Goal: Transaction & Acquisition: Purchase product/service

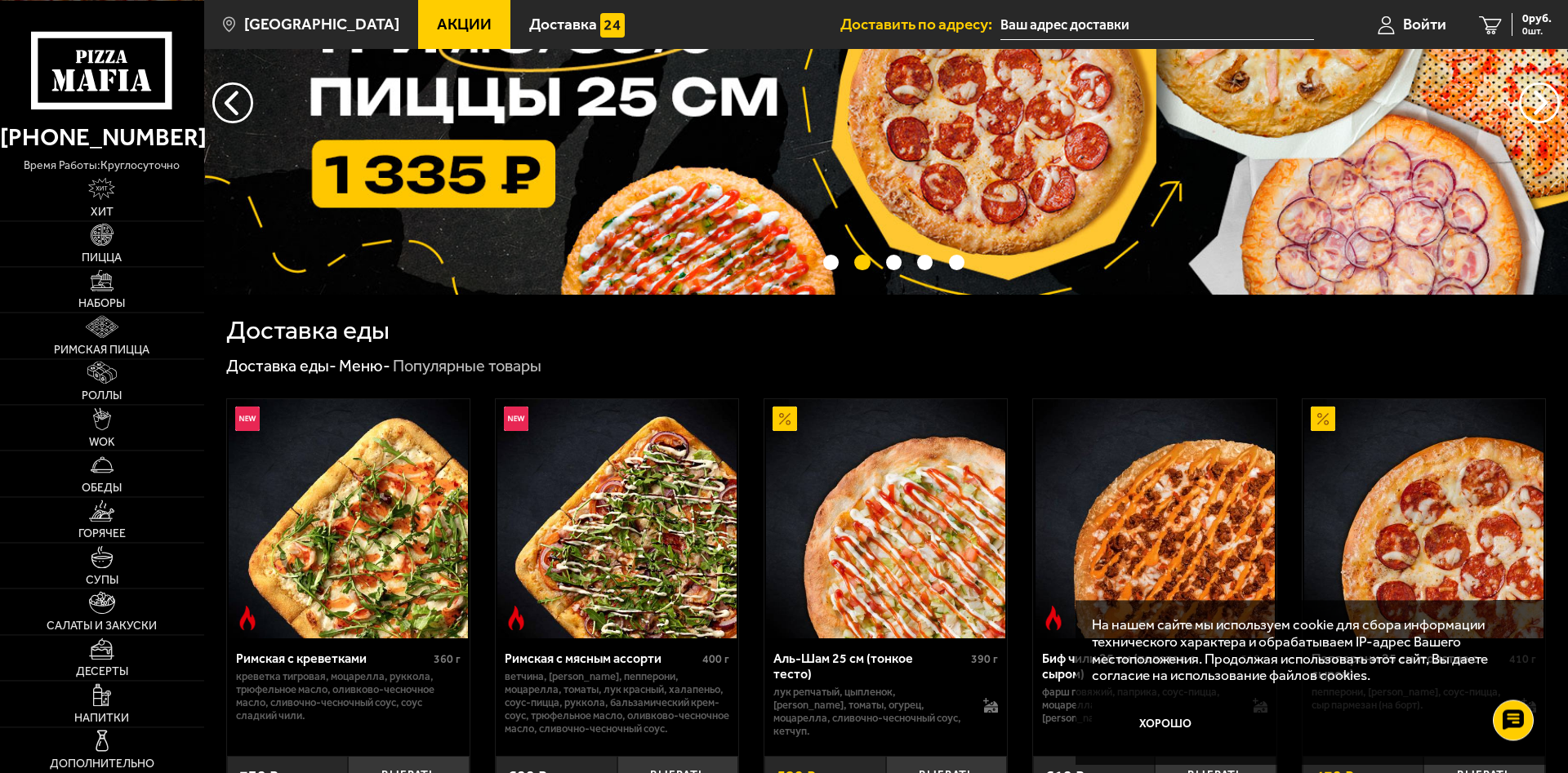
scroll to position [83, 0]
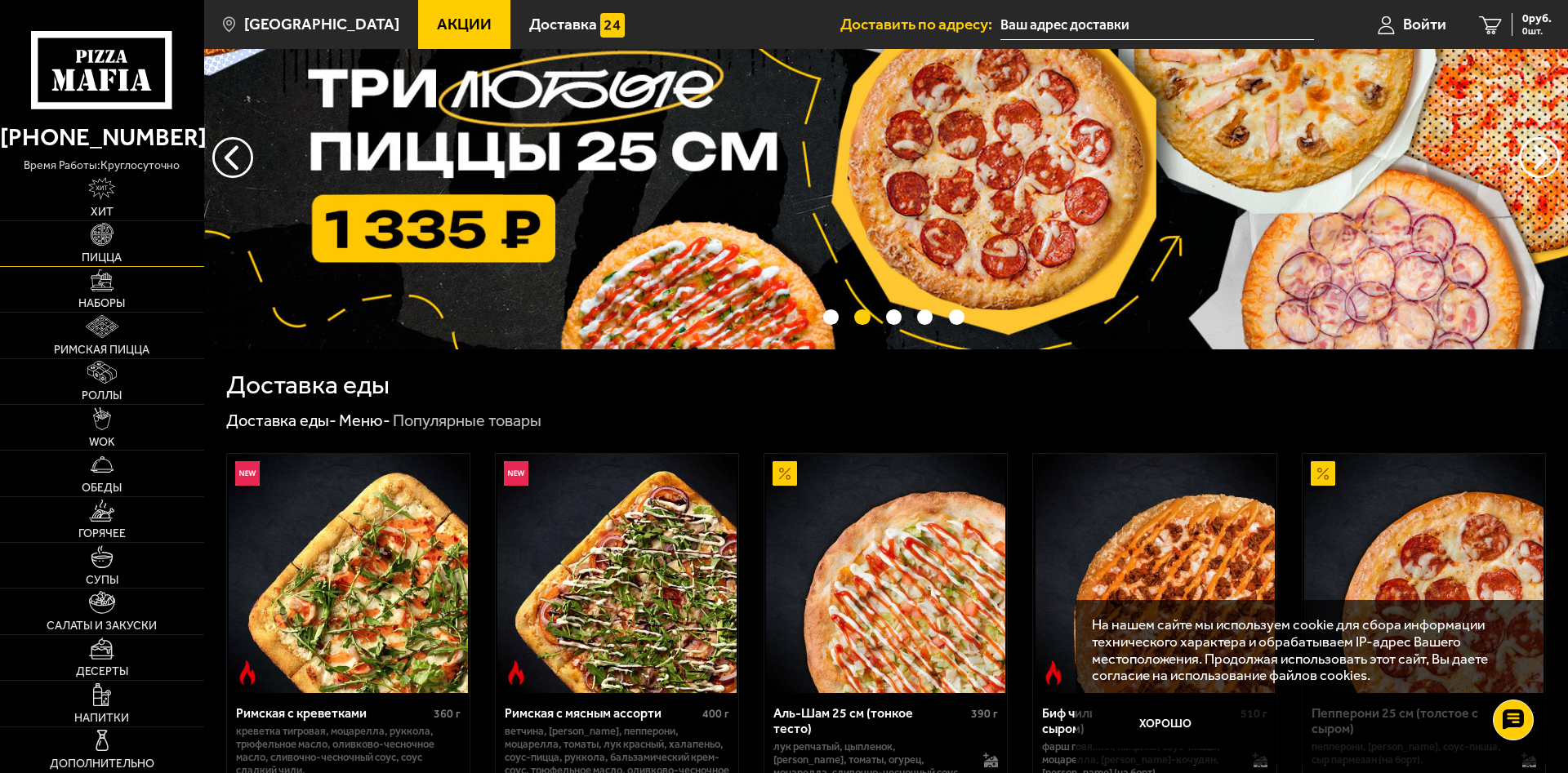
click at [96, 232] on img at bounding box center [102, 234] width 23 height 23
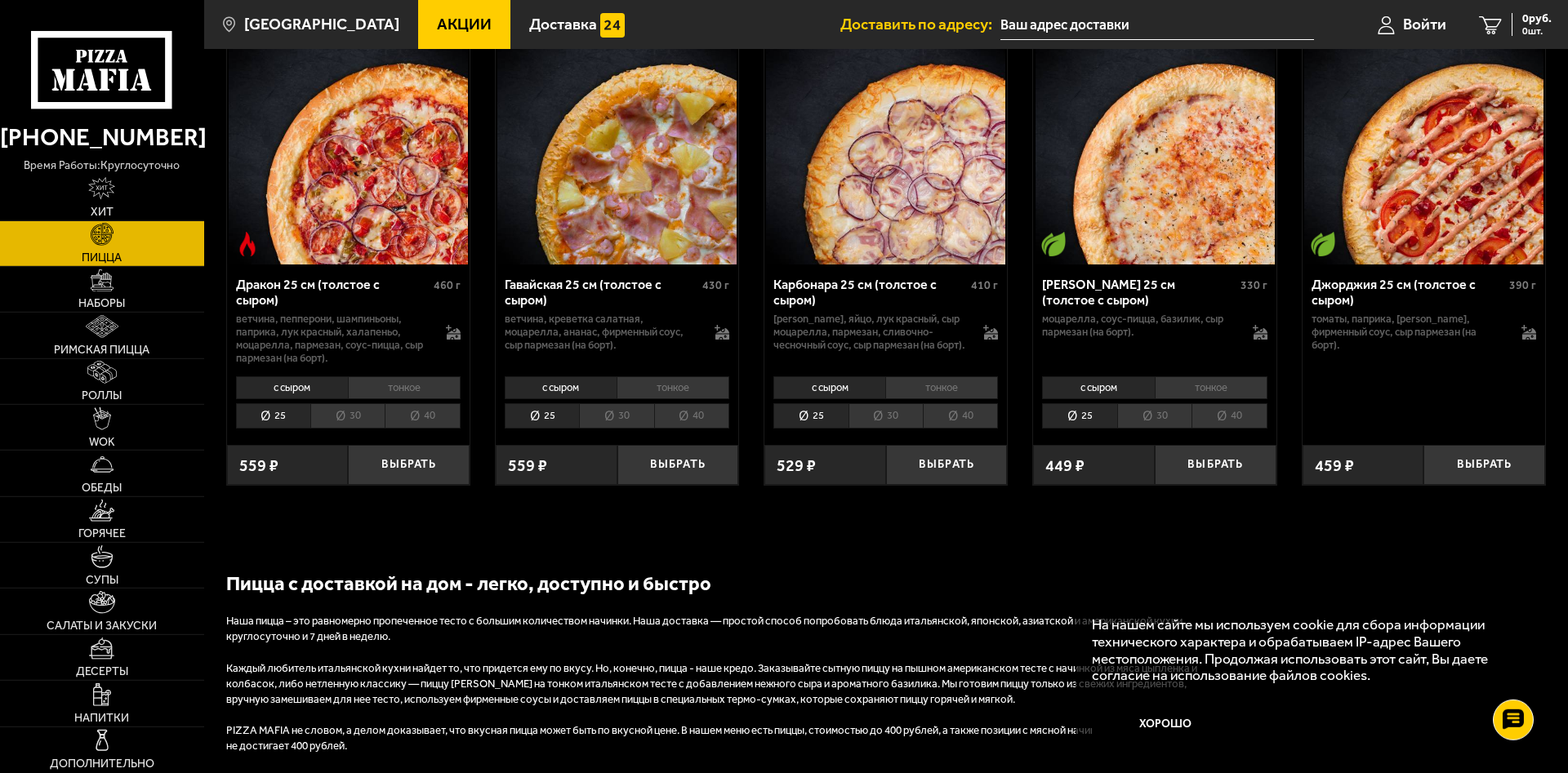
scroll to position [2665, 0]
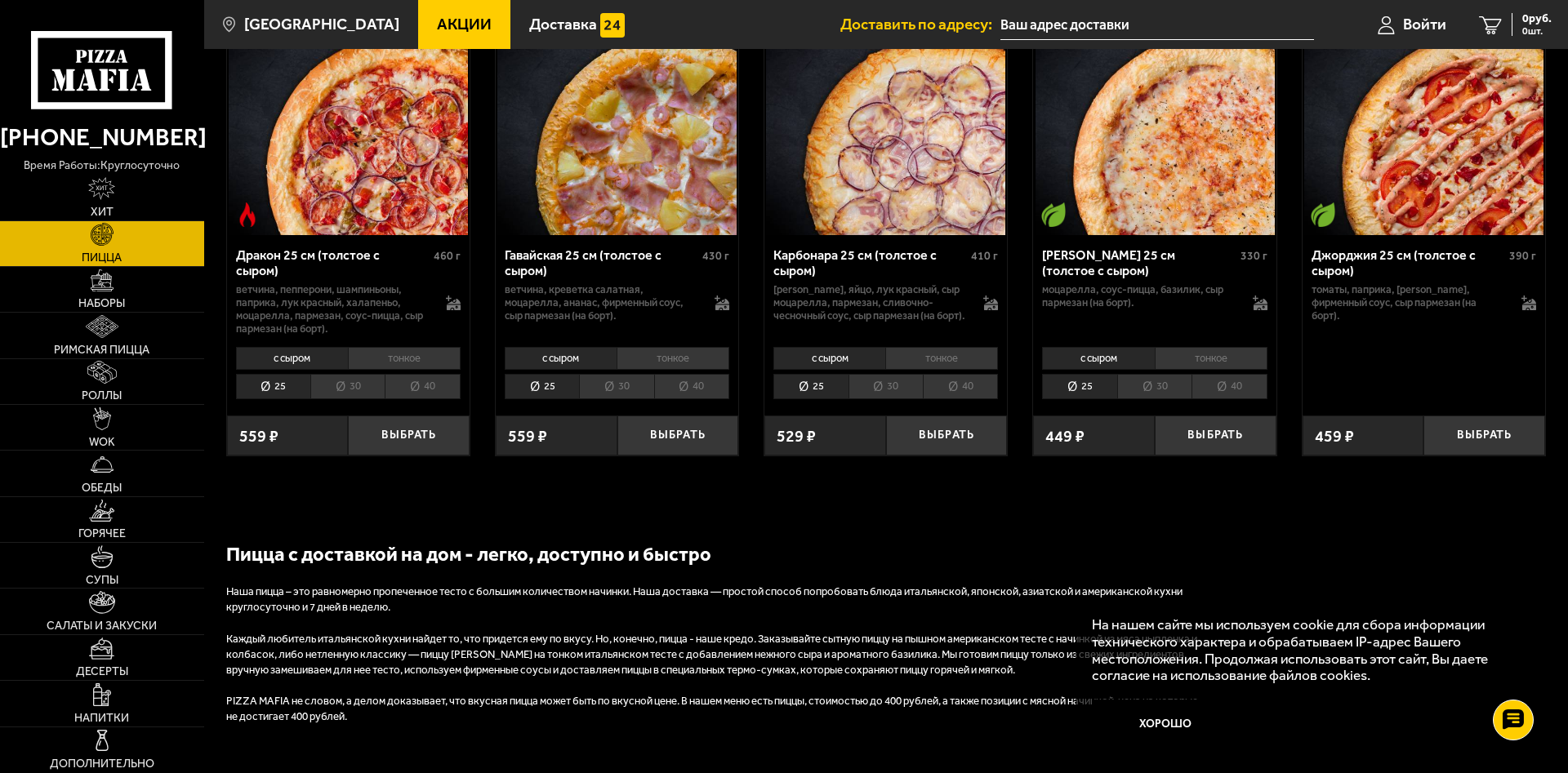
click at [1207, 353] on li "тонкое" at bounding box center [1212, 358] width 113 height 23
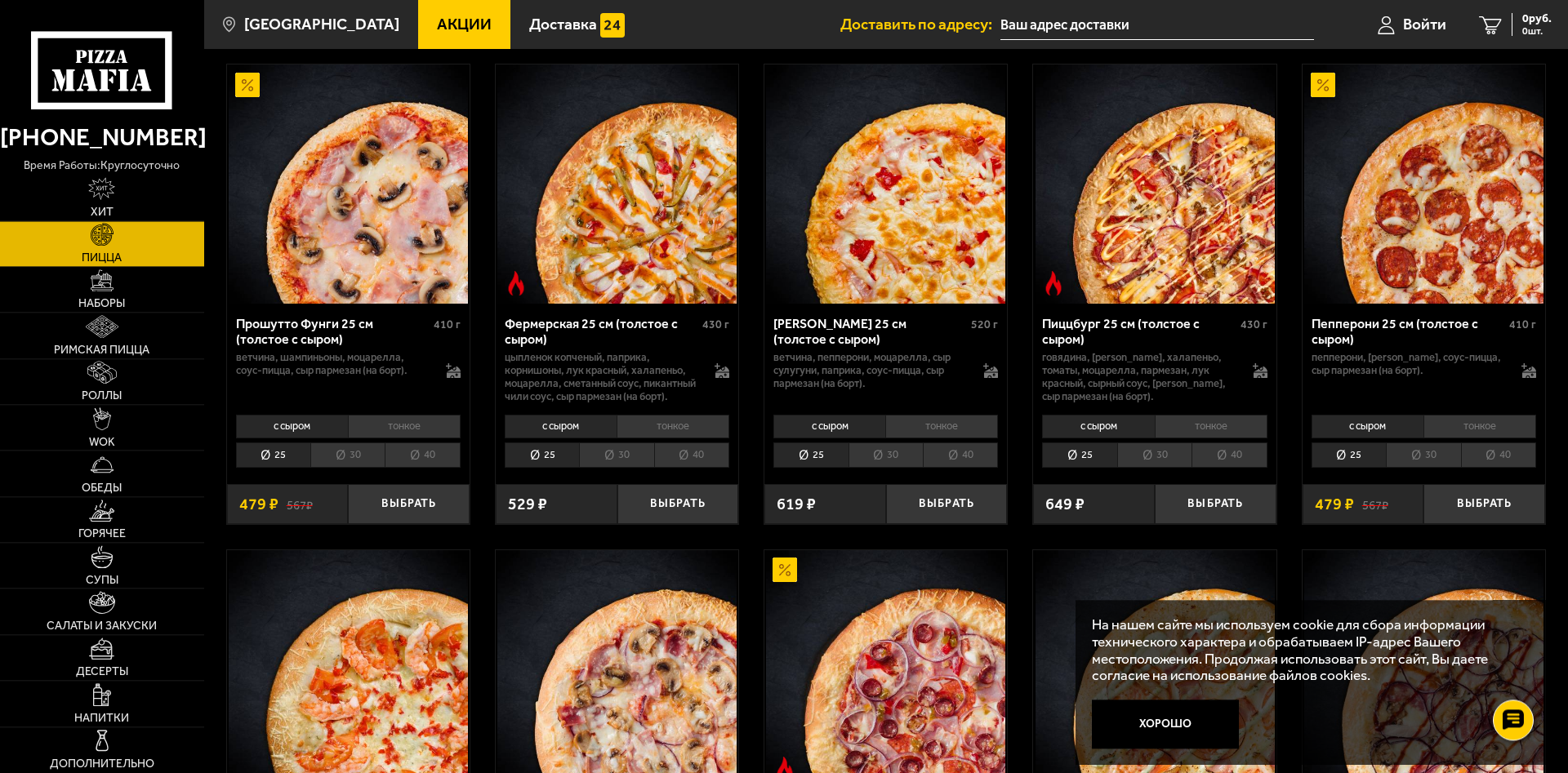
scroll to position [1083, 0]
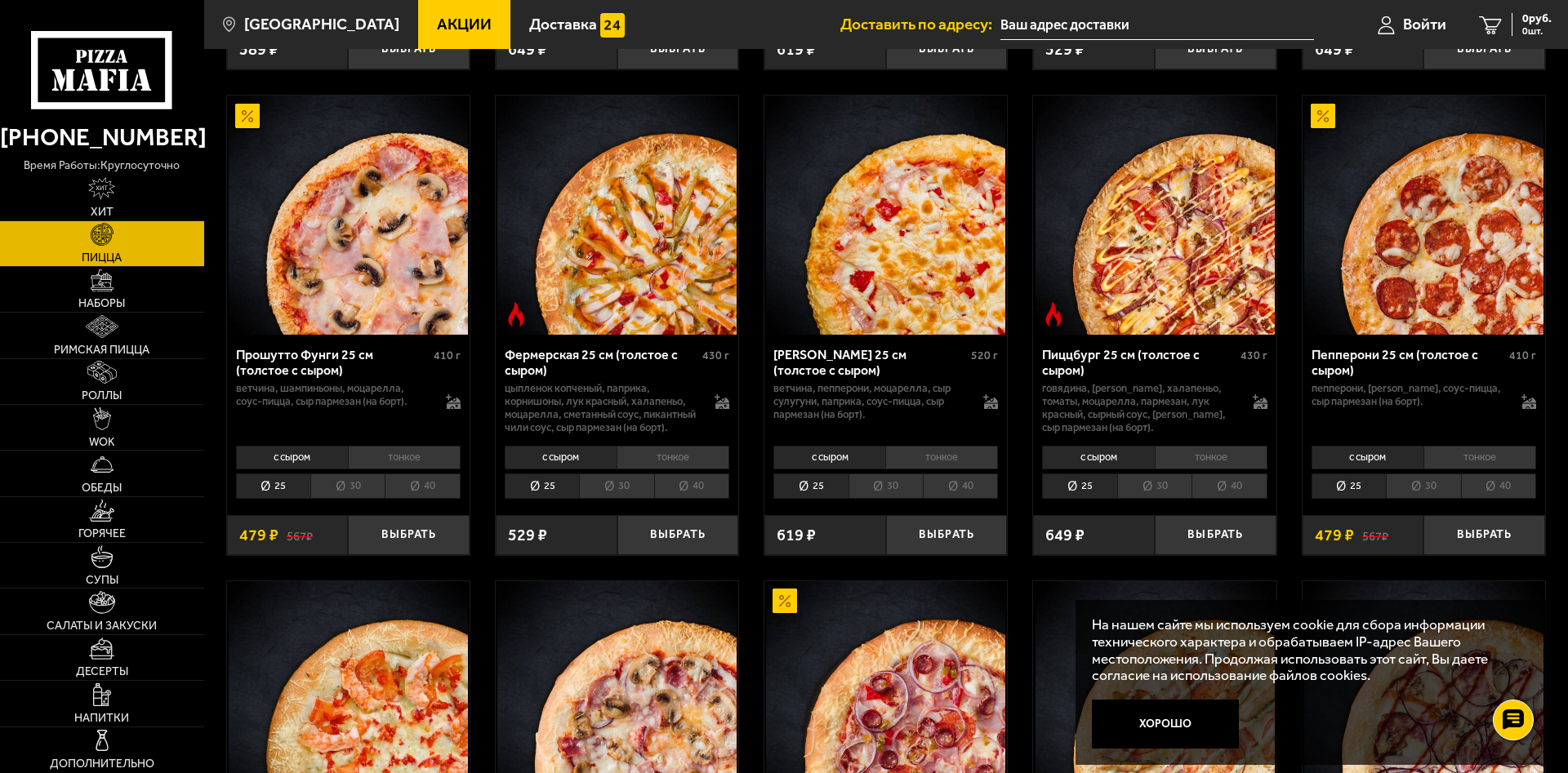
click at [1440, 497] on li "30" at bounding box center [1422, 487] width 74 height 26
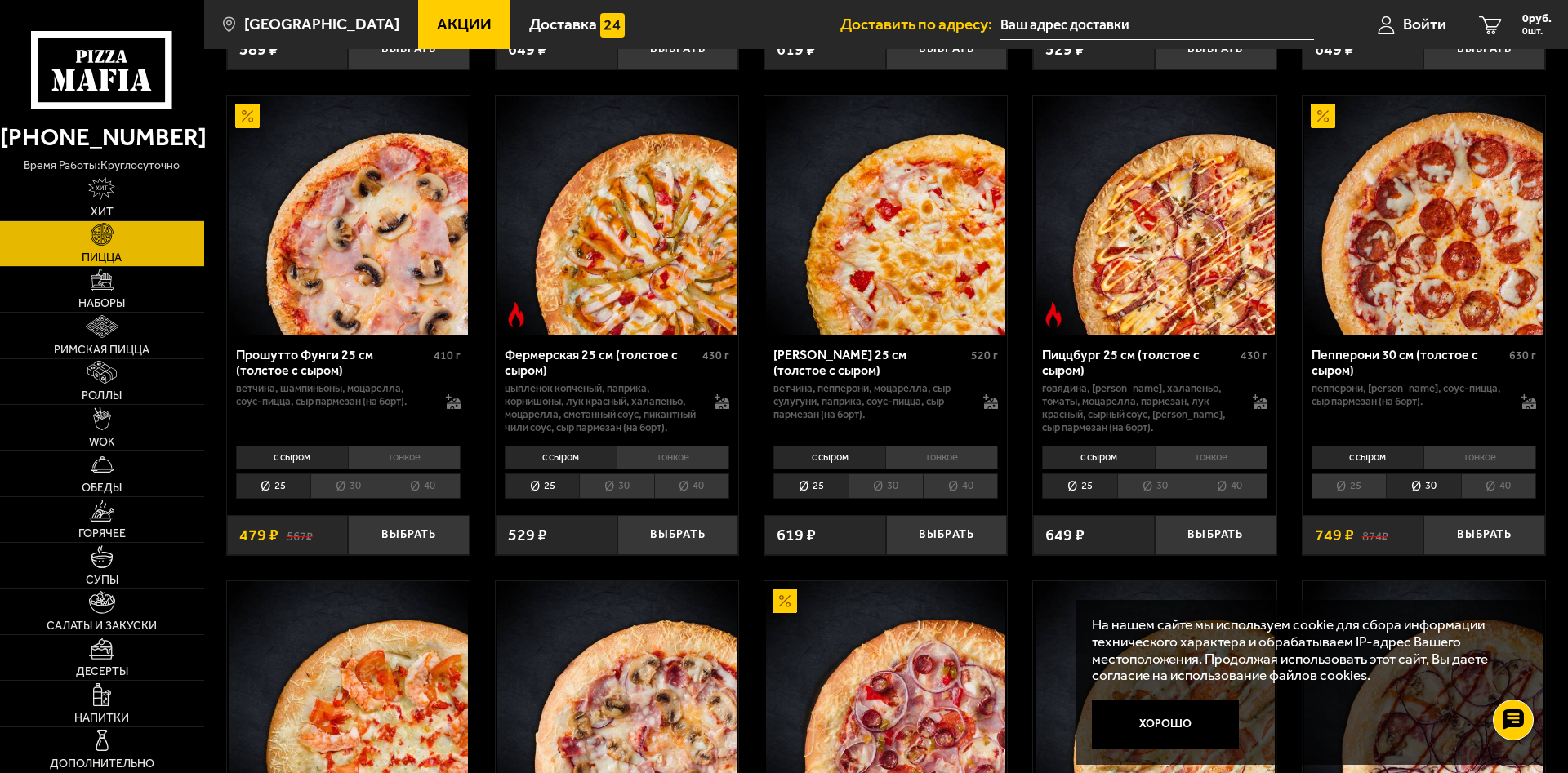
click at [1363, 493] on li "25" at bounding box center [1348, 487] width 74 height 26
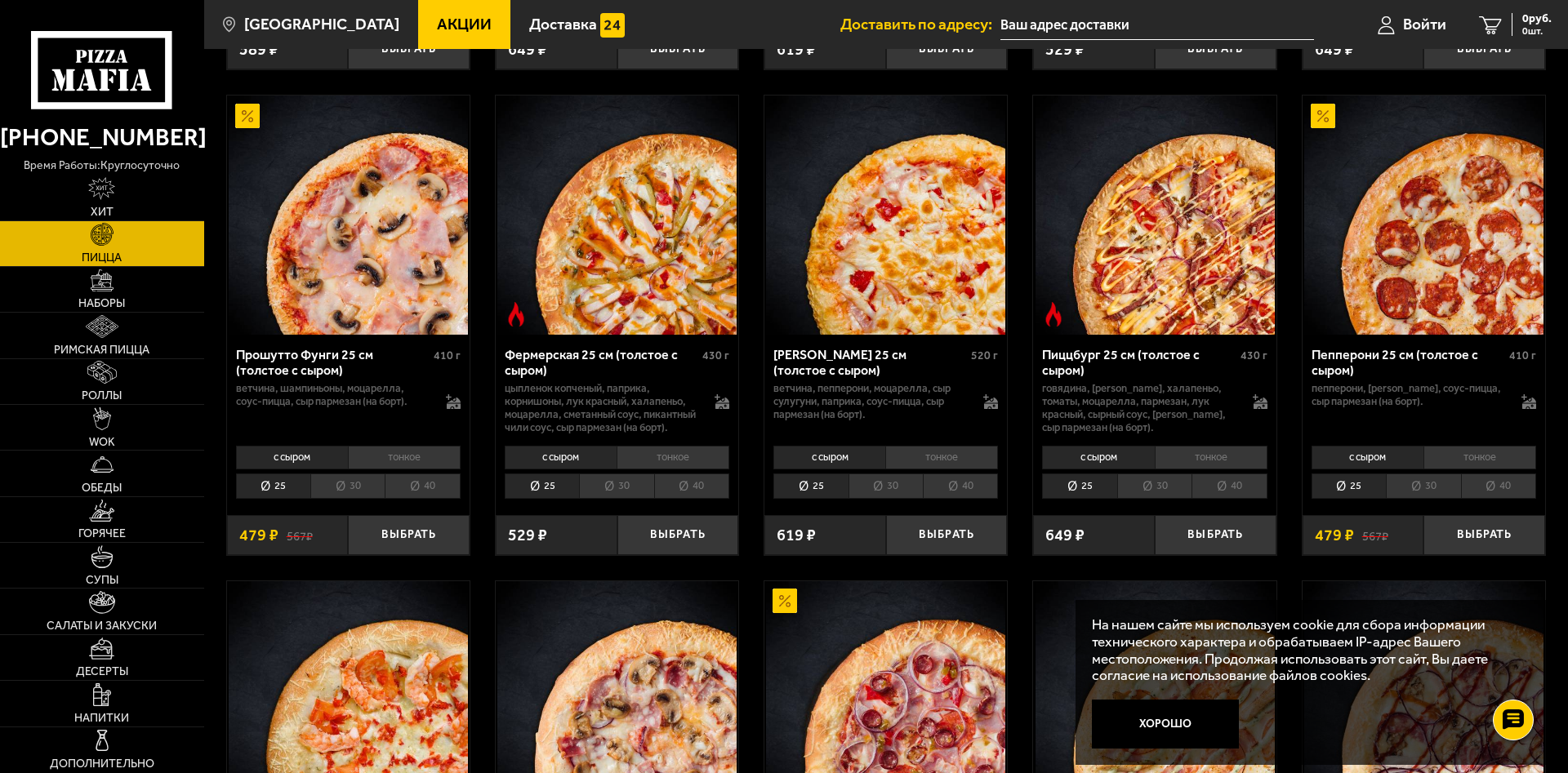
click at [1418, 499] on li "30" at bounding box center [1422, 487] width 74 height 26
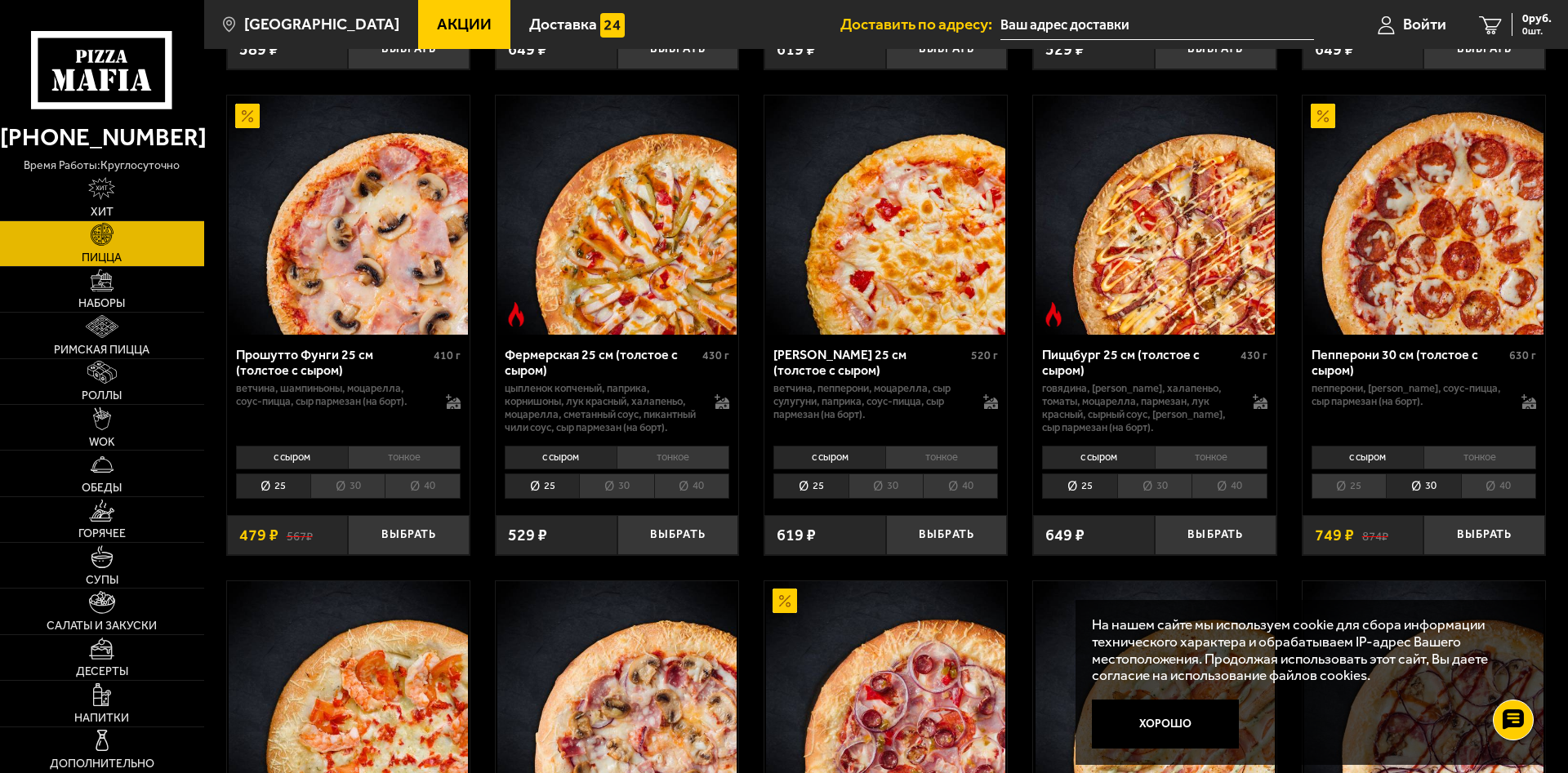
click at [1364, 493] on li "25" at bounding box center [1348, 487] width 74 height 26
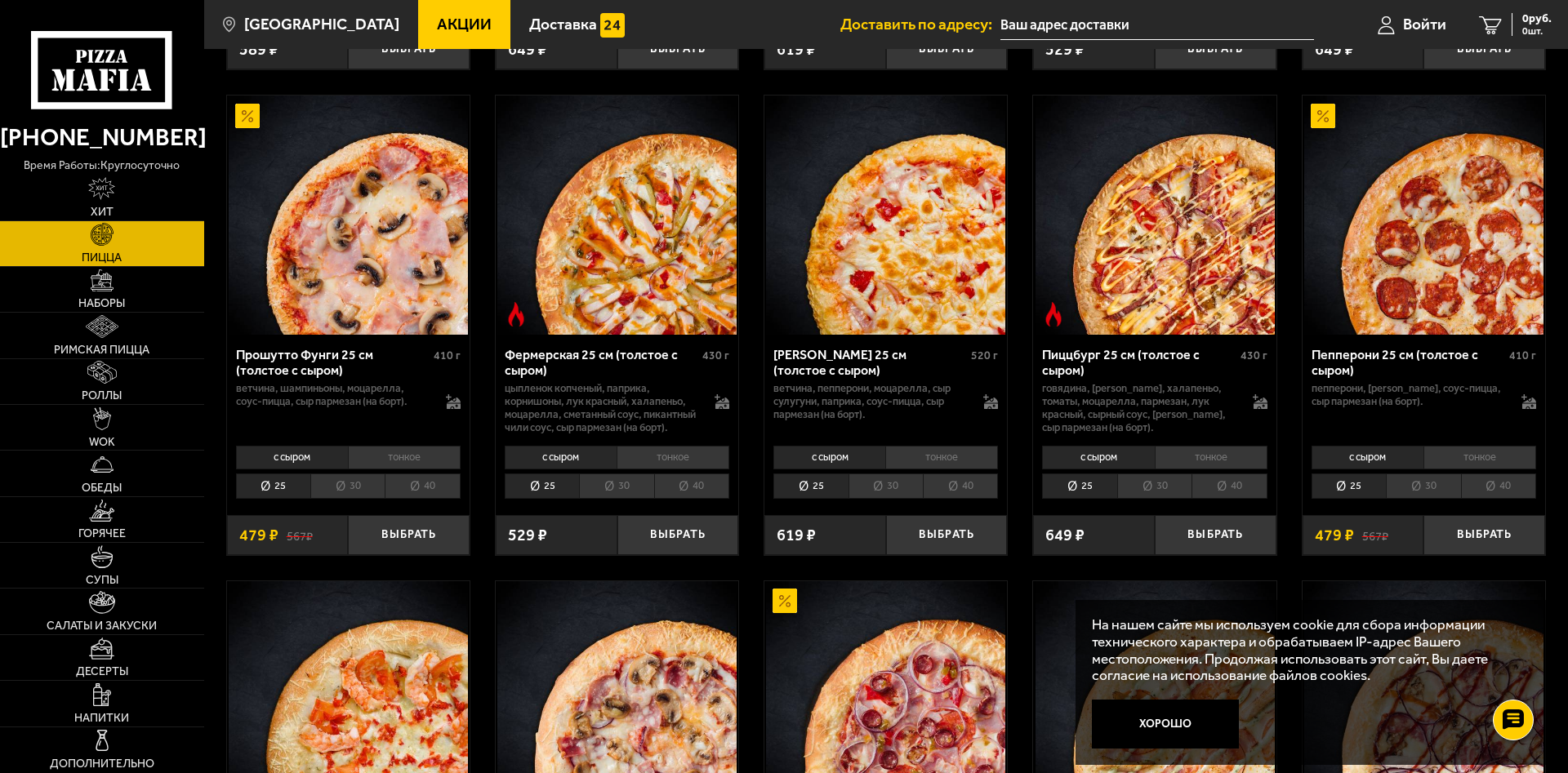
click at [1399, 499] on li "30" at bounding box center [1422, 487] width 74 height 26
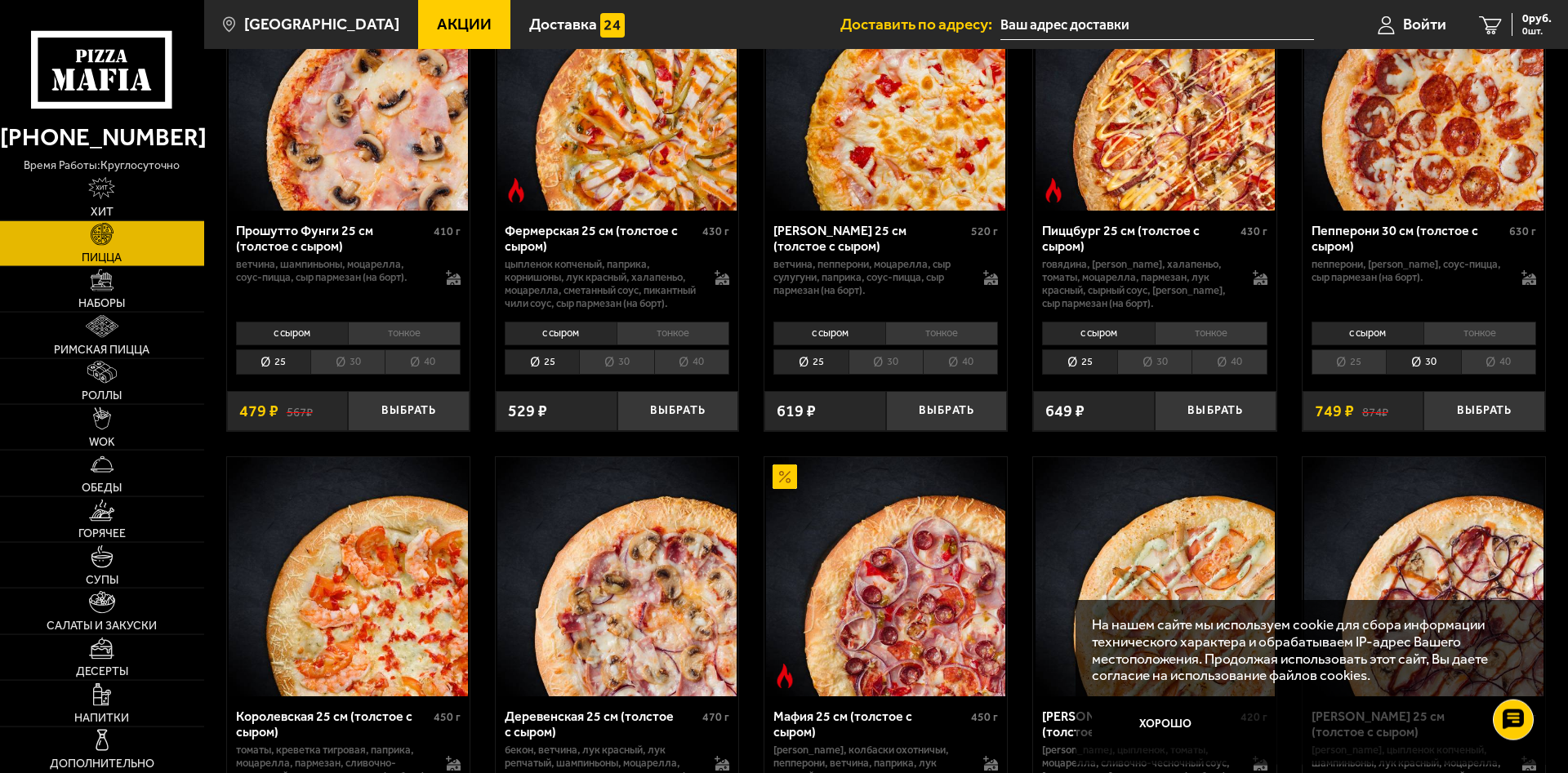
scroll to position [1333, 0]
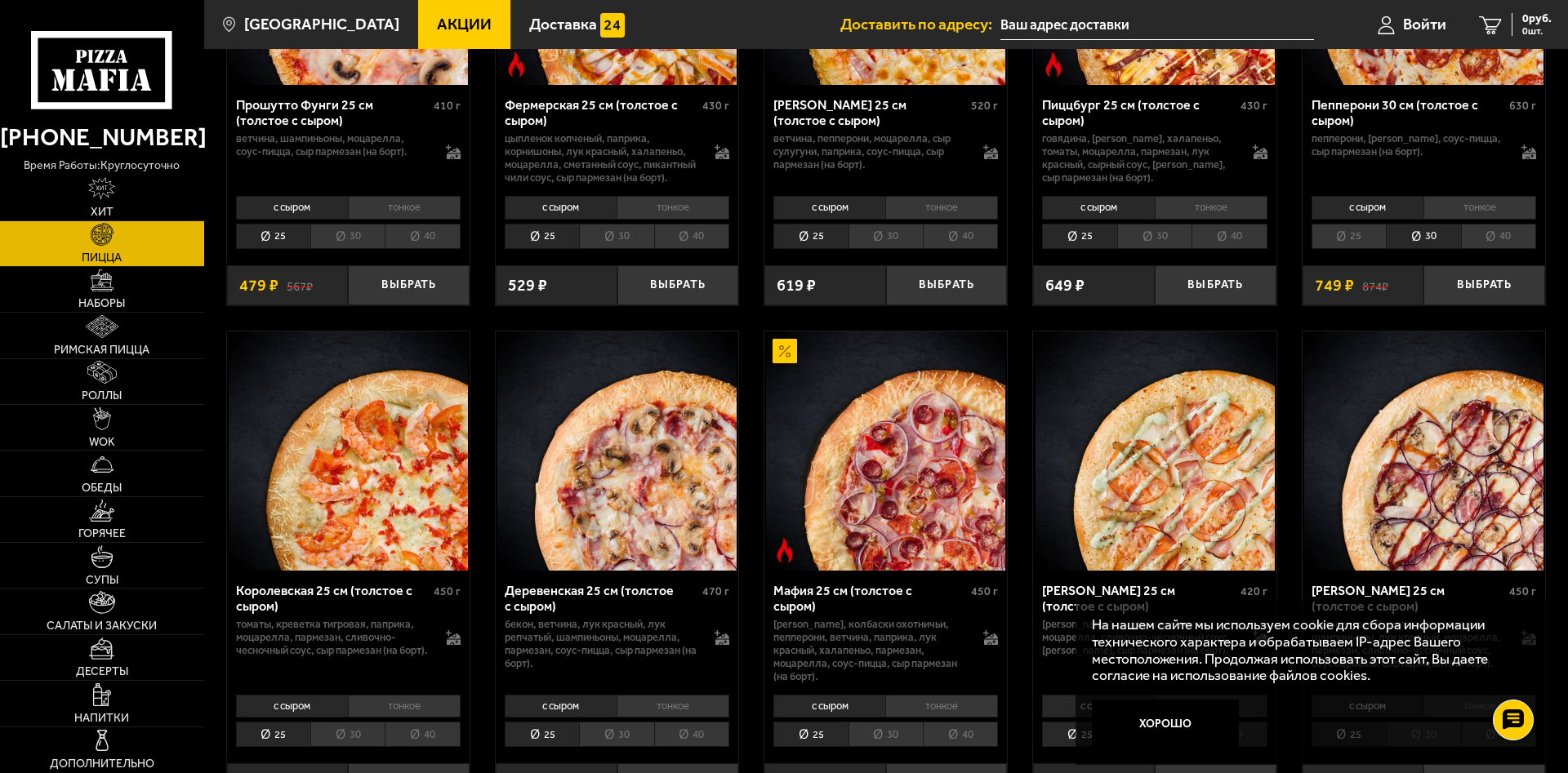
click at [1350, 249] on li "25" at bounding box center [1348, 237] width 74 height 26
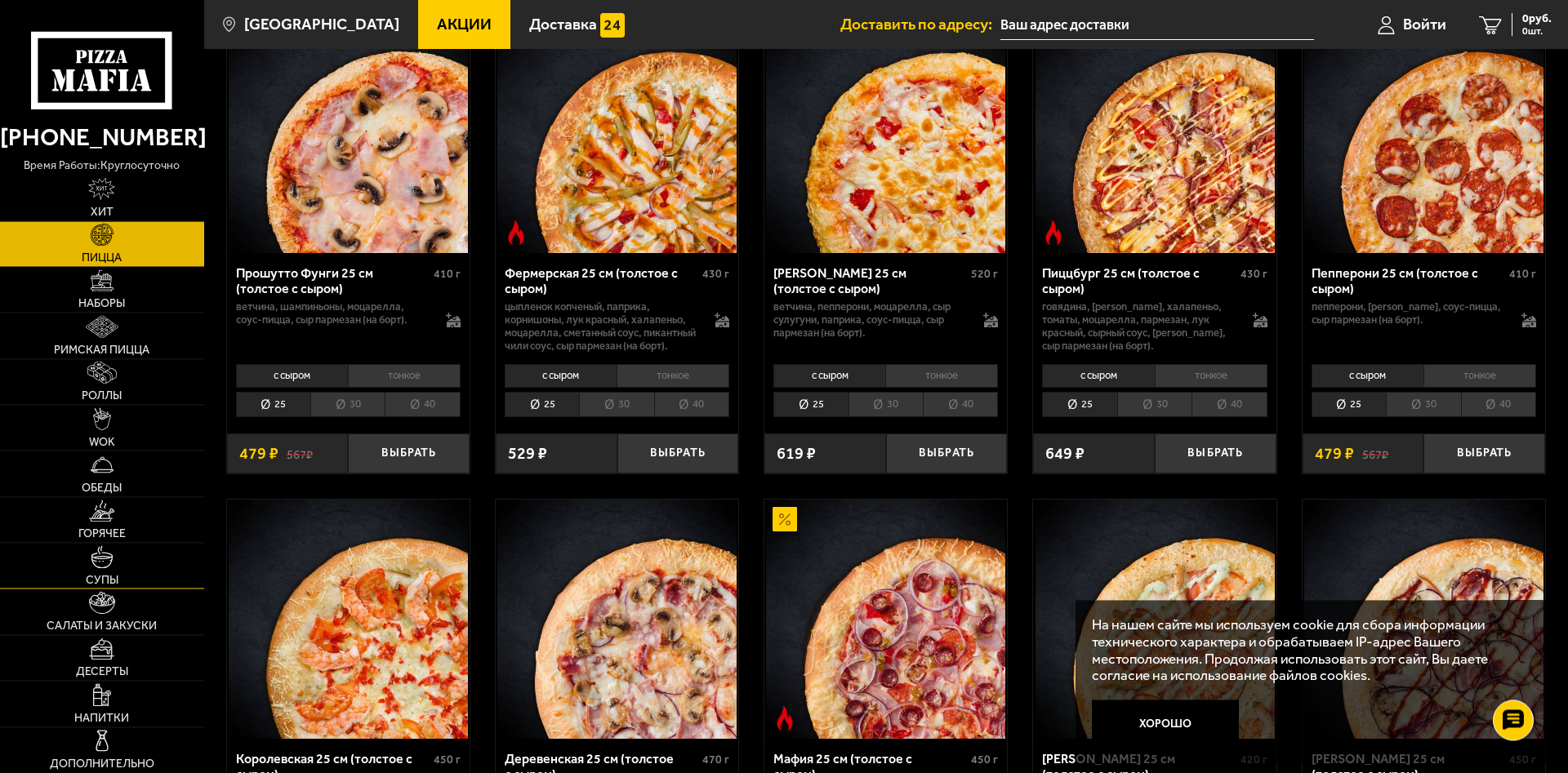
scroll to position [1166, 0]
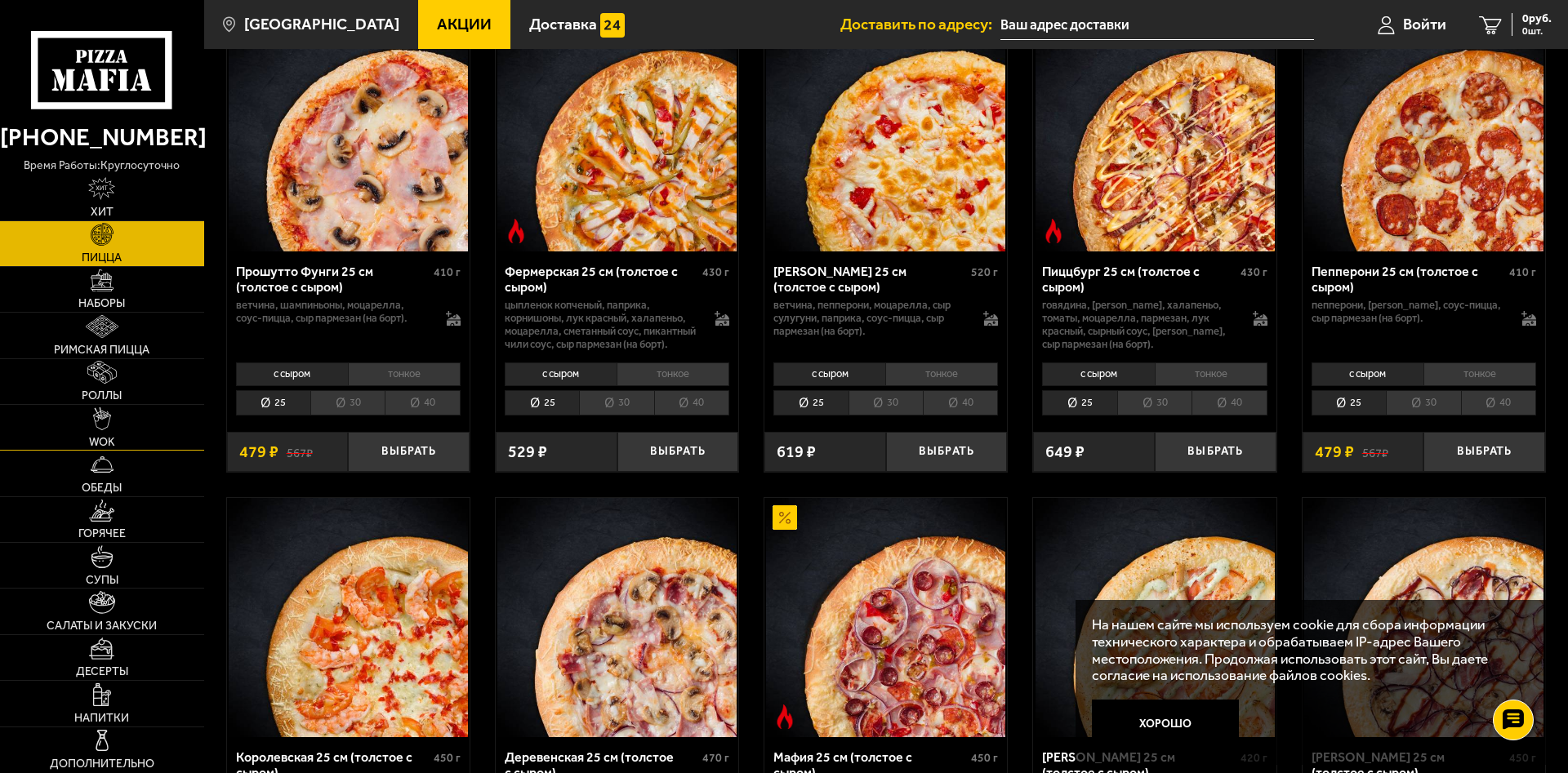
click at [110, 430] on img at bounding box center [102, 419] width 18 height 23
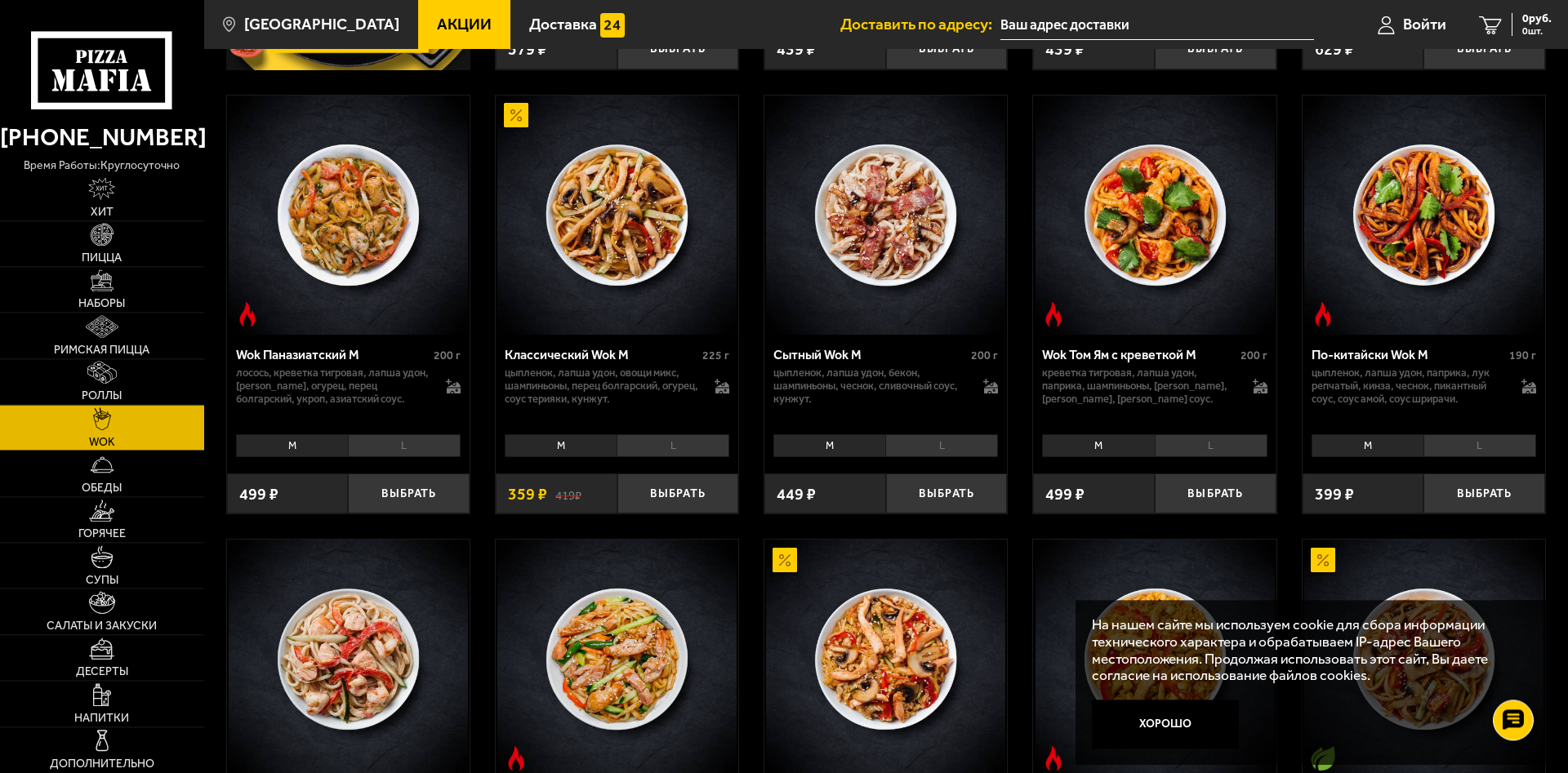
scroll to position [583, 0]
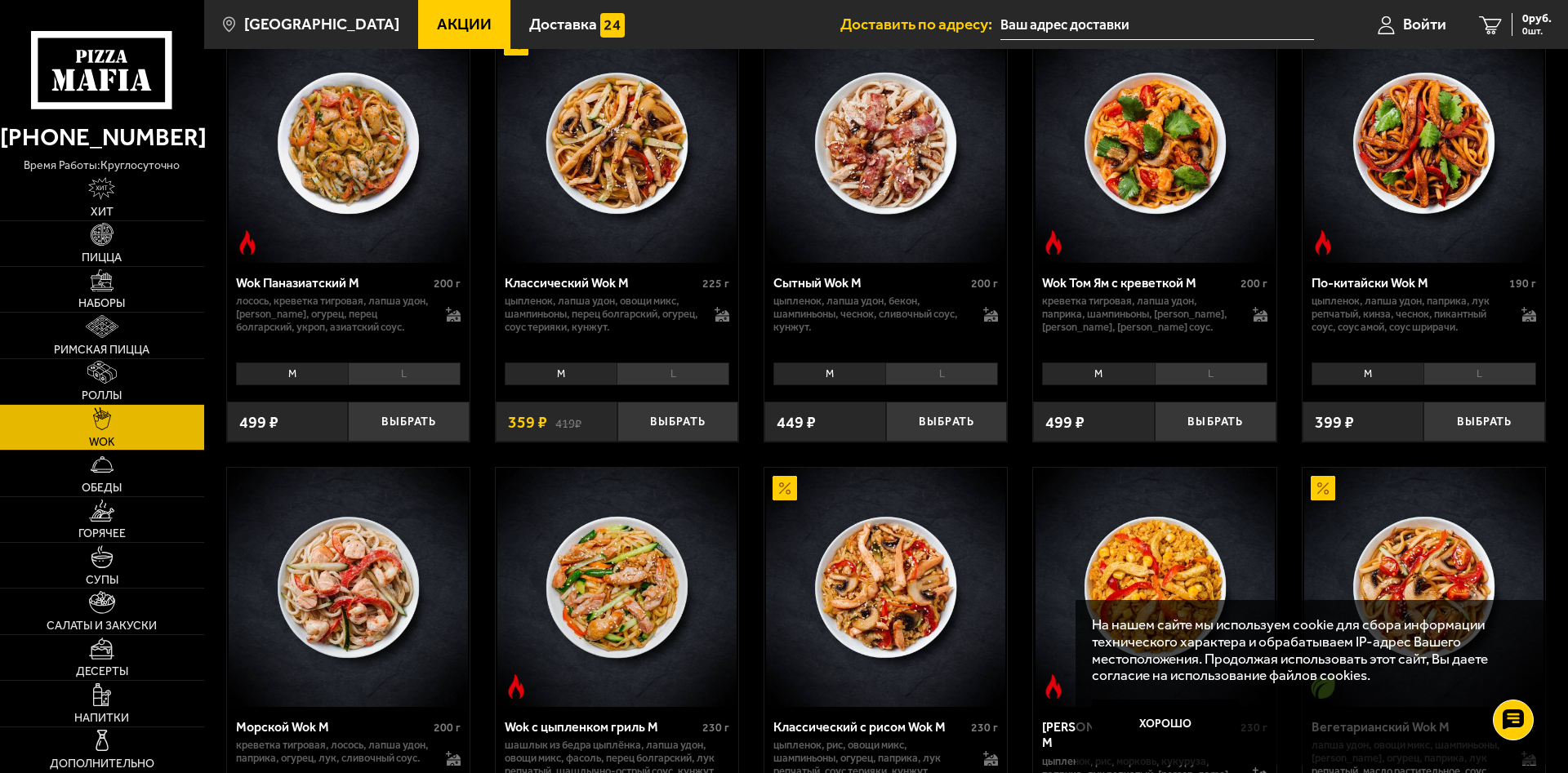
drag, startPoint x: 774, startPoint y: 455, endPoint x: 784, endPoint y: 455, distance: 10.0
click at [775, 455] on div "Пад Тай с цыплёнком 320 г лапша рисовая, цыпленок, морковь, перец болгарский, я…" at bounding box center [886, 235] width 1364 height 1375
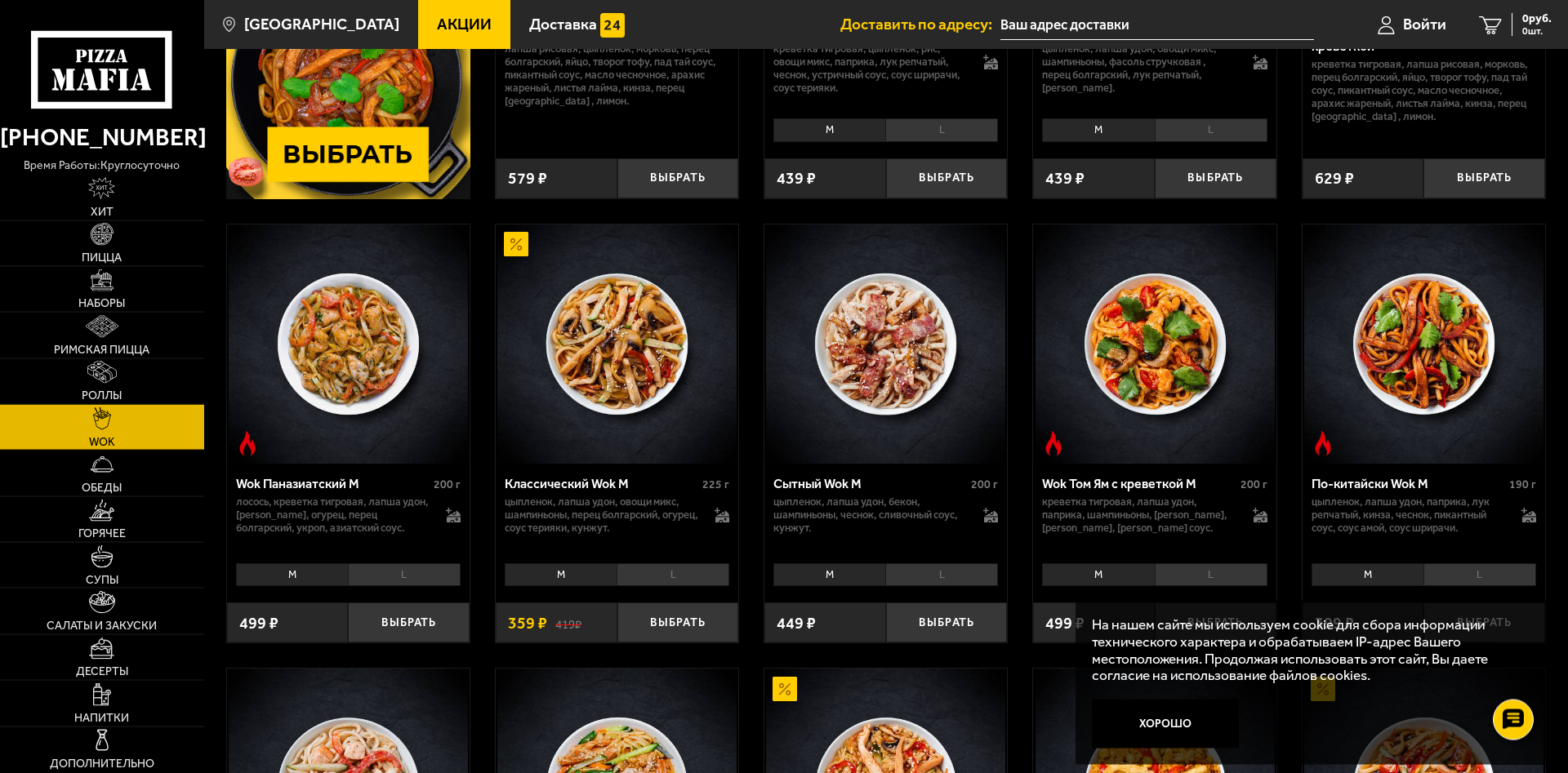
scroll to position [417, 0]
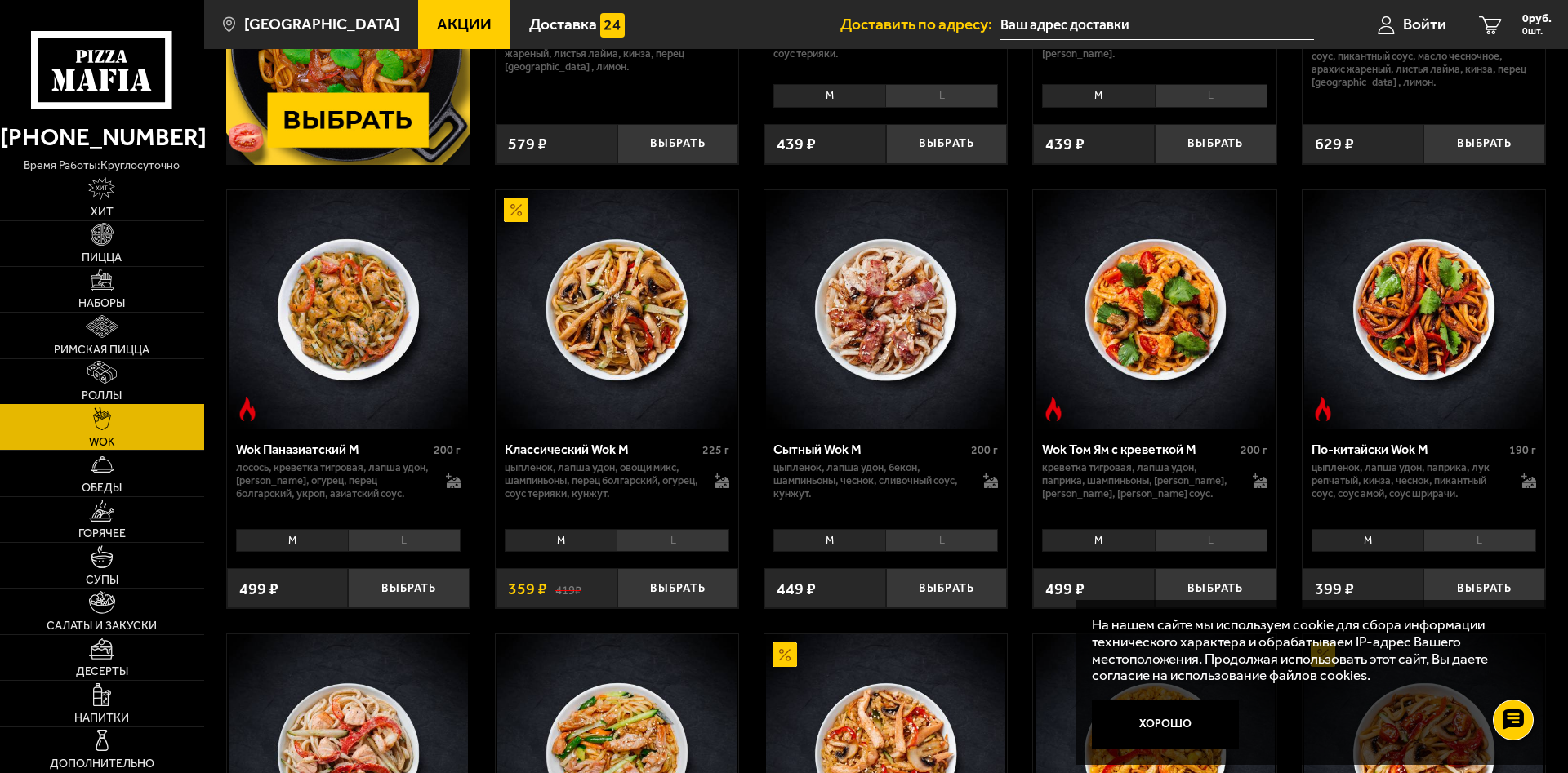
click at [125, 388] on link "Роллы" at bounding box center [102, 381] width 204 height 45
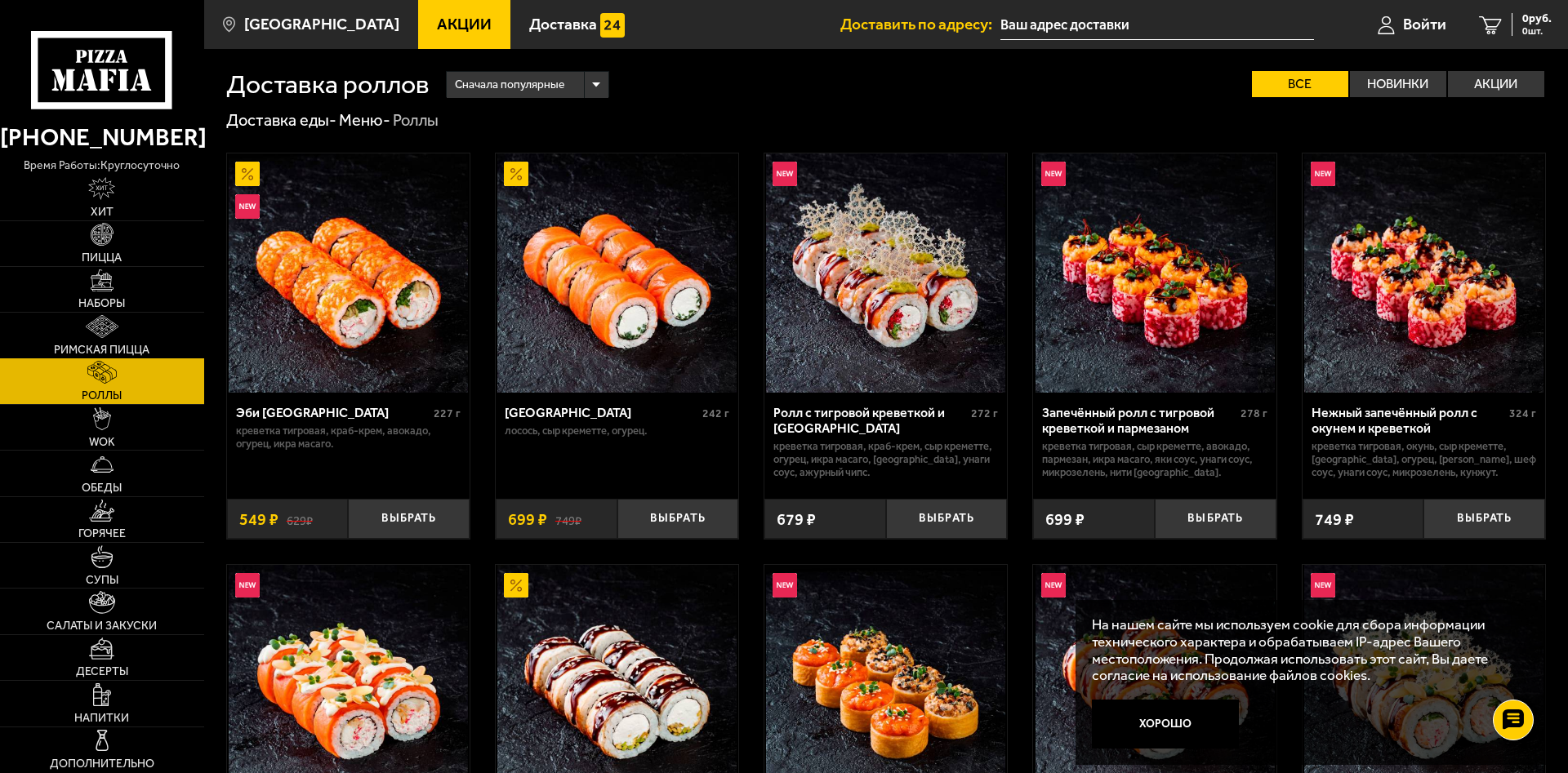
click at [113, 351] on span "Римская пицца" at bounding box center [101, 350] width 96 height 12
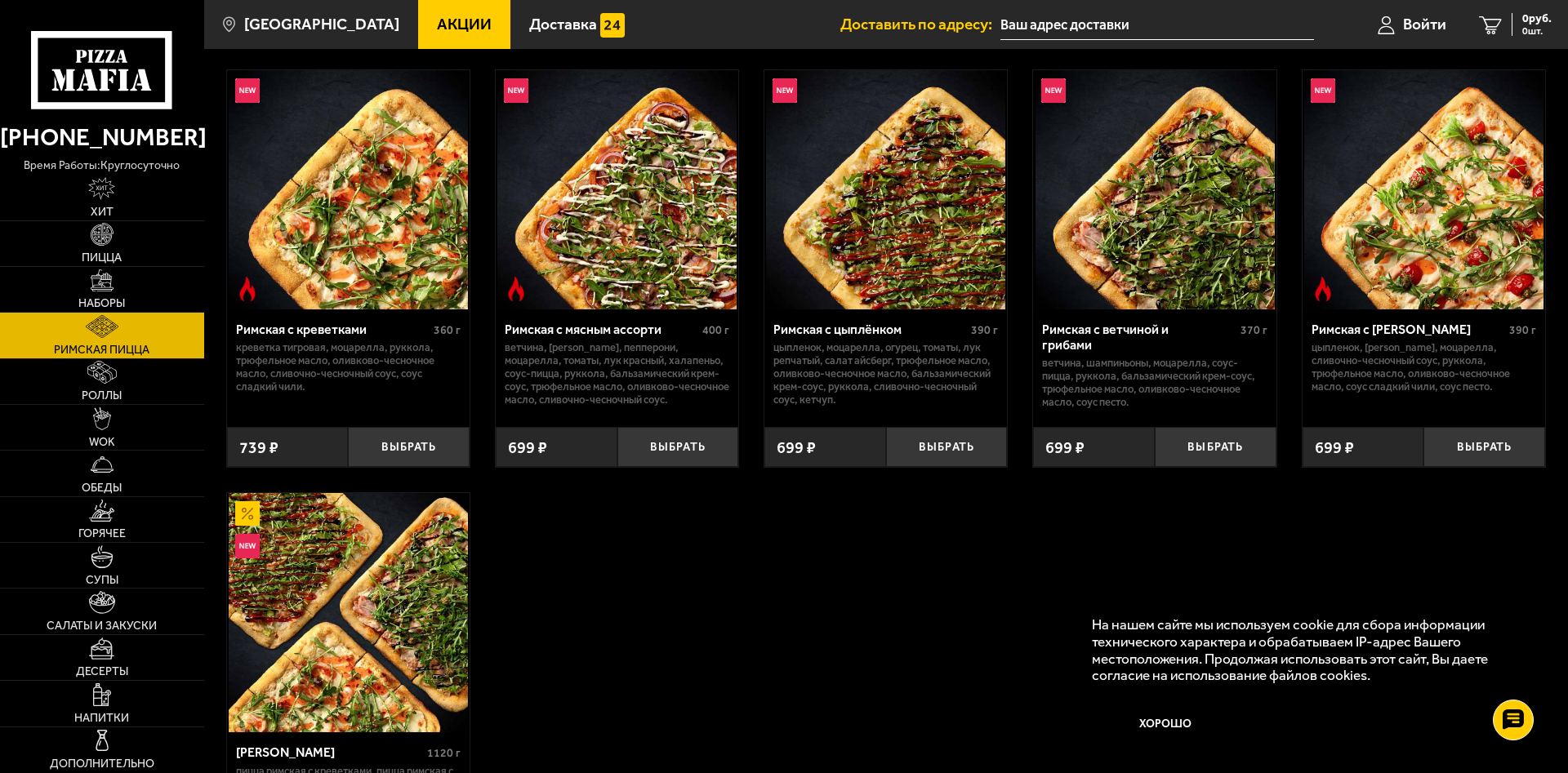
scroll to position [346, 0]
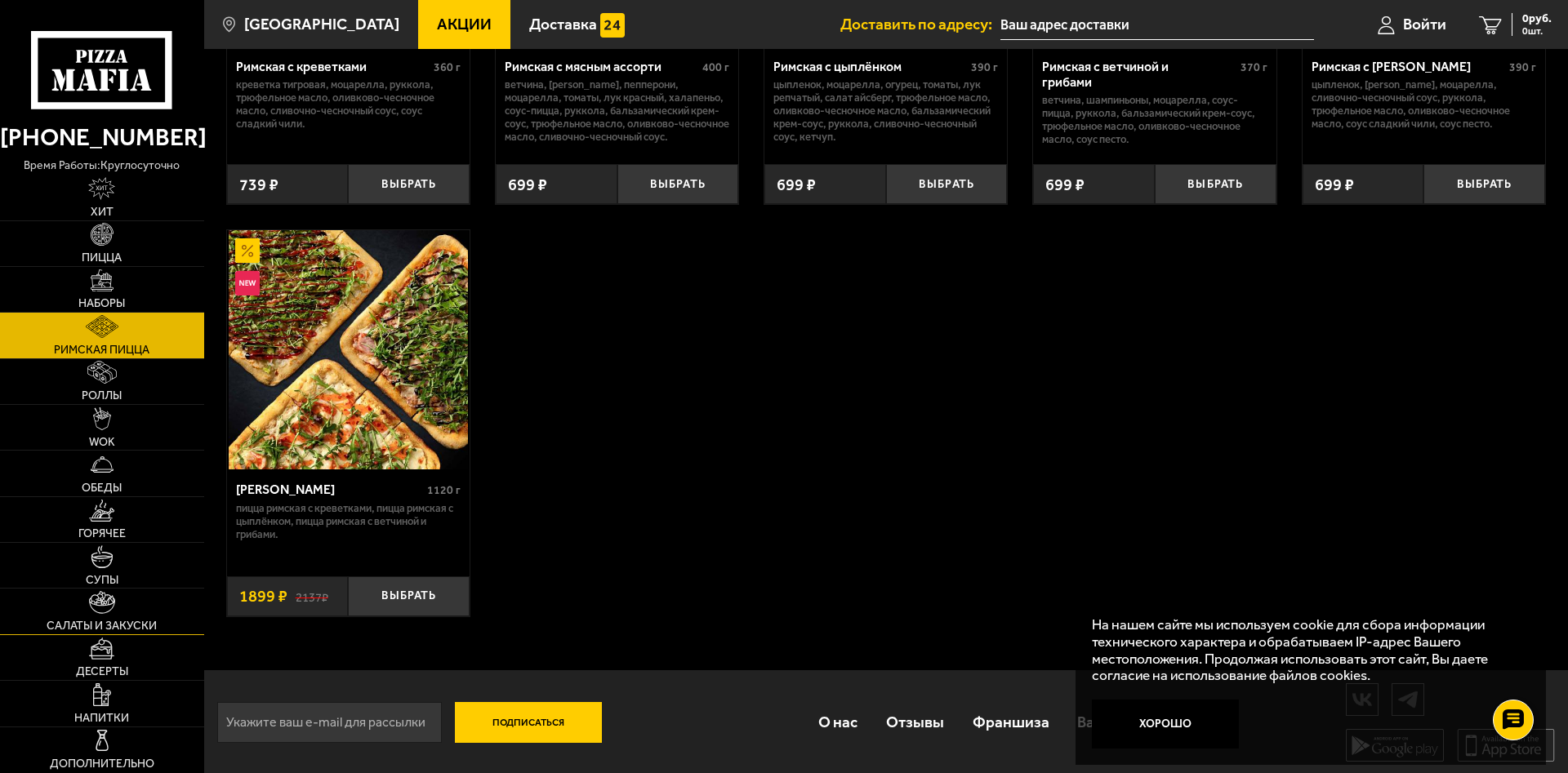
click at [139, 612] on link "Салаты и закуски" at bounding box center [102, 611] width 204 height 45
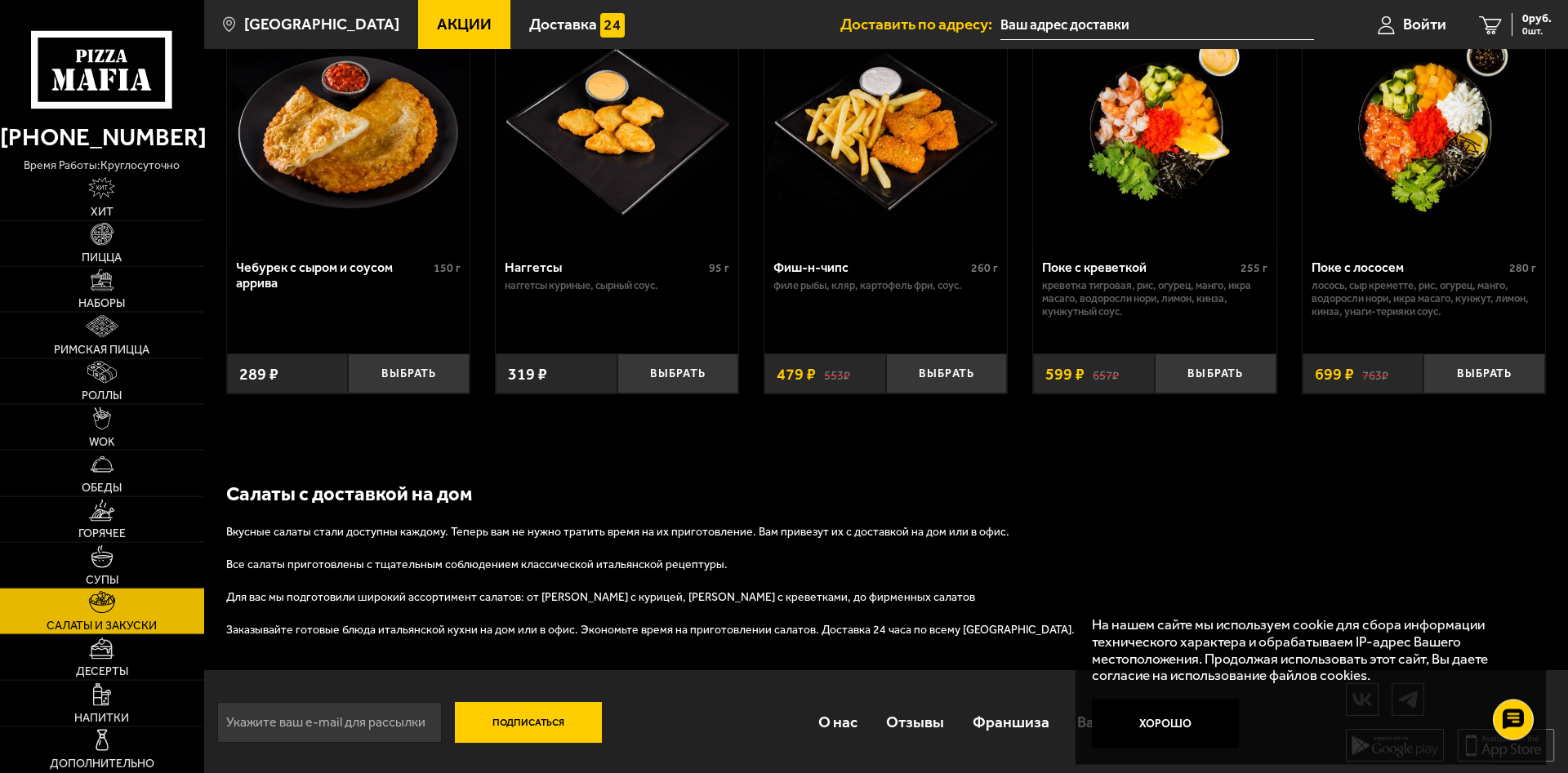
scroll to position [1063, 0]
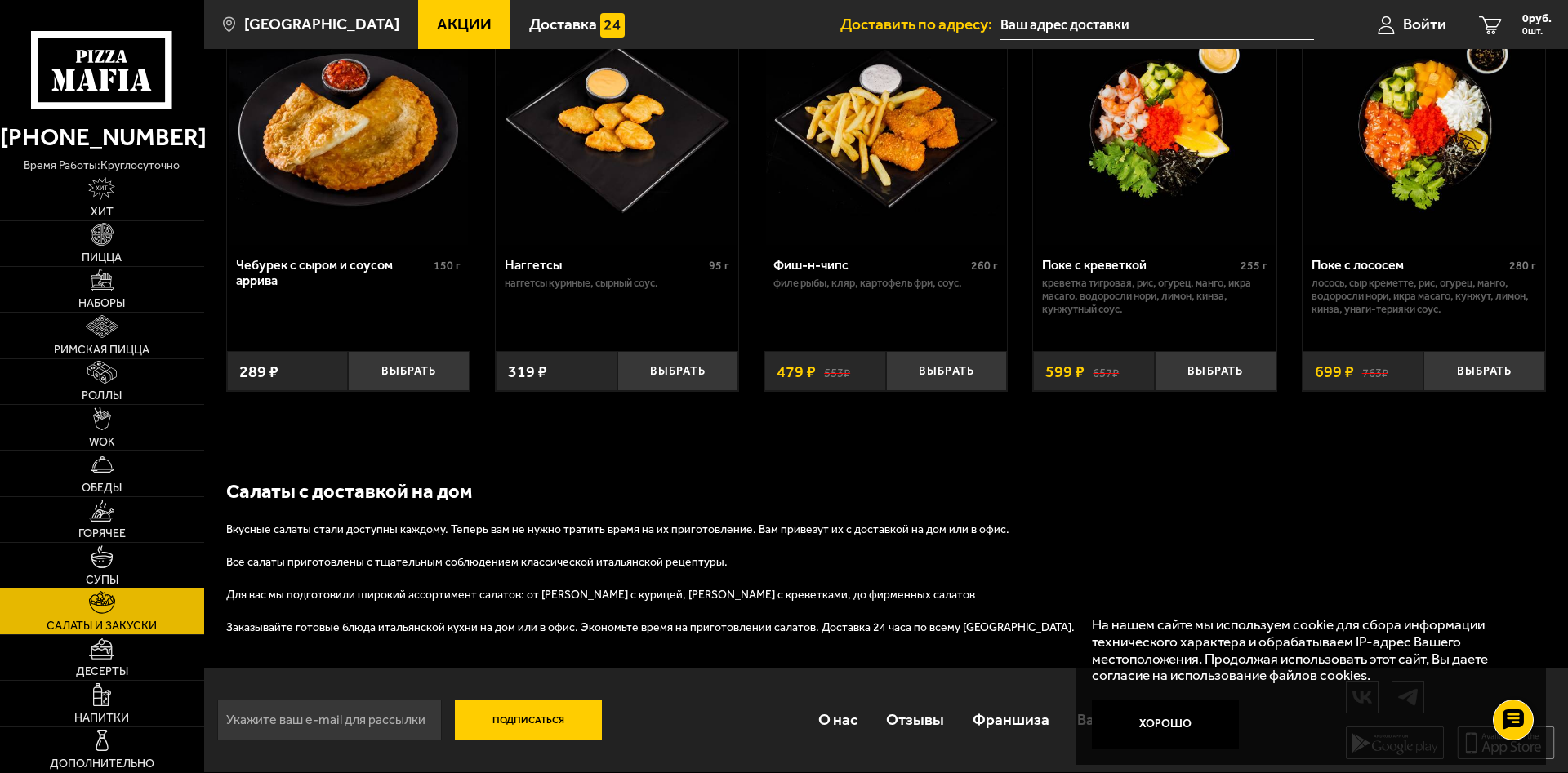
click at [106, 560] on img at bounding box center [102, 556] width 23 height 23
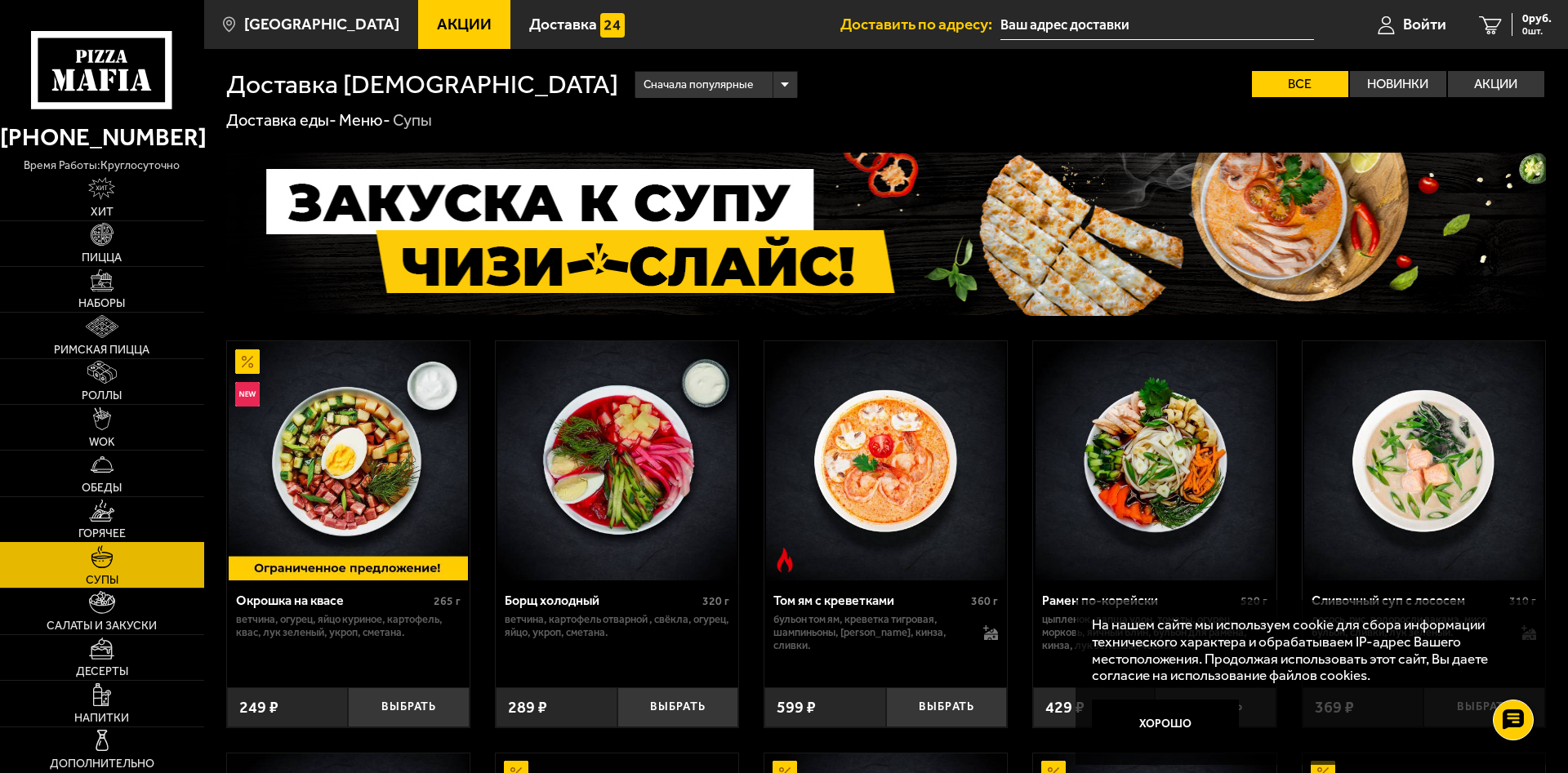
click at [103, 518] on img at bounding box center [102, 511] width 26 height 23
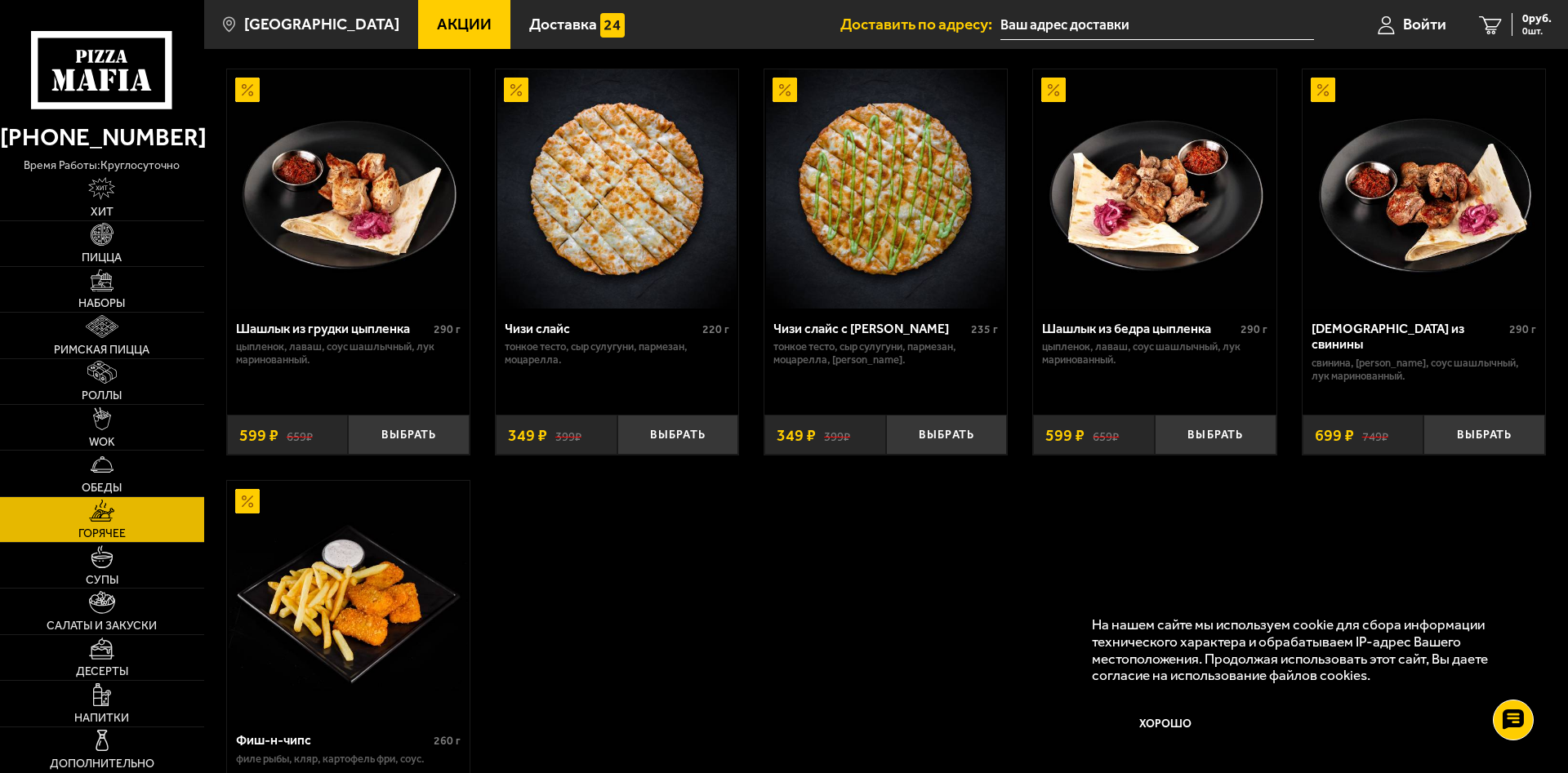
scroll to position [1261, 0]
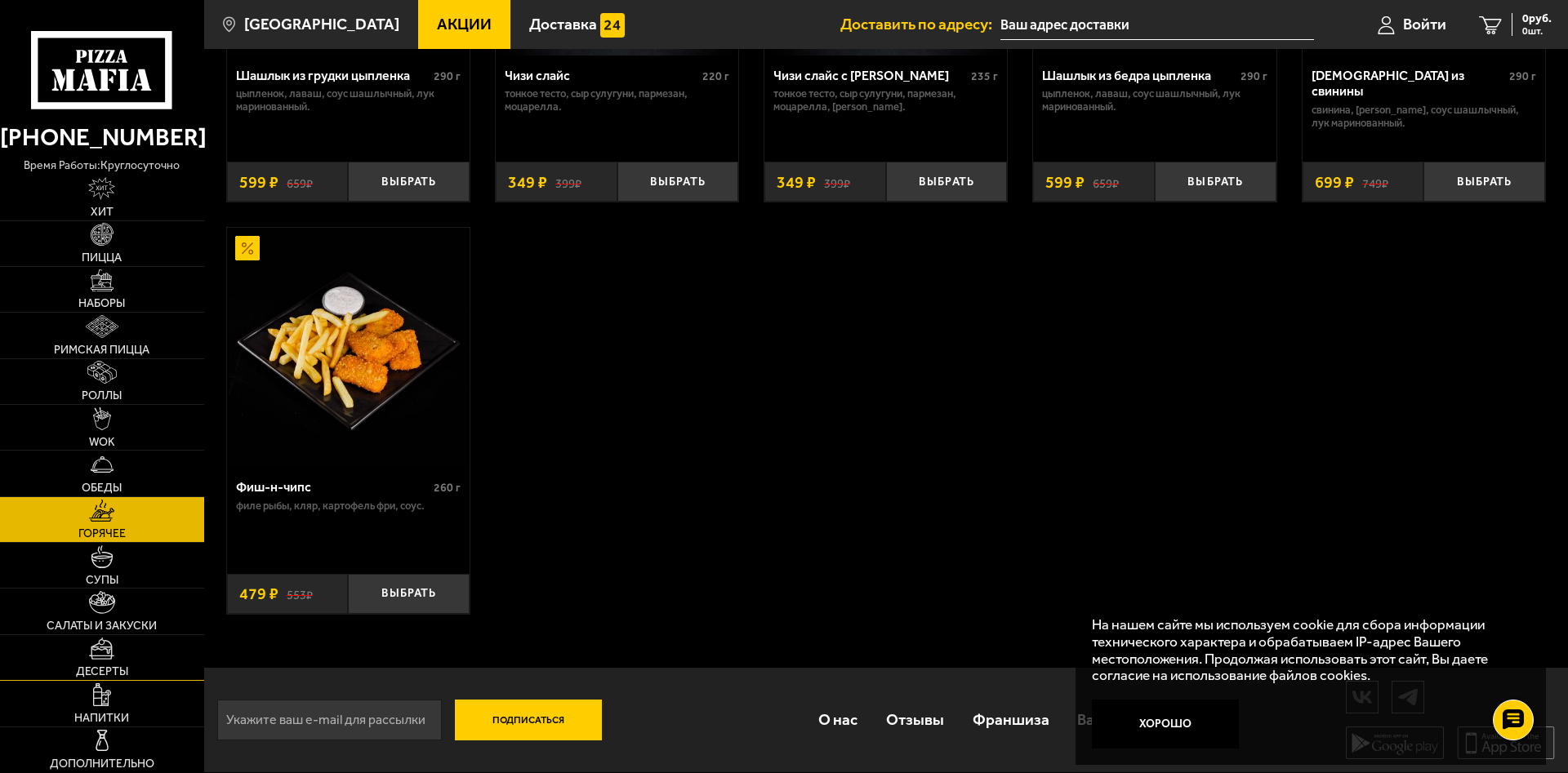
click at [131, 673] on link "Десерты" at bounding box center [102, 657] width 204 height 45
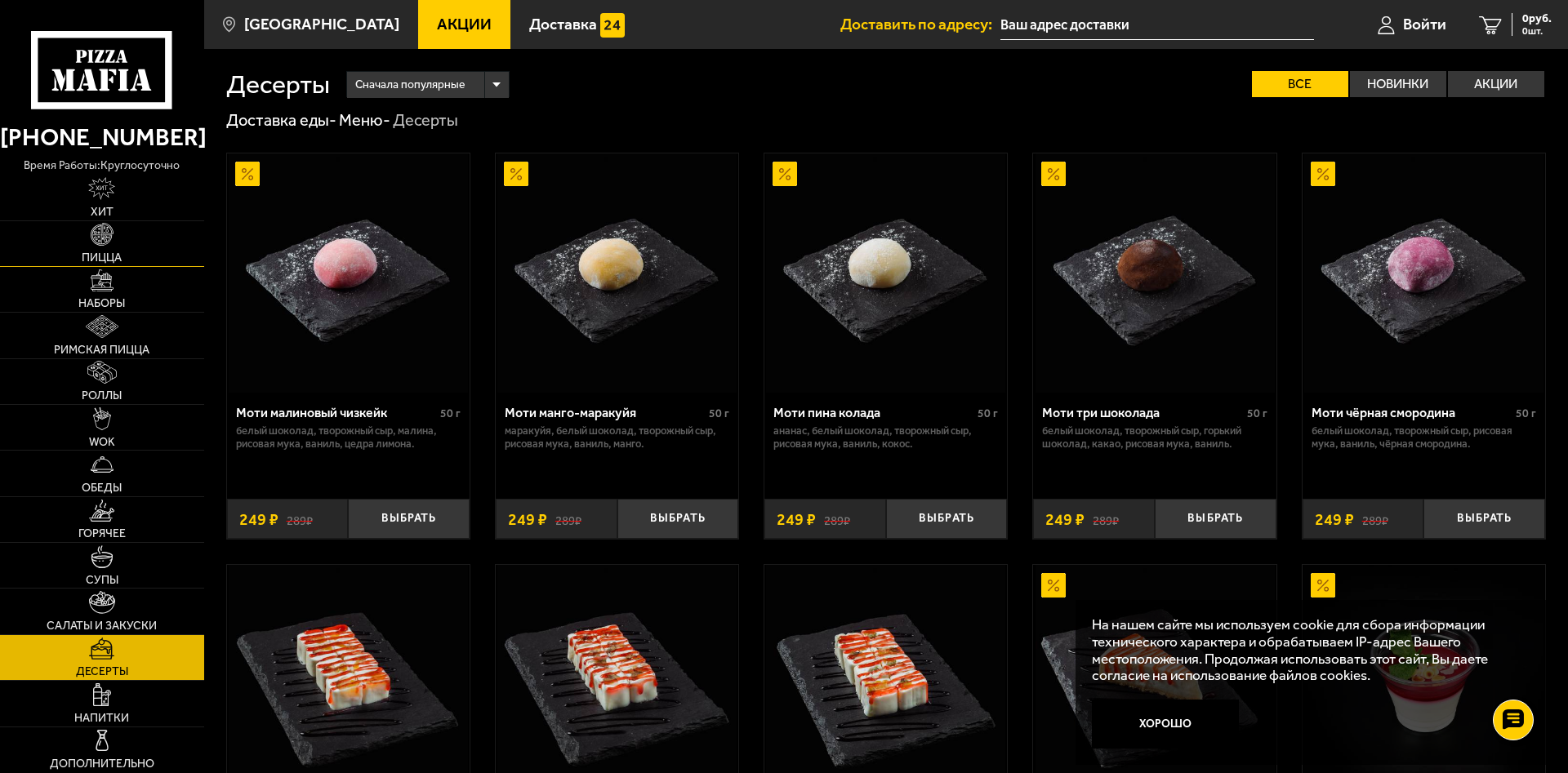
click at [117, 244] on link "Пицца" at bounding box center [102, 243] width 204 height 45
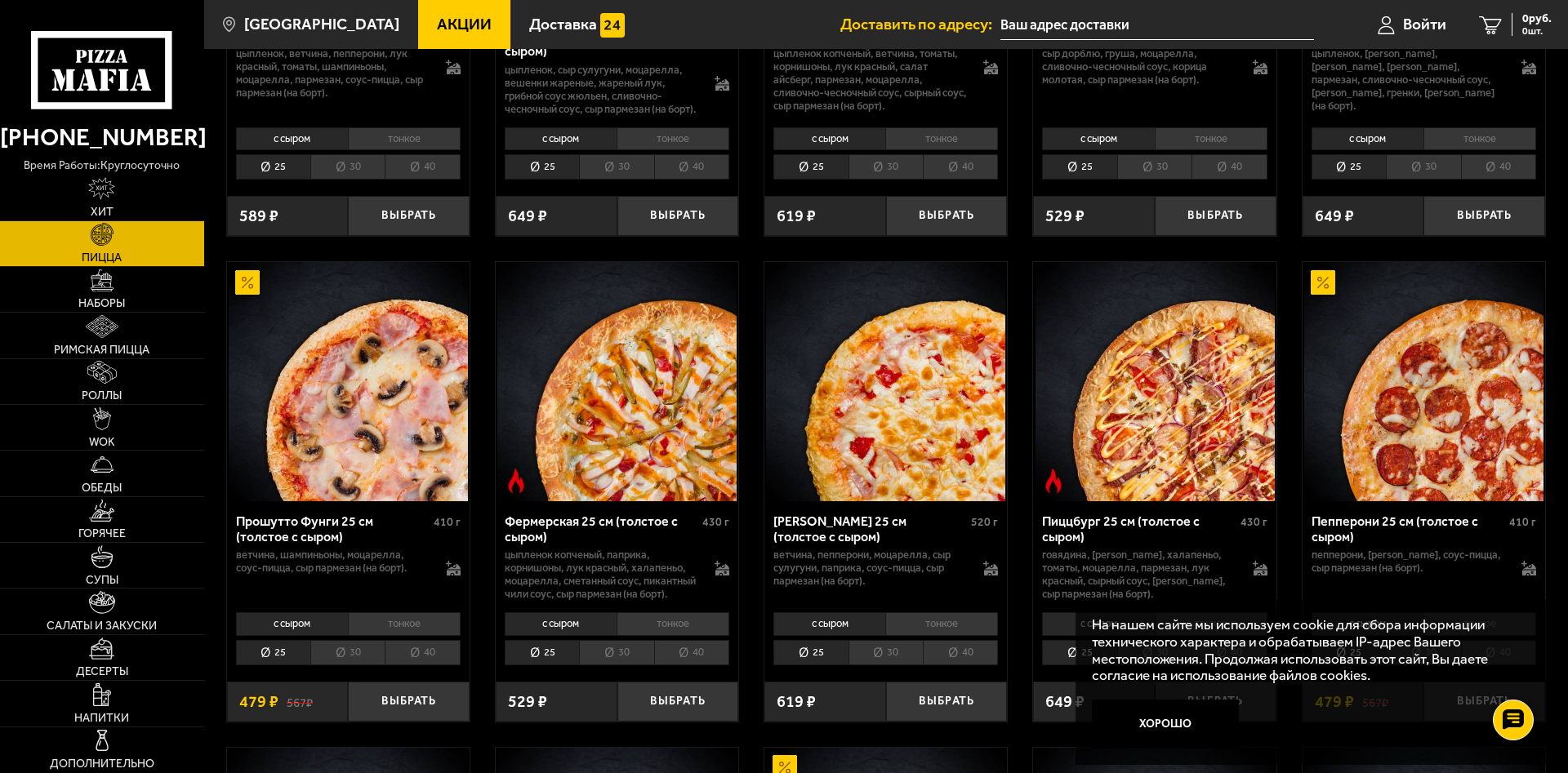
scroll to position [1166, 0]
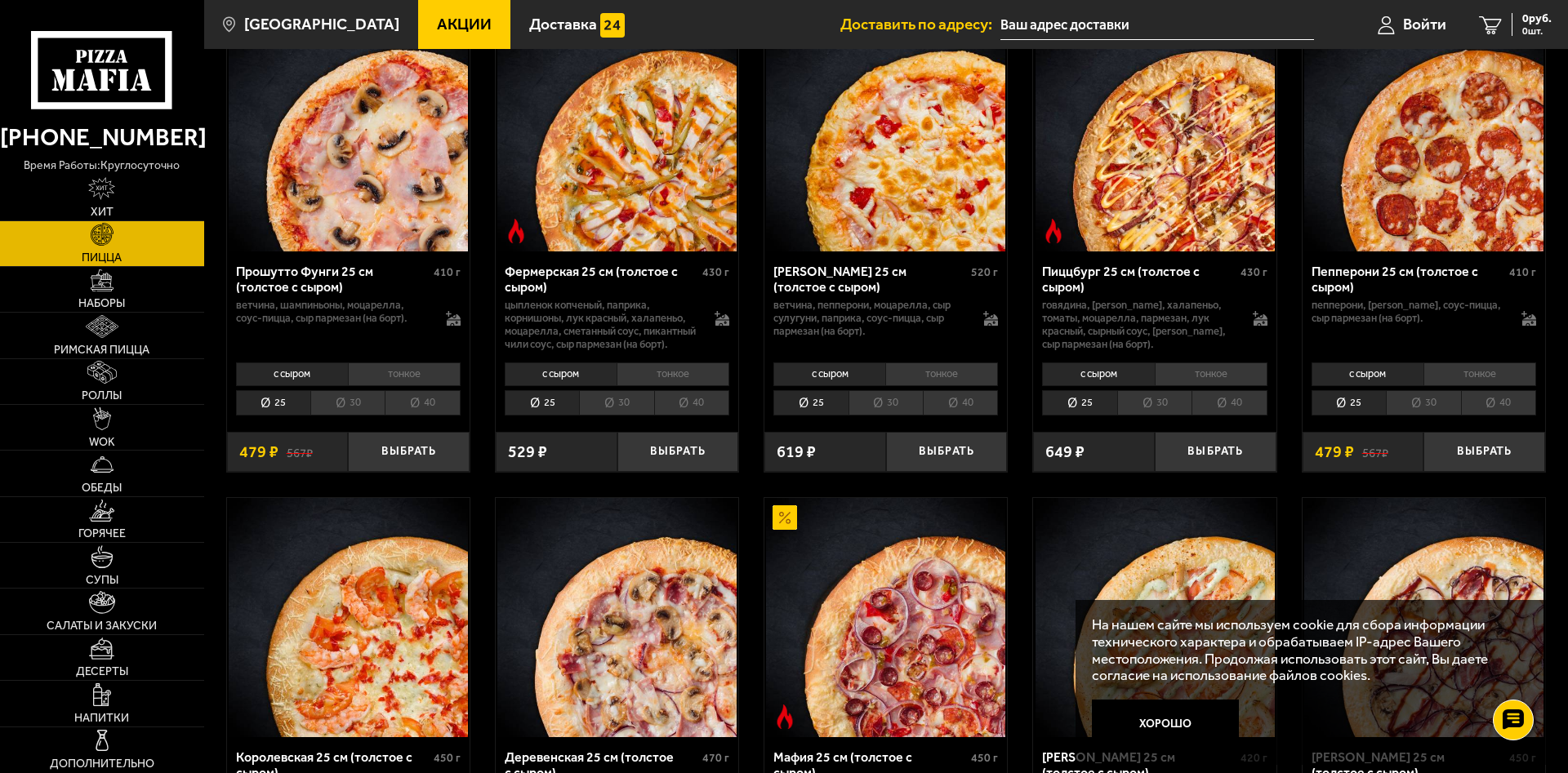
click at [1426, 416] on li "30" at bounding box center [1422, 403] width 74 height 26
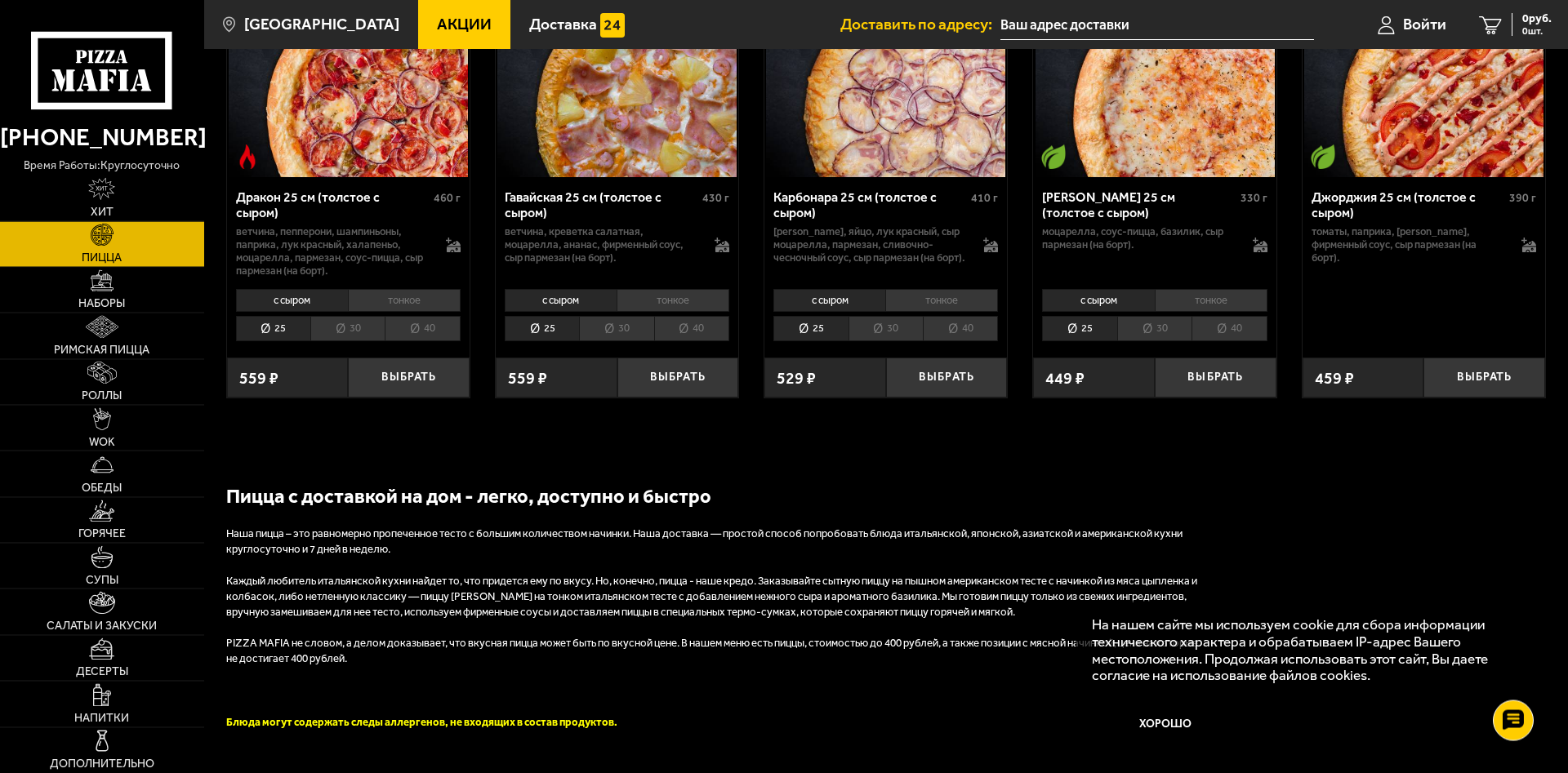
scroll to position [2749, 0]
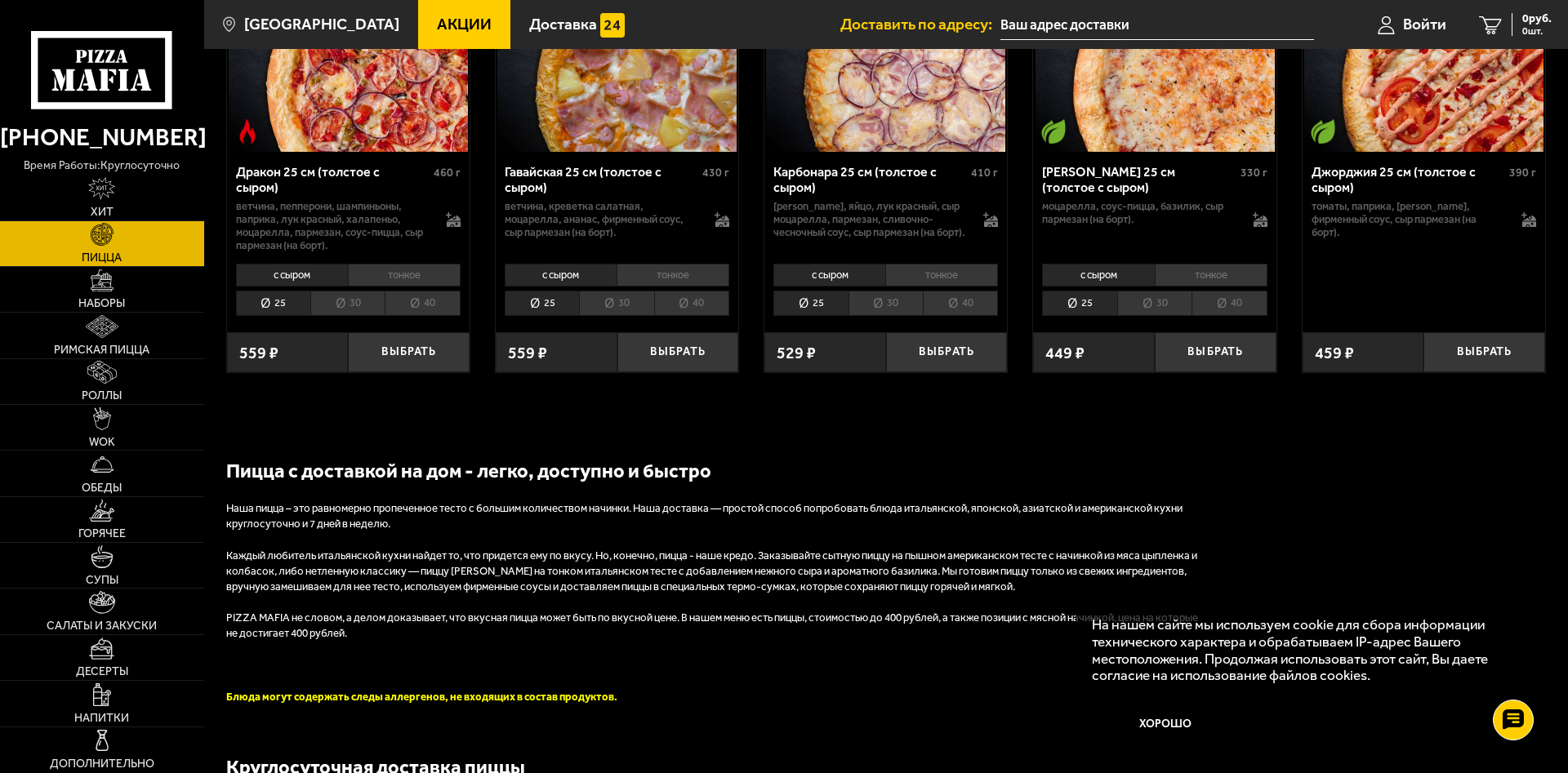
click at [1076, 307] on li "25" at bounding box center [1079, 304] width 74 height 26
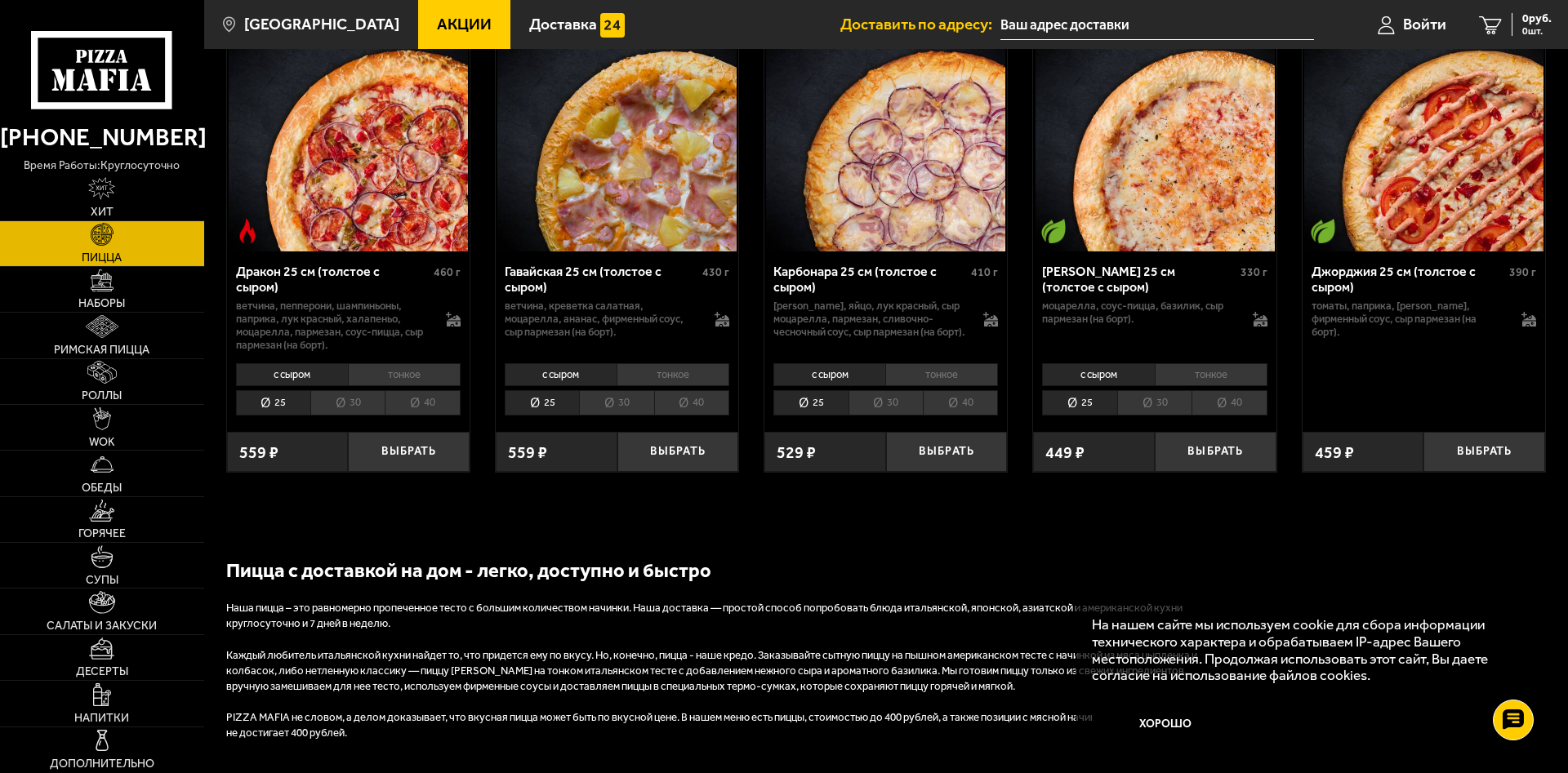
scroll to position [2665, 0]
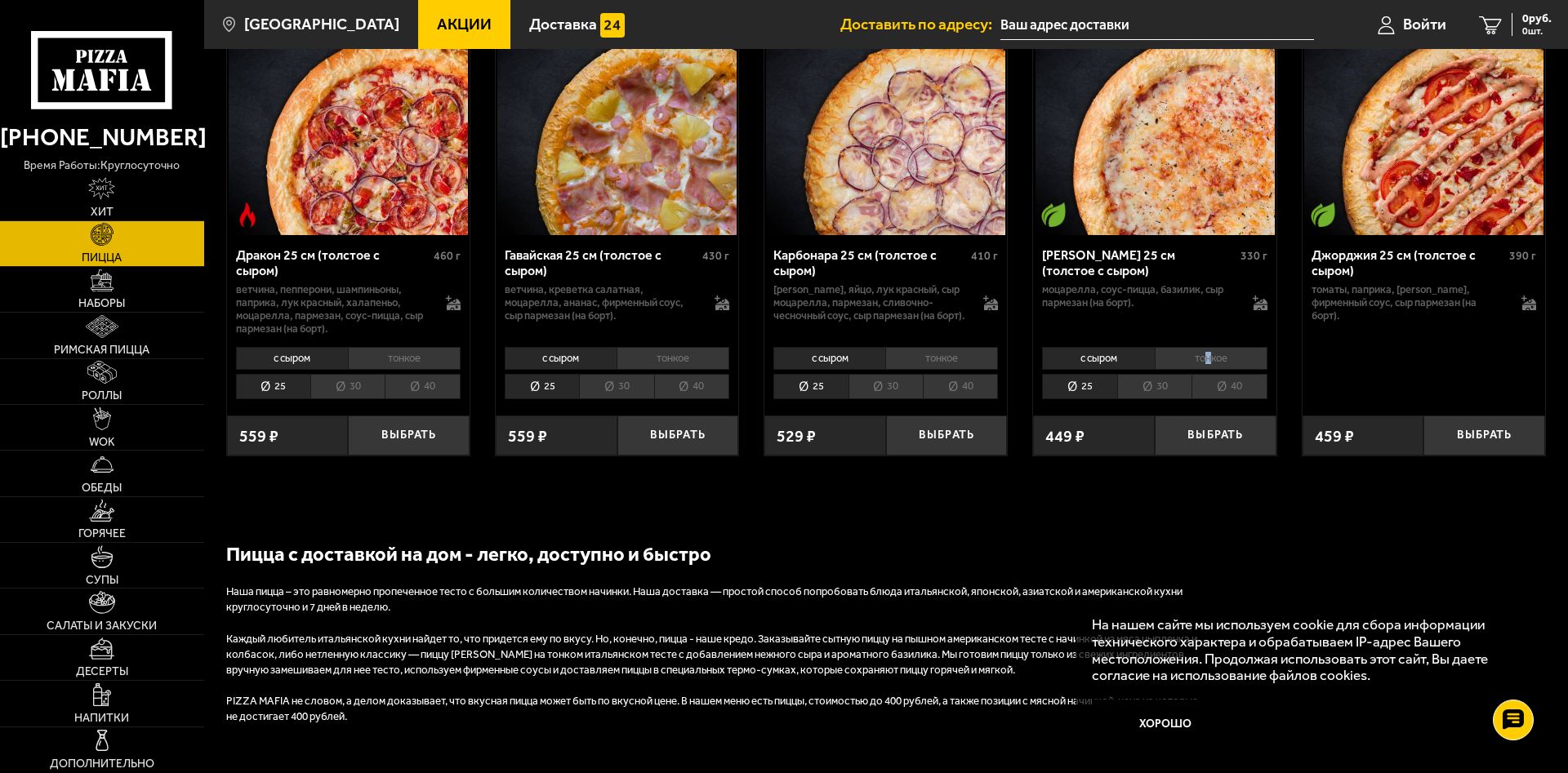
click at [1209, 366] on li "тонкое" at bounding box center [1212, 358] width 113 height 23
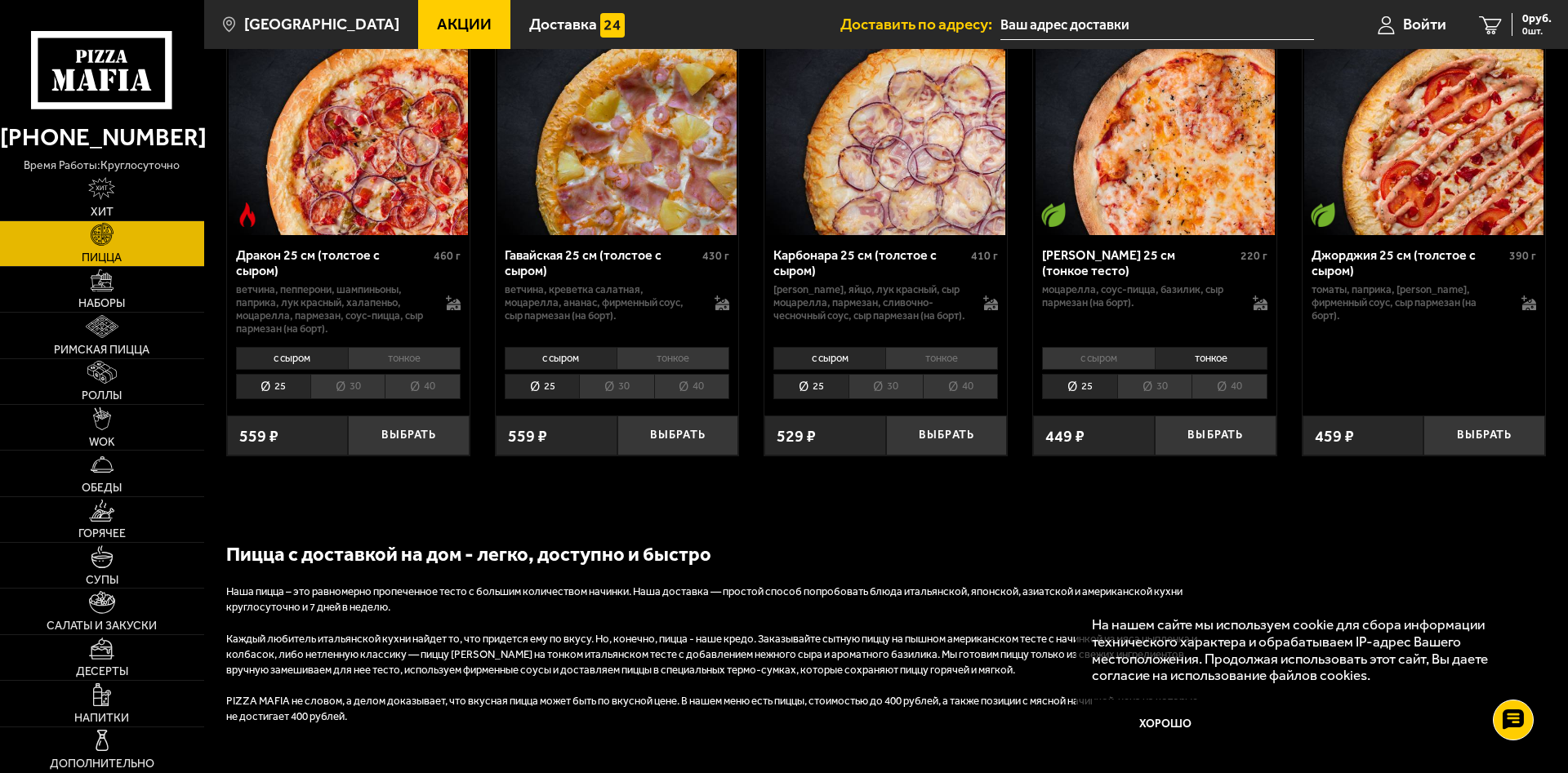
click at [1209, 366] on li "тонкое" at bounding box center [1212, 358] width 113 height 23
click at [1095, 383] on li "25" at bounding box center [1079, 387] width 74 height 26
click at [1086, 356] on li "с сыром" at bounding box center [1098, 358] width 112 height 23
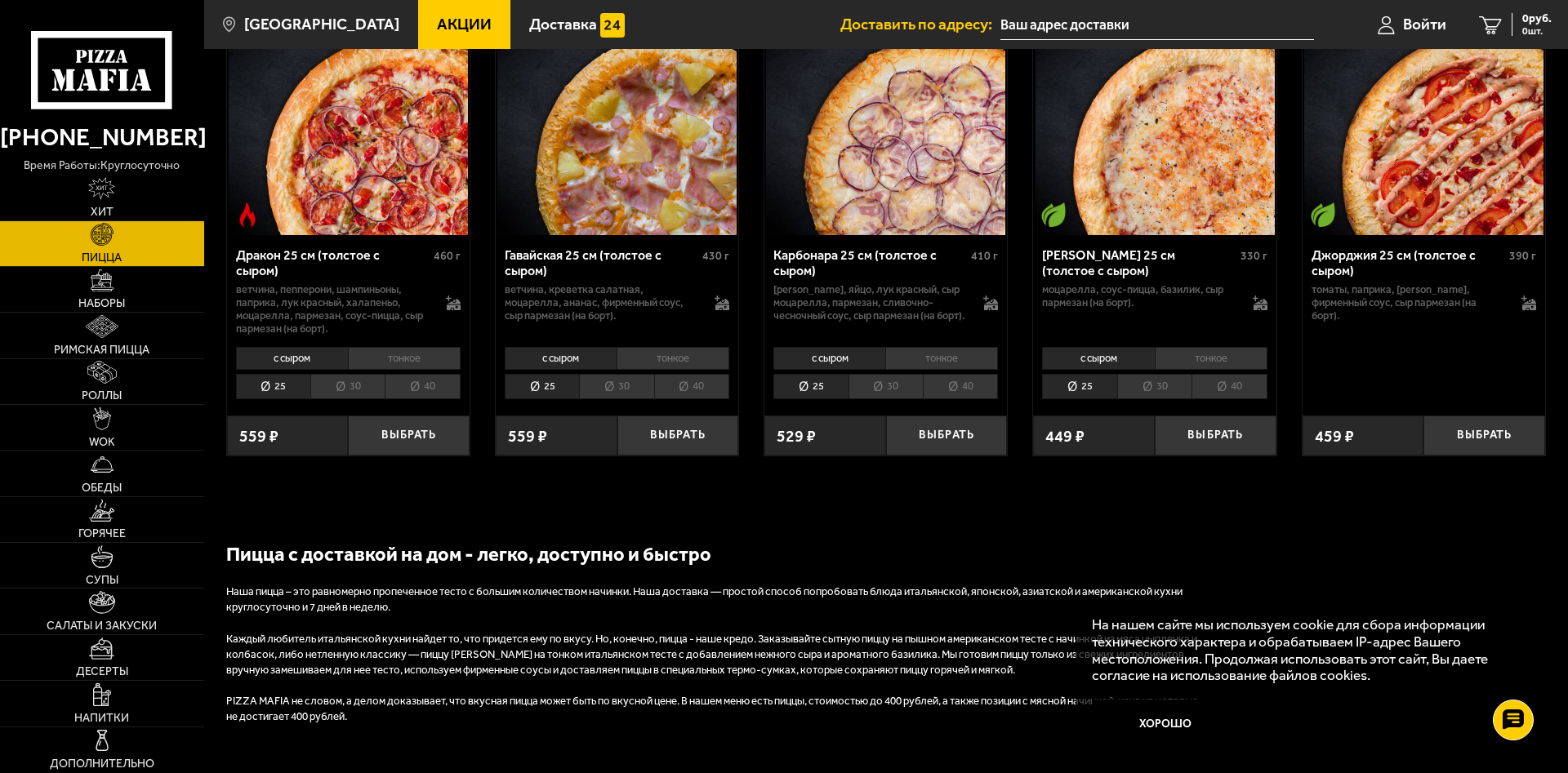
click at [1182, 364] on li "тонкое" at bounding box center [1212, 358] width 113 height 23
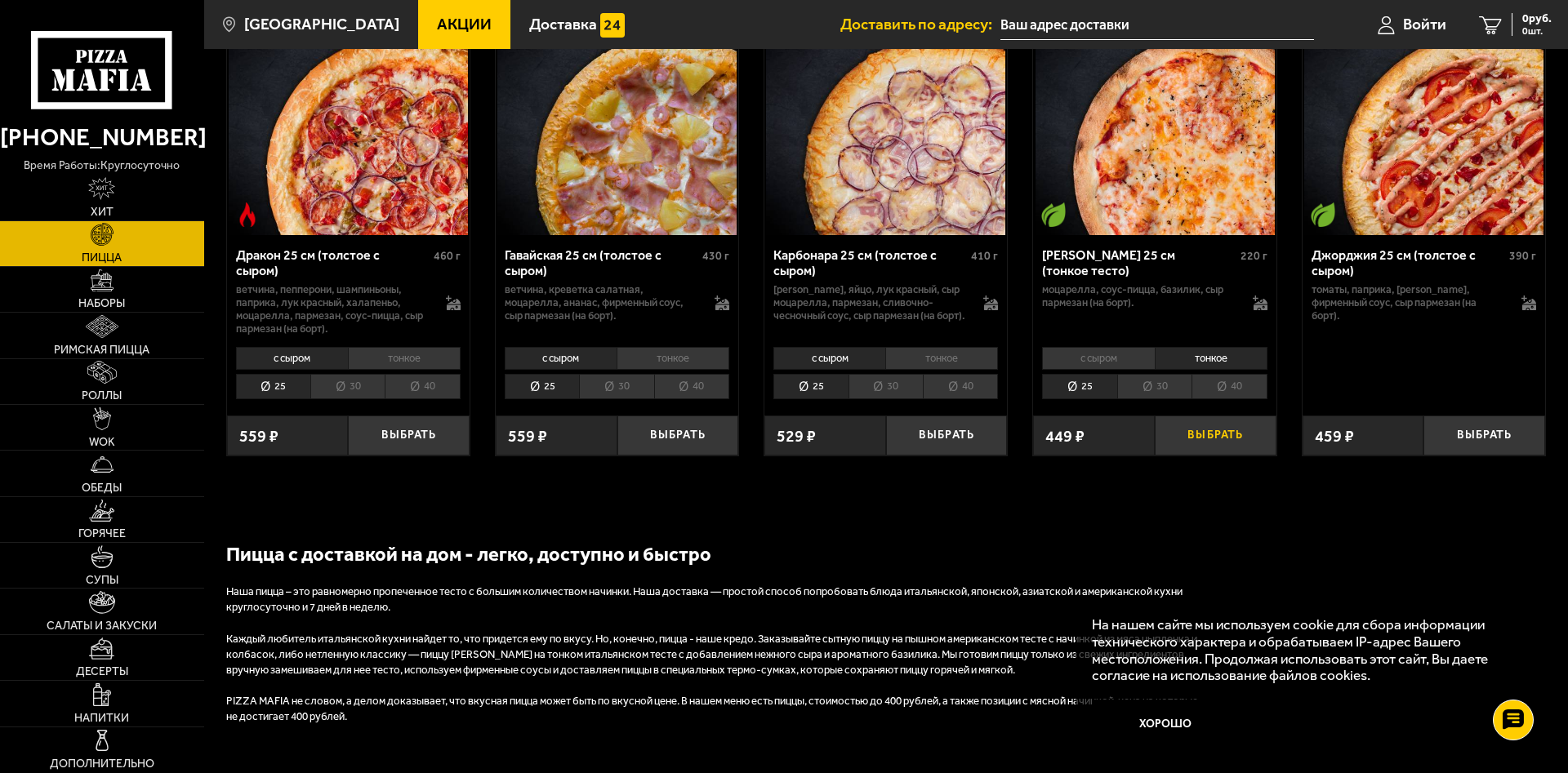
click at [1188, 447] on button "Выбрать" at bounding box center [1216, 435] width 122 height 40
click at [1052, 31] on input "text" at bounding box center [1144, 25] width 314 height 31
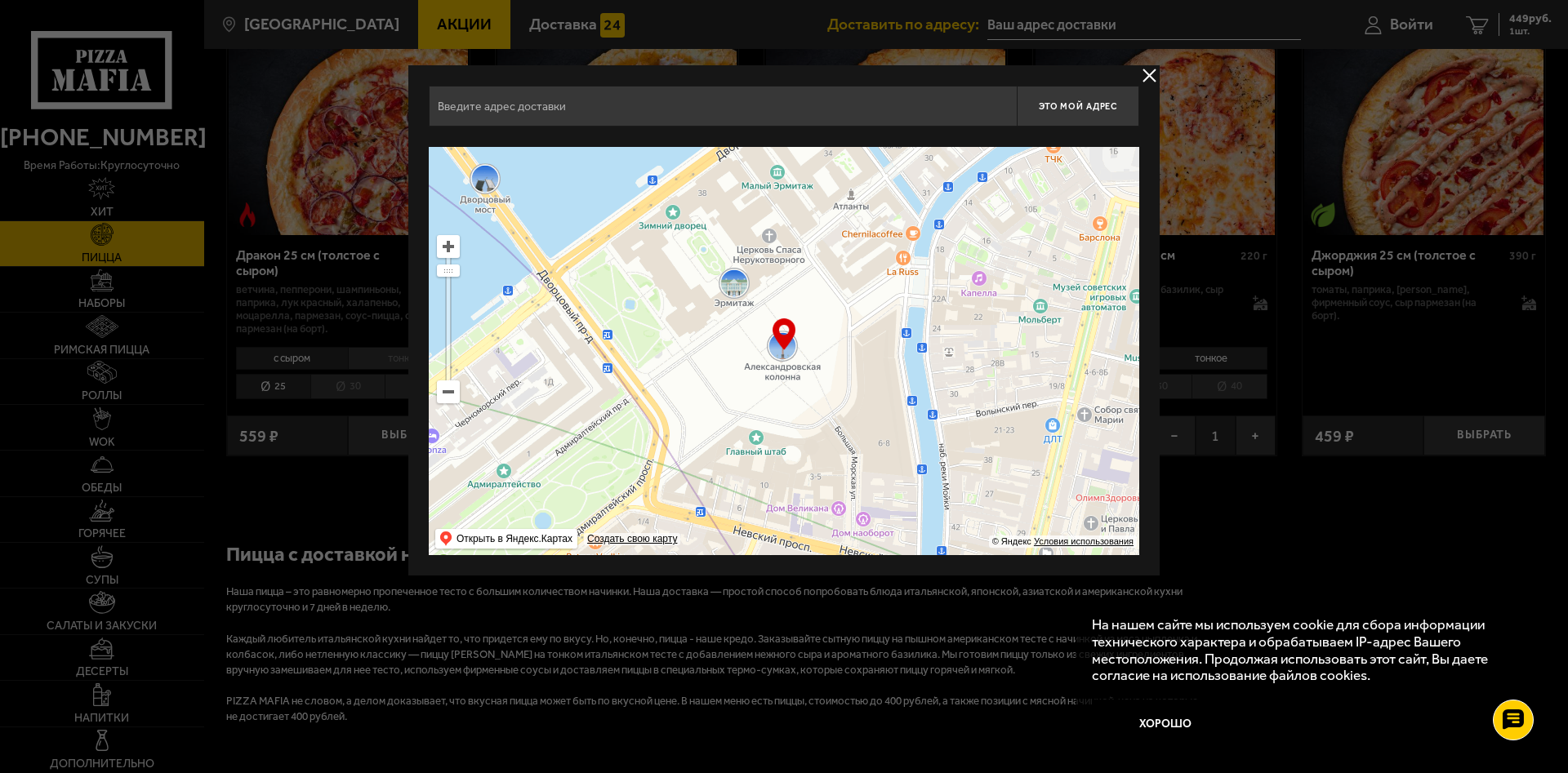
click at [758, 106] on input "text" at bounding box center [723, 106] width 588 height 41
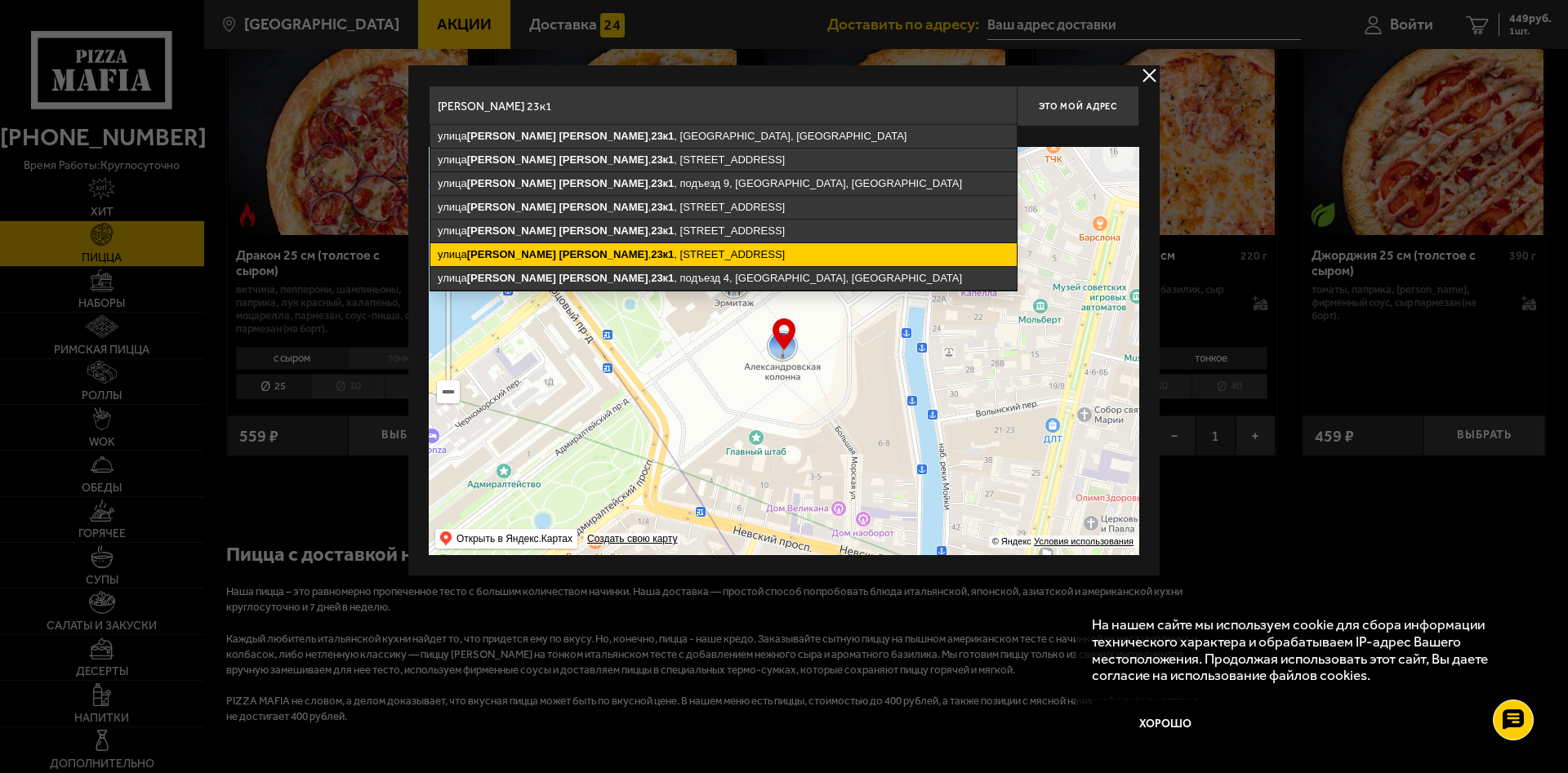
click at [677, 250] on ymaps "[STREET_ADDRESS][PERSON_NAME]" at bounding box center [724, 254] width 586 height 23
type input "[STREET_ADDRESS][PERSON_NAME]"
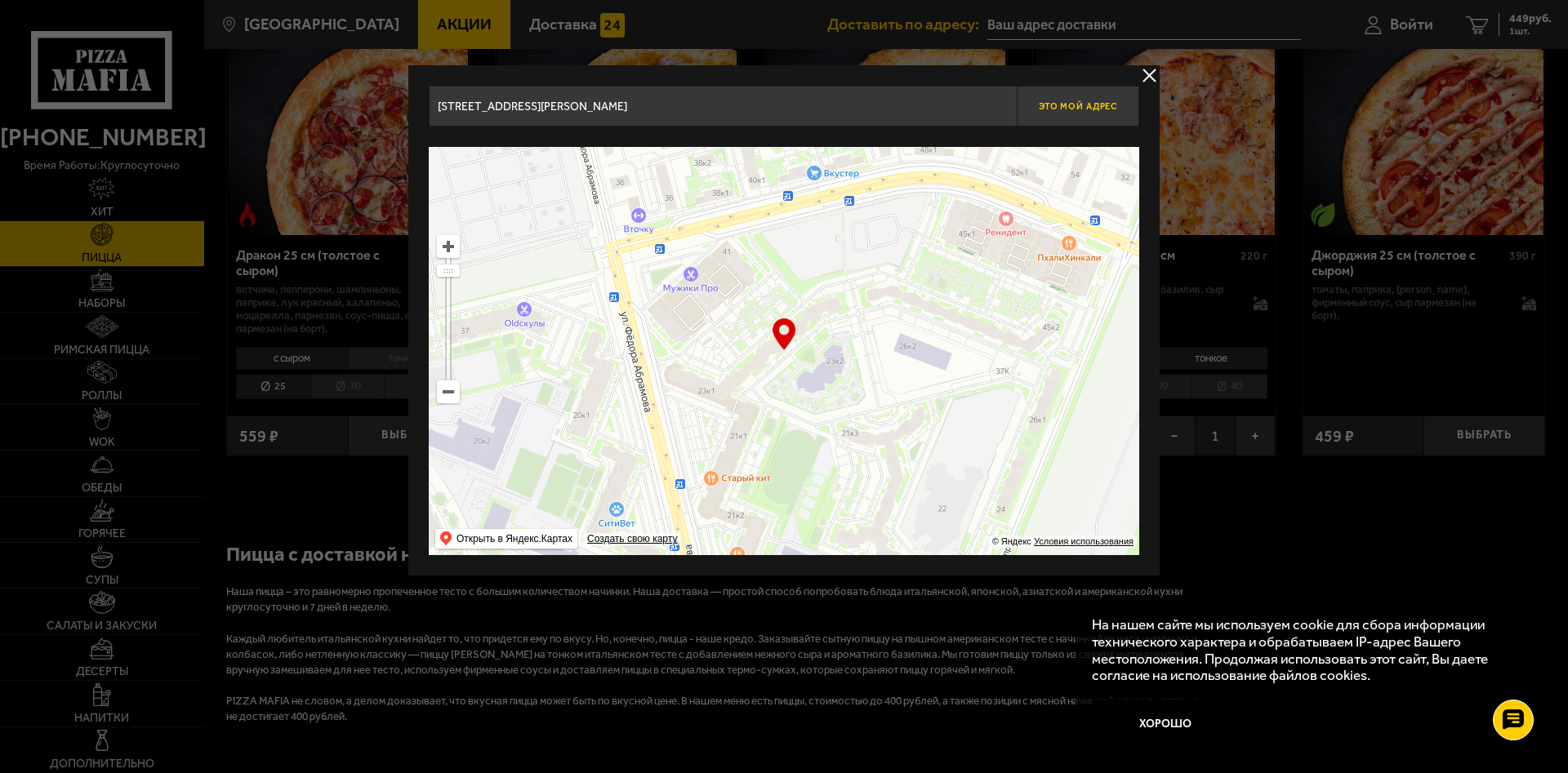
click at [1080, 116] on button "Это мой адрес" at bounding box center [1078, 106] width 123 height 41
type input "посёлок [GEOGRAPHIC_DATA], [STREET_ADDRESS][PERSON_NAME]"
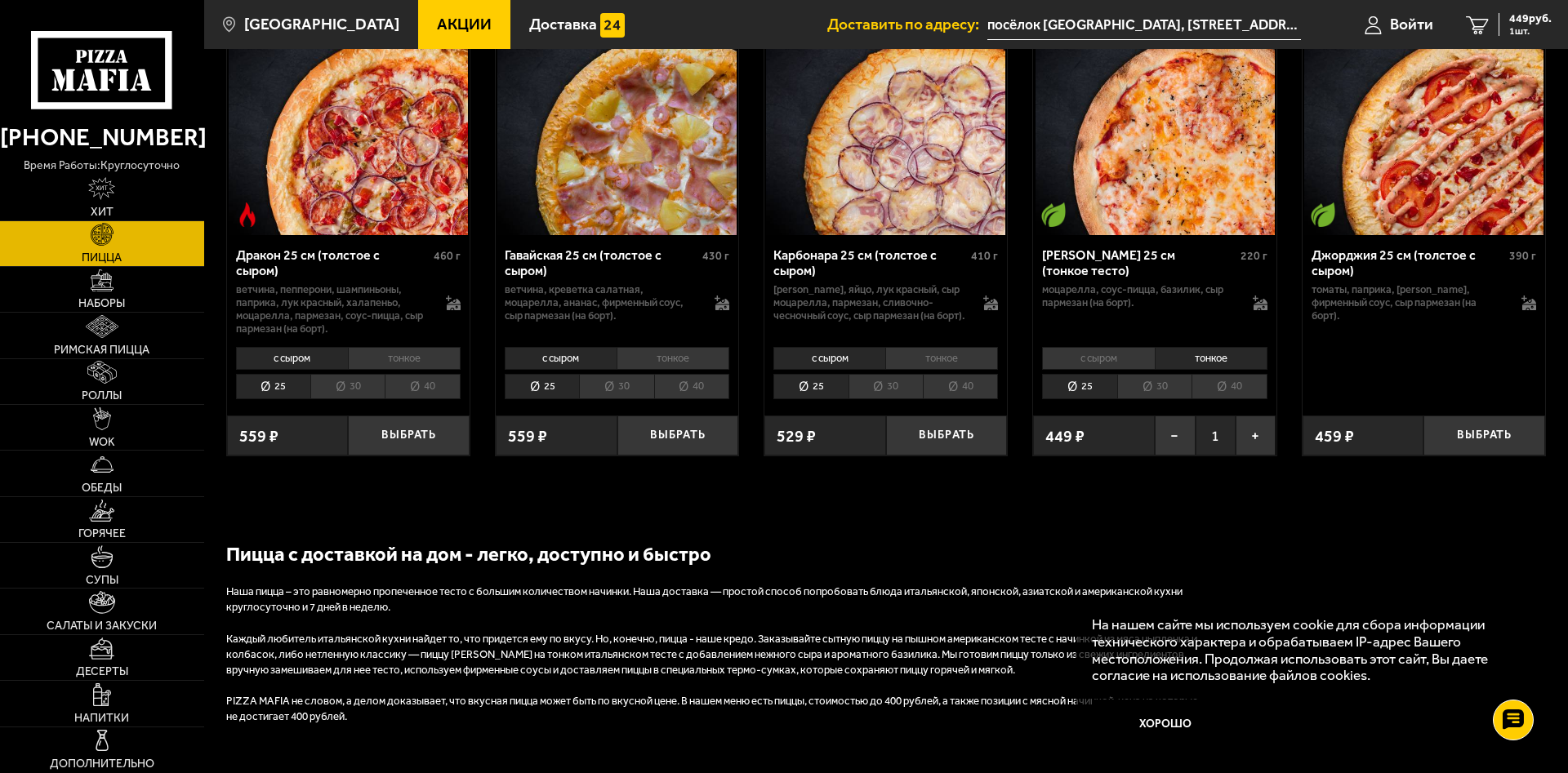
scroll to position [2499, 0]
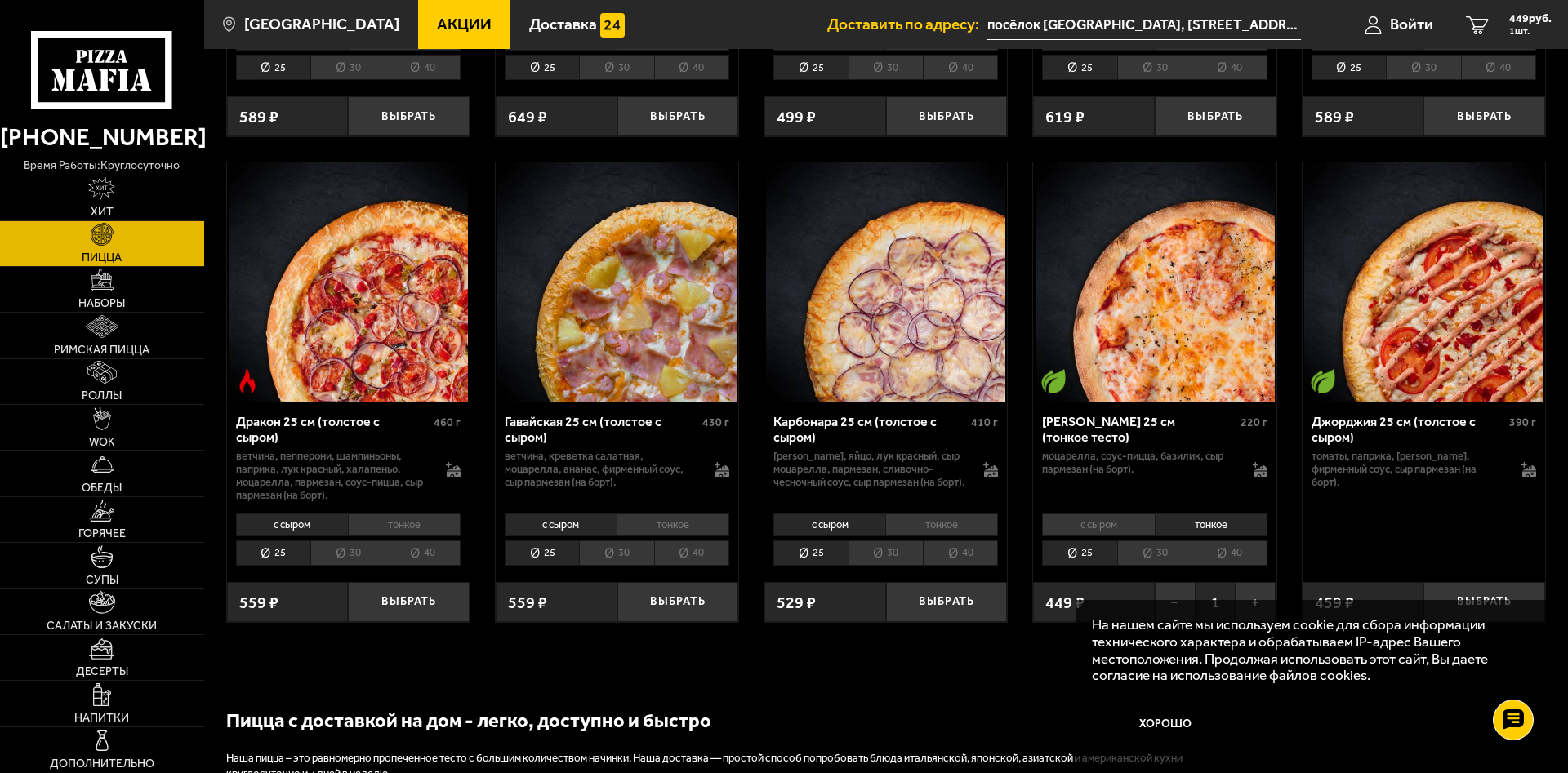
click at [1205, 525] on li "тонкое" at bounding box center [1212, 525] width 113 height 23
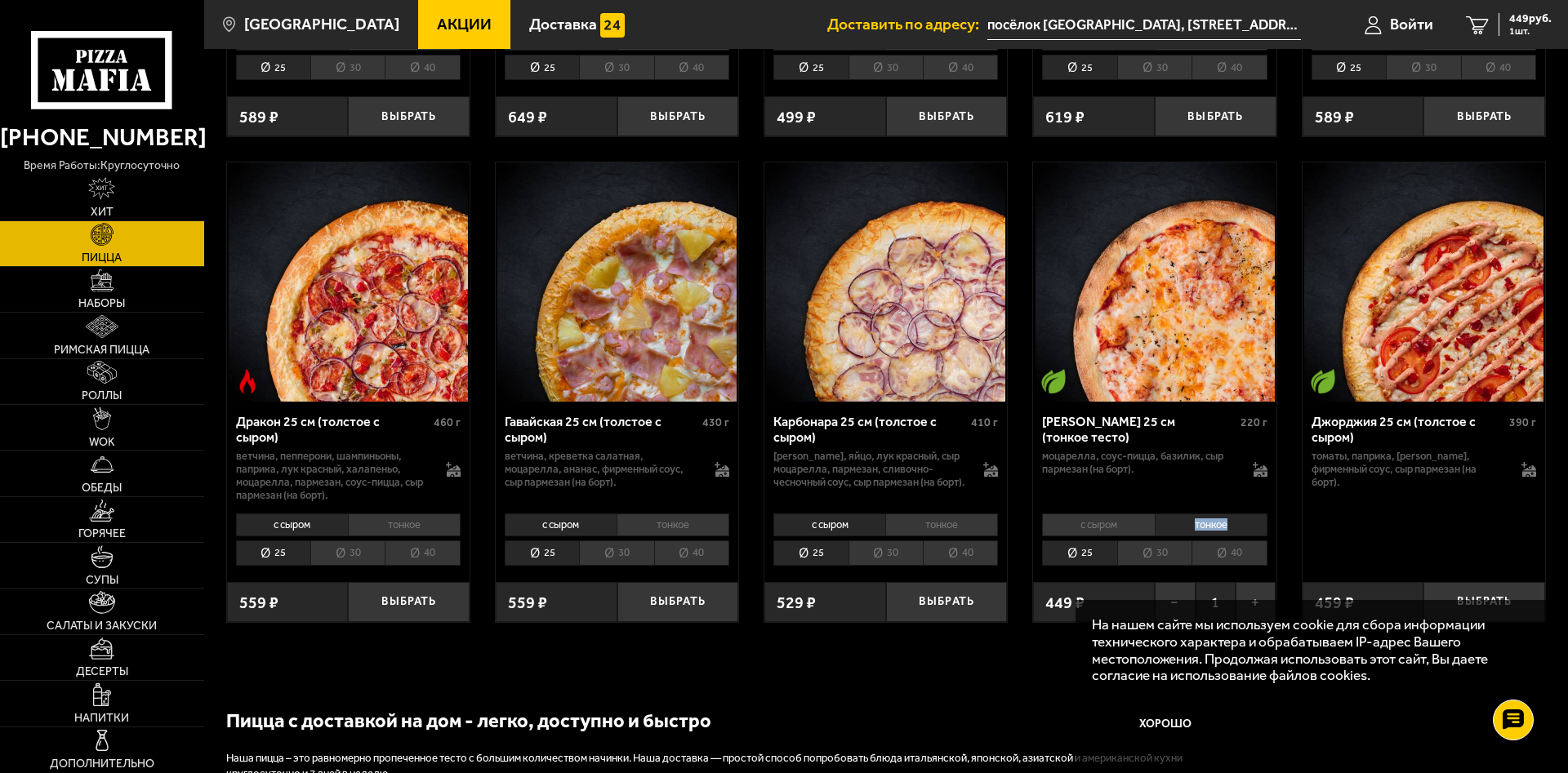
click at [1205, 525] on li "тонкое" at bounding box center [1212, 525] width 113 height 23
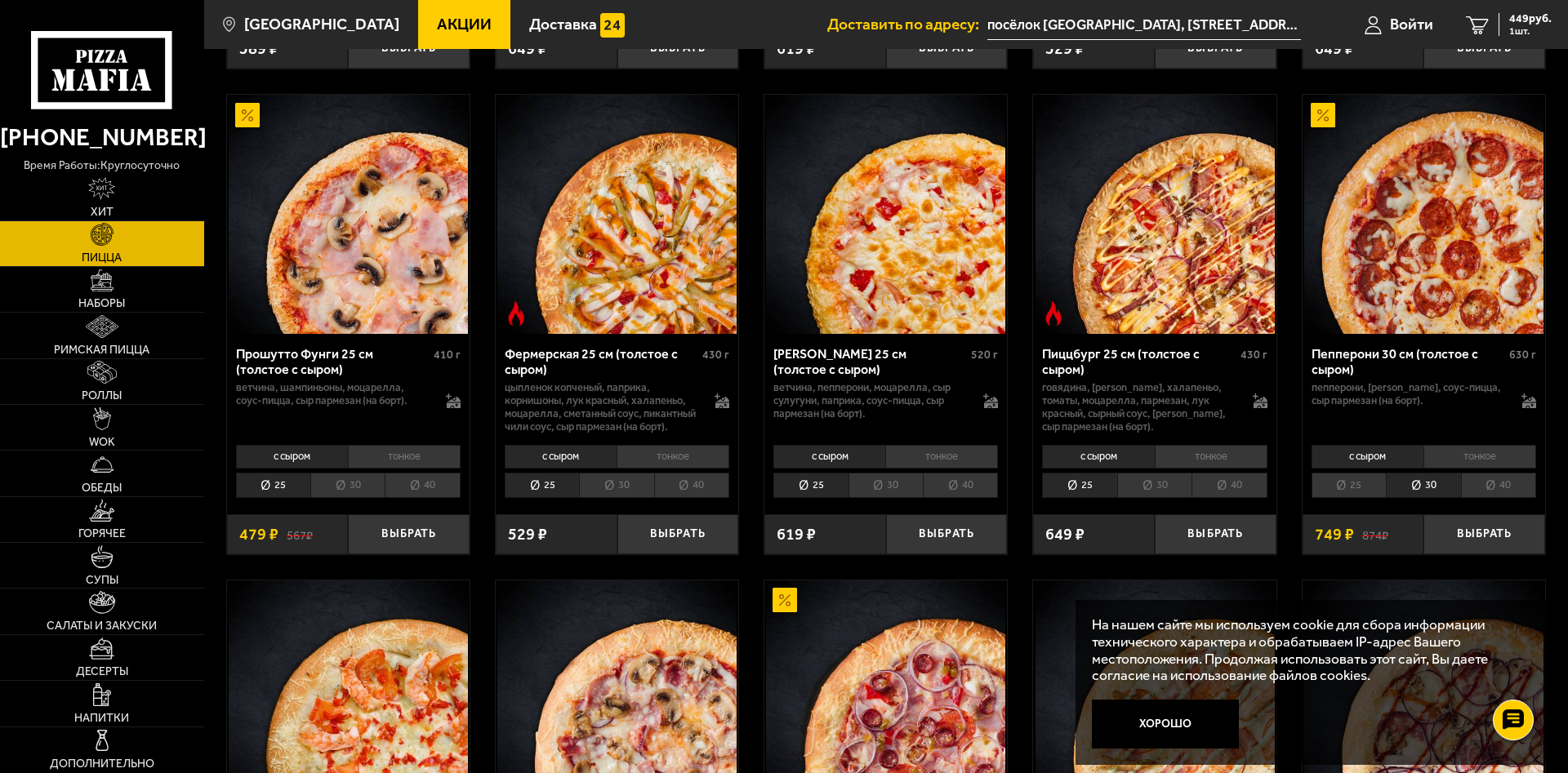
scroll to position [1083, 0]
click at [1397, 469] on li "с сыром" at bounding box center [1367, 456] width 112 height 23
click at [1427, 499] on li "30" at bounding box center [1422, 487] width 74 height 26
click at [1368, 499] on li "25" at bounding box center [1348, 487] width 74 height 26
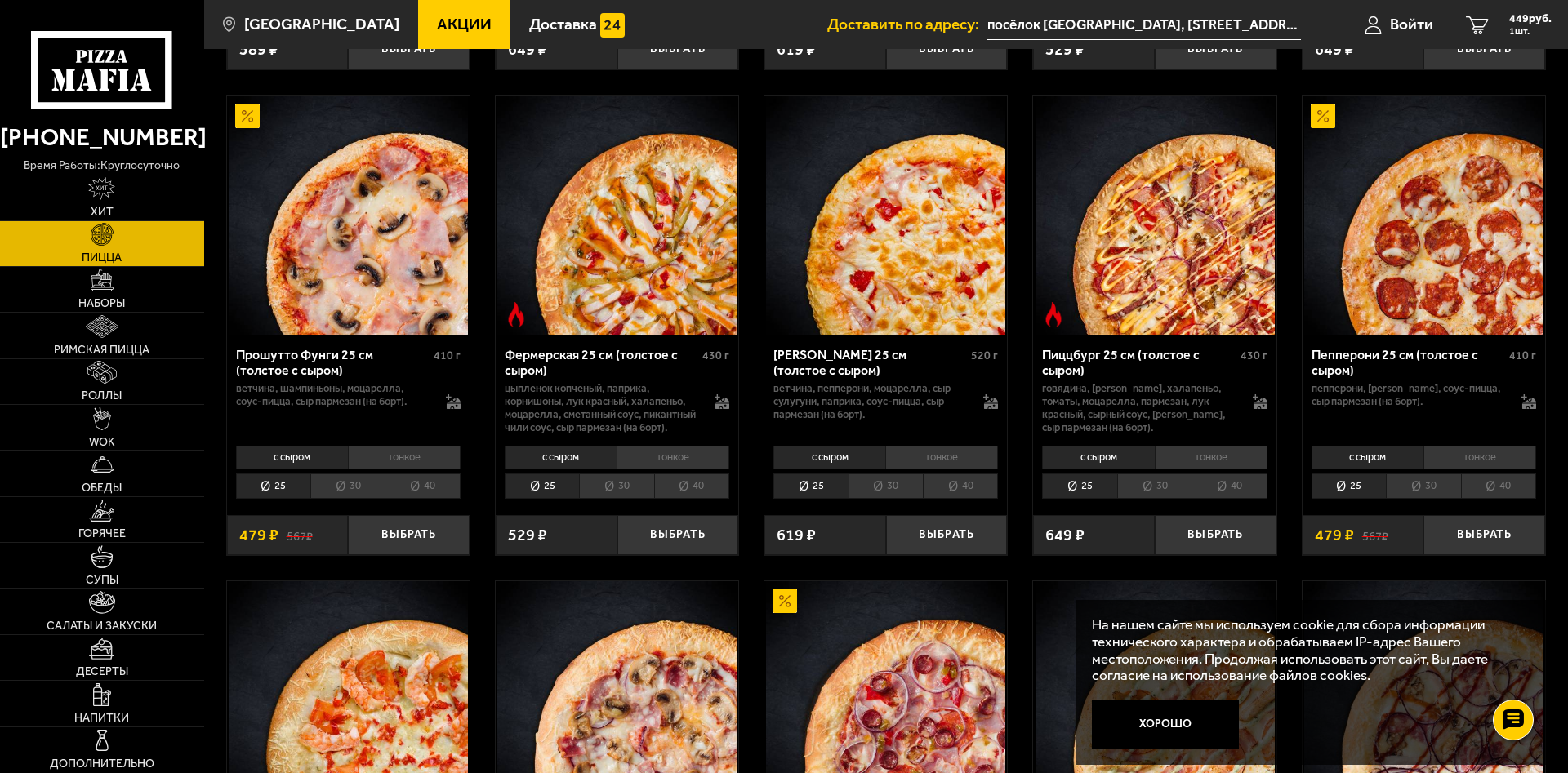
drag, startPoint x: 1368, startPoint y: 471, endPoint x: 1464, endPoint y: 498, distance: 99.7
click at [1369, 469] on li "с сыром" at bounding box center [1367, 456] width 112 height 23
click at [1501, 493] on li "40" at bounding box center [1499, 487] width 75 height 26
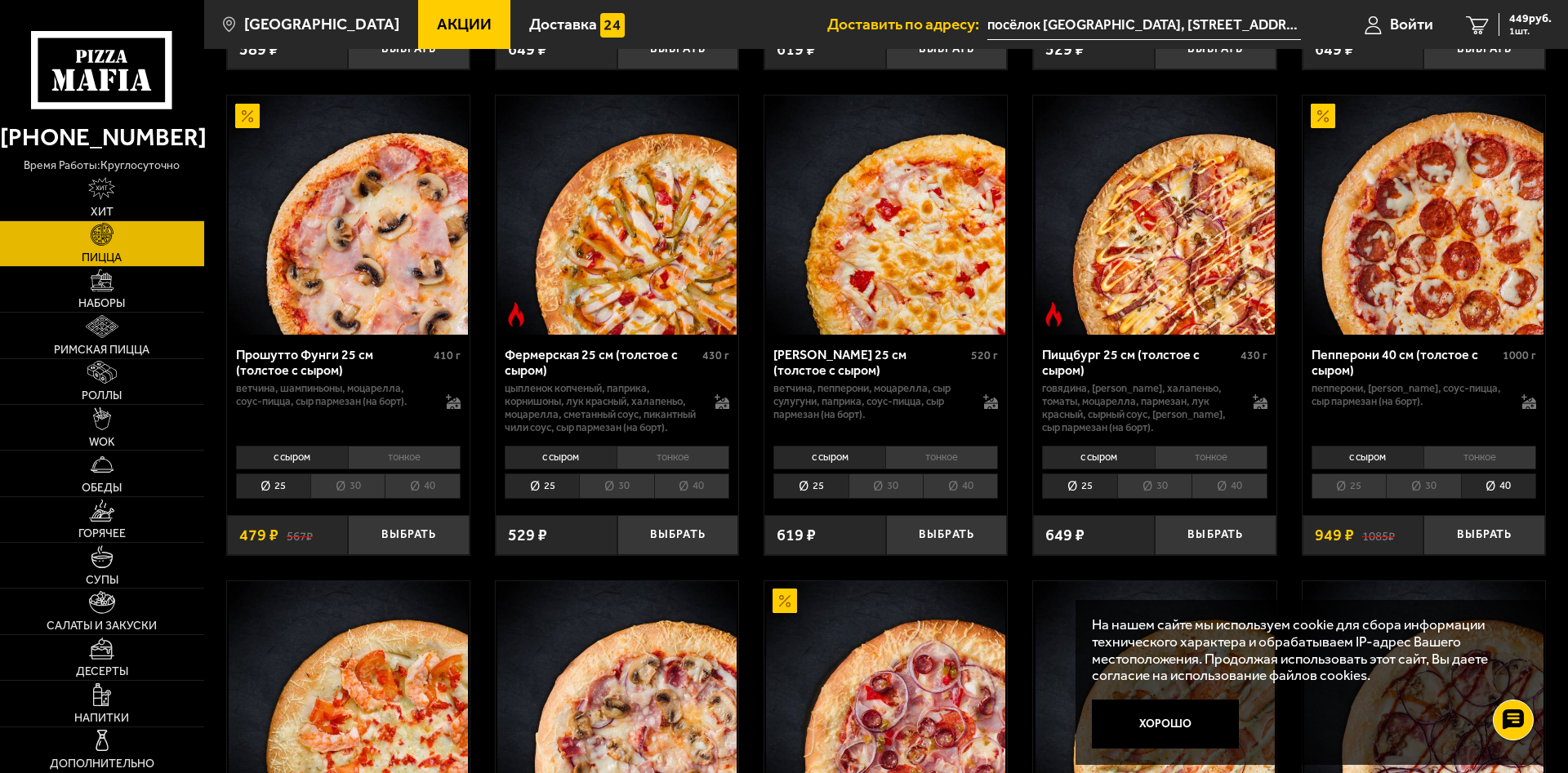
click at [1346, 499] on li "25" at bounding box center [1348, 487] width 74 height 26
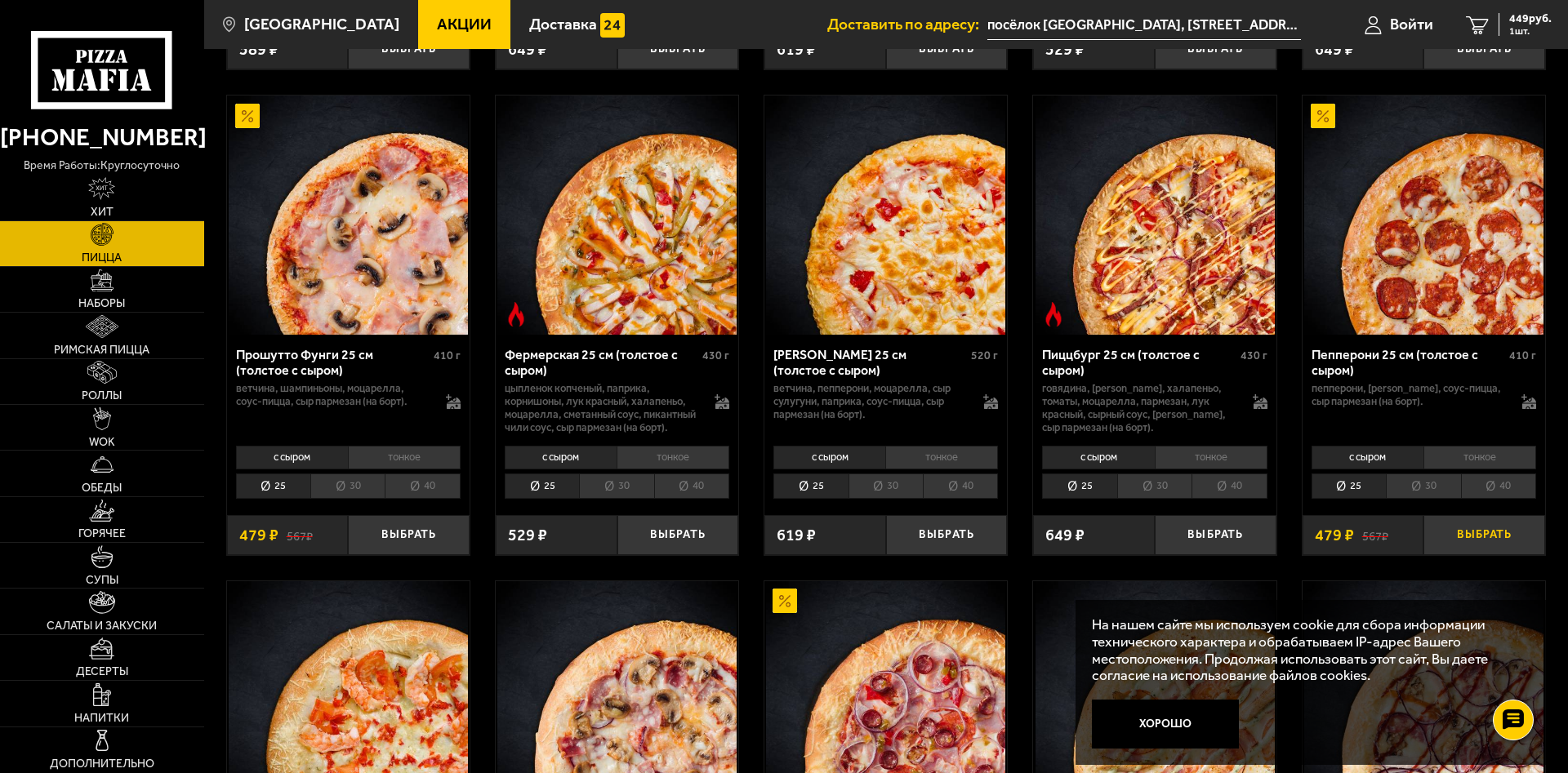
click at [1470, 553] on button "Выбрать" at bounding box center [1484, 535] width 122 height 40
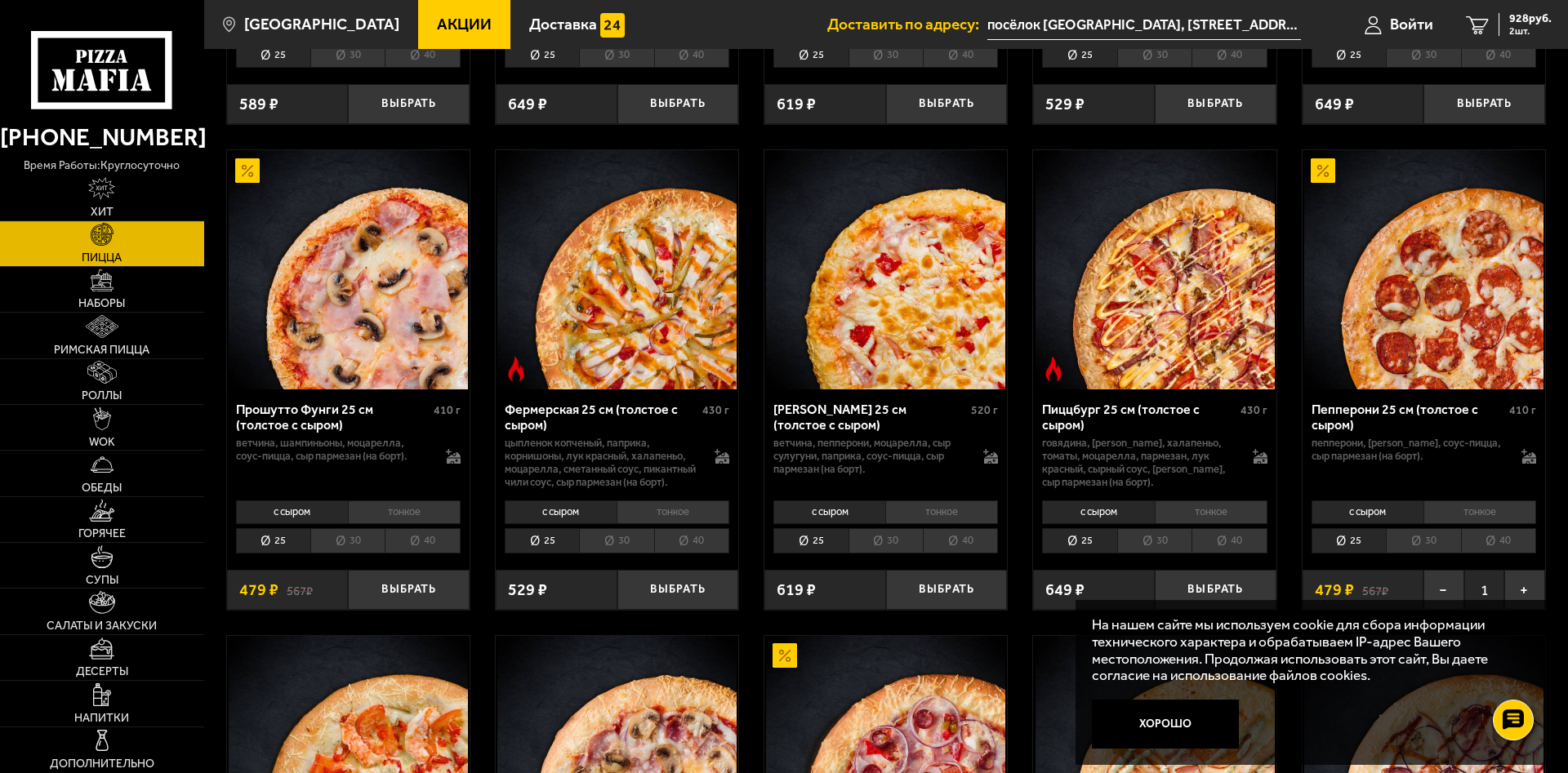
scroll to position [1000, 0]
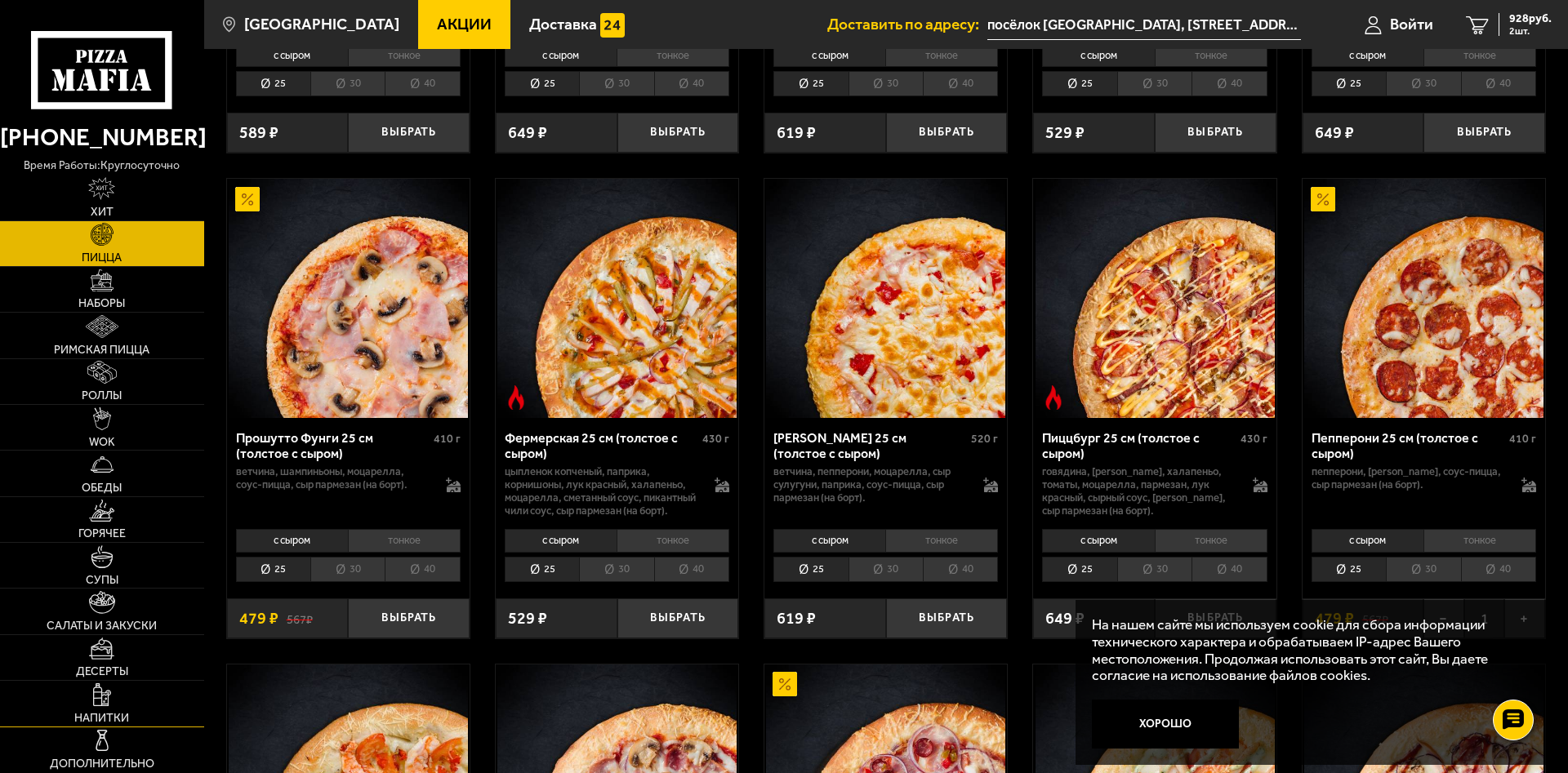
click at [128, 691] on link "Напитки" at bounding box center [102, 703] width 204 height 45
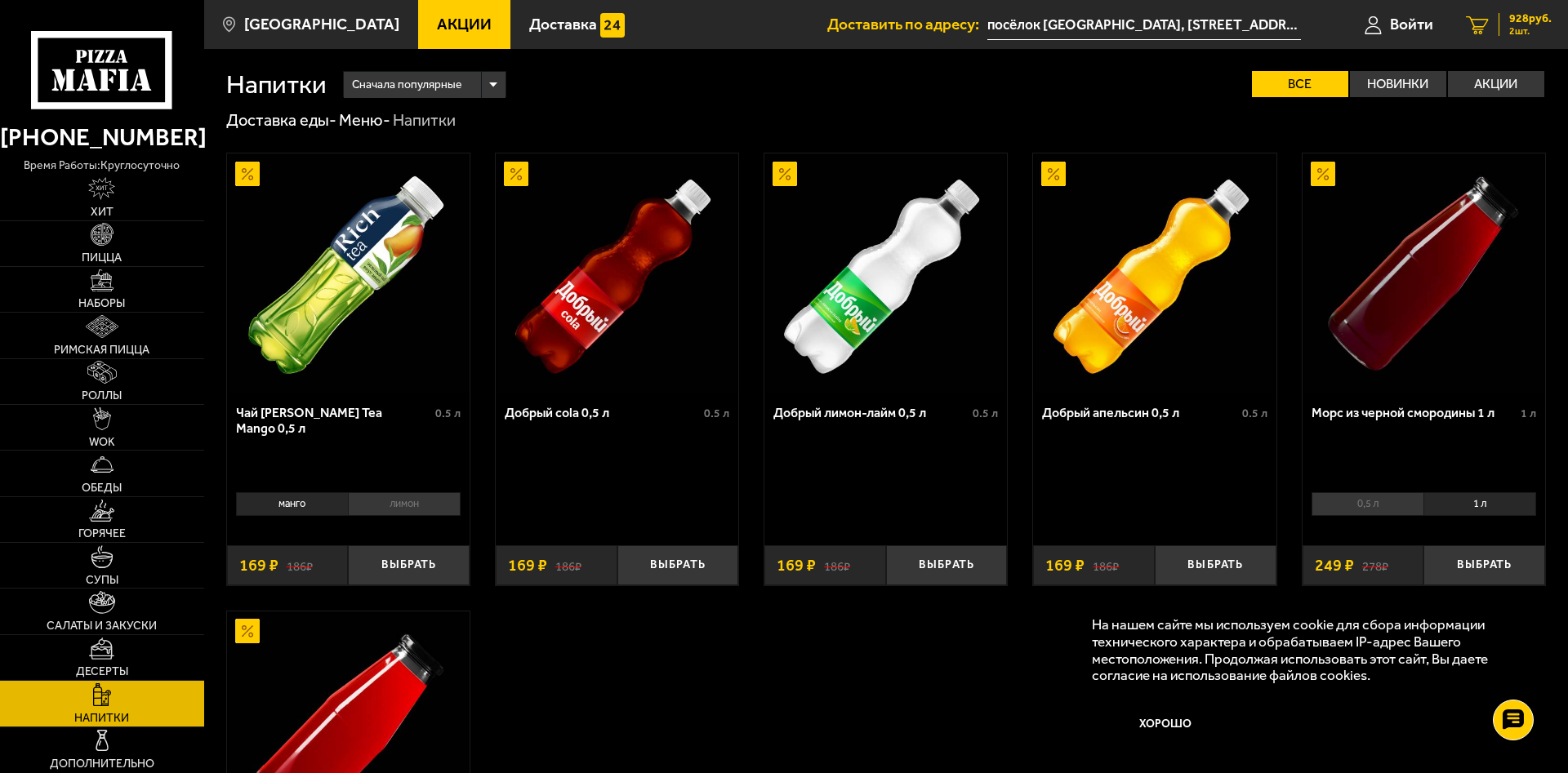
click at [1498, 35] on link "2 928 руб. 2 шт." at bounding box center [1510, 25] width 119 height 49
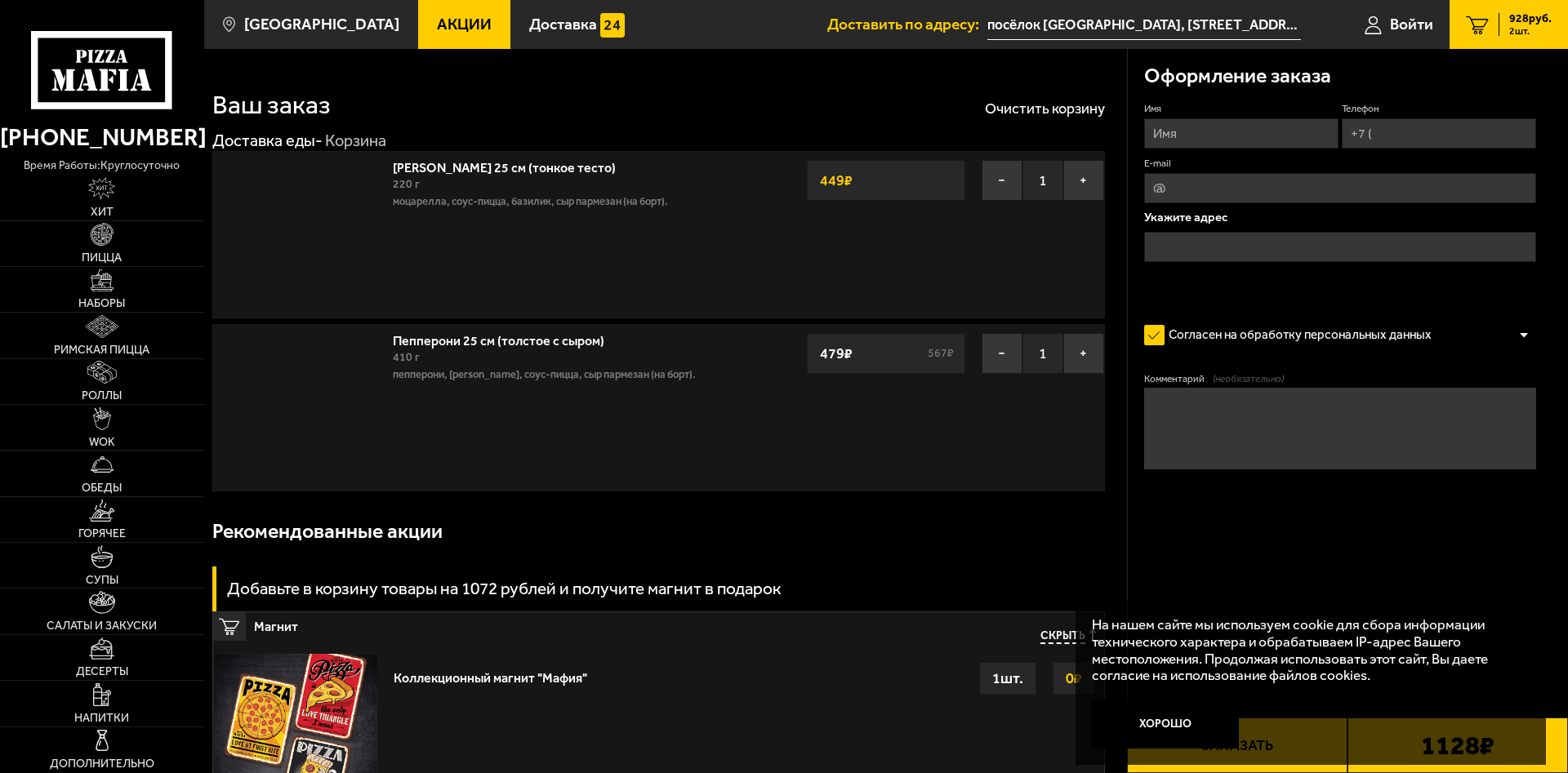
type input "посёлок [GEOGRAPHIC_DATA], [STREET_ADDRESS][PERSON_NAME]"
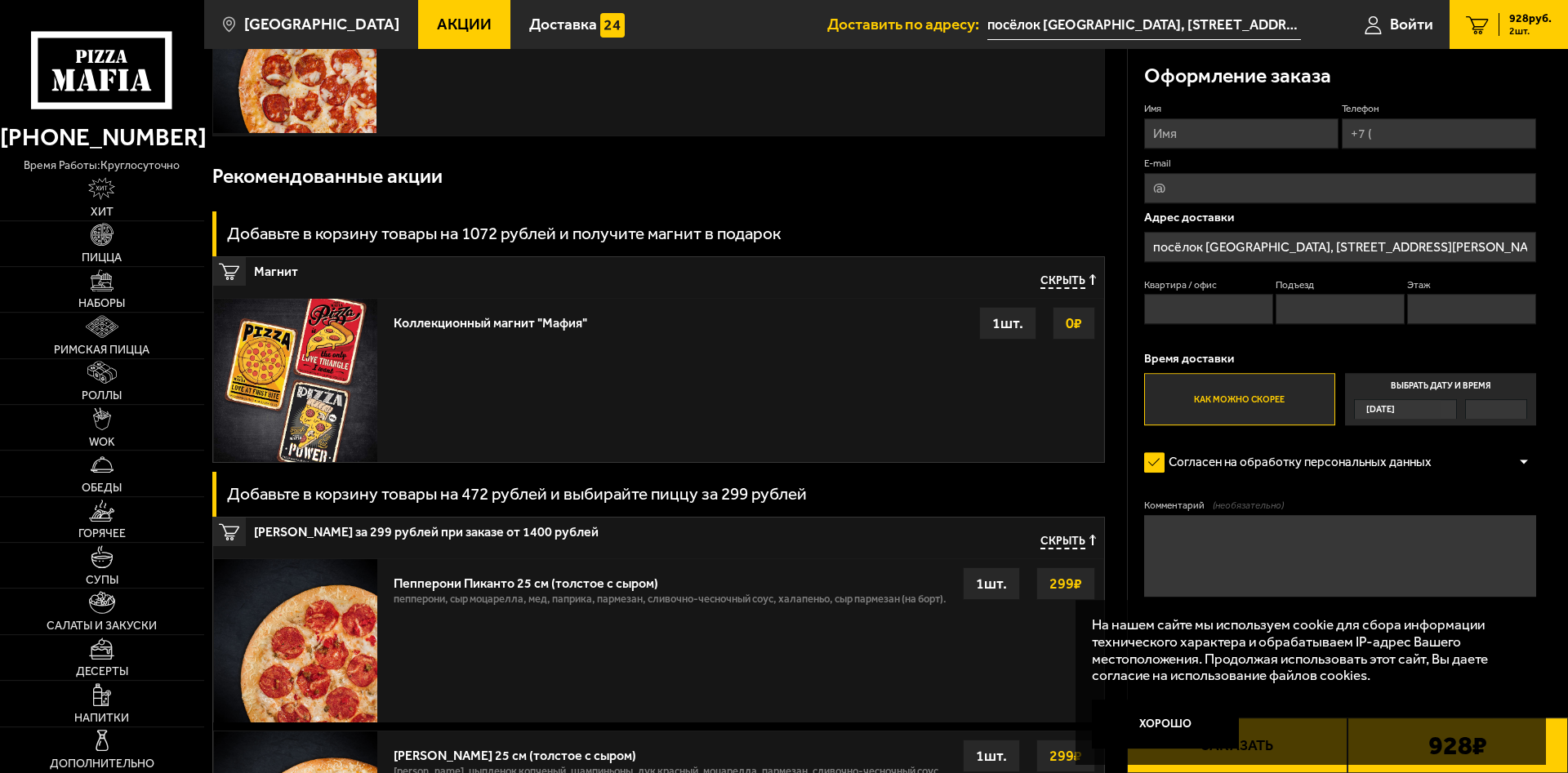
scroll to position [334, 0]
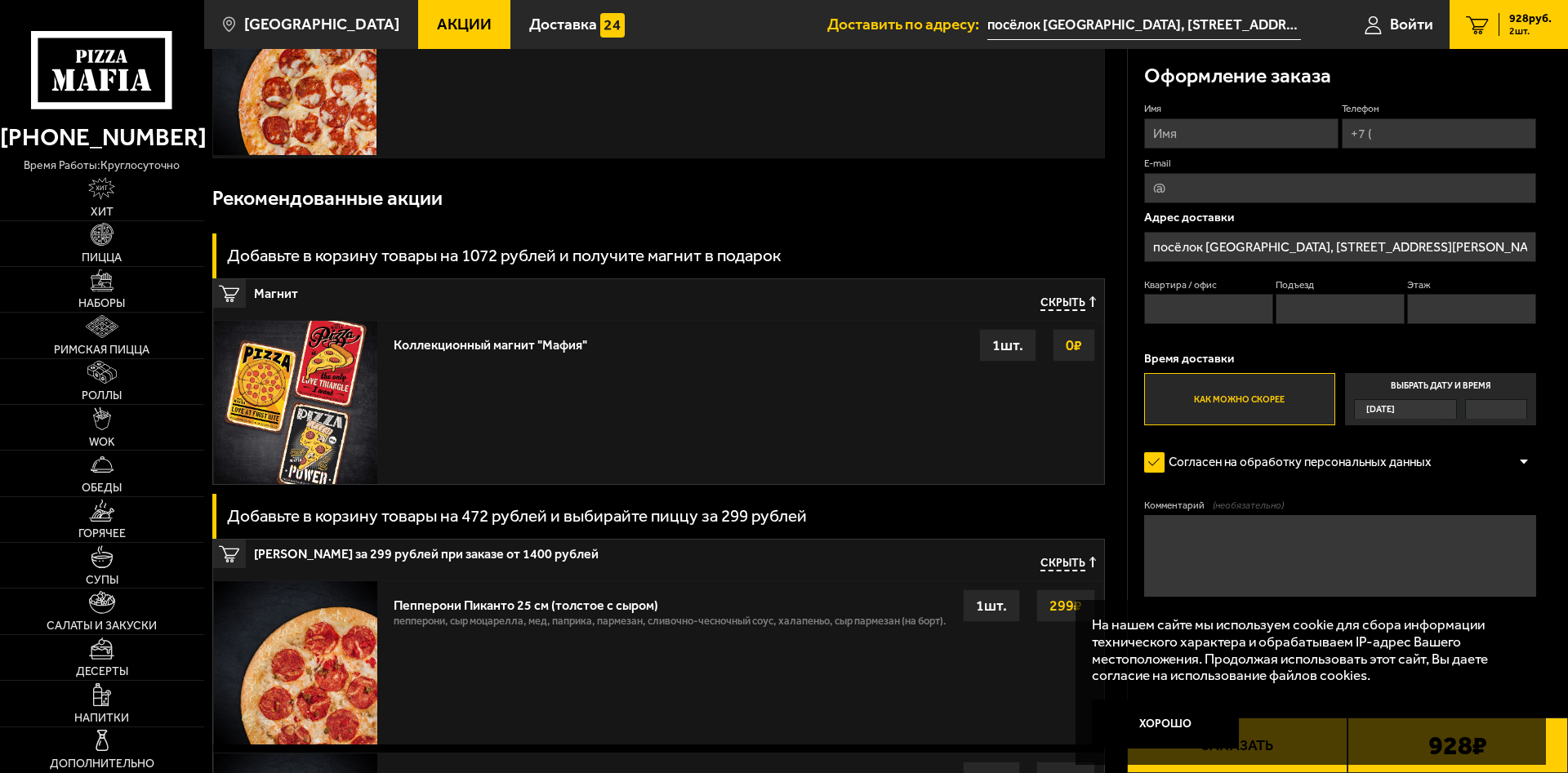
click at [1018, 345] on div "1 шт." at bounding box center [1008, 345] width 57 height 33
click at [625, 366] on div "Коллекционный магнит "Мафия" Выбрать 0 ₽ 1 шт." at bounding box center [743, 402] width 718 height 163
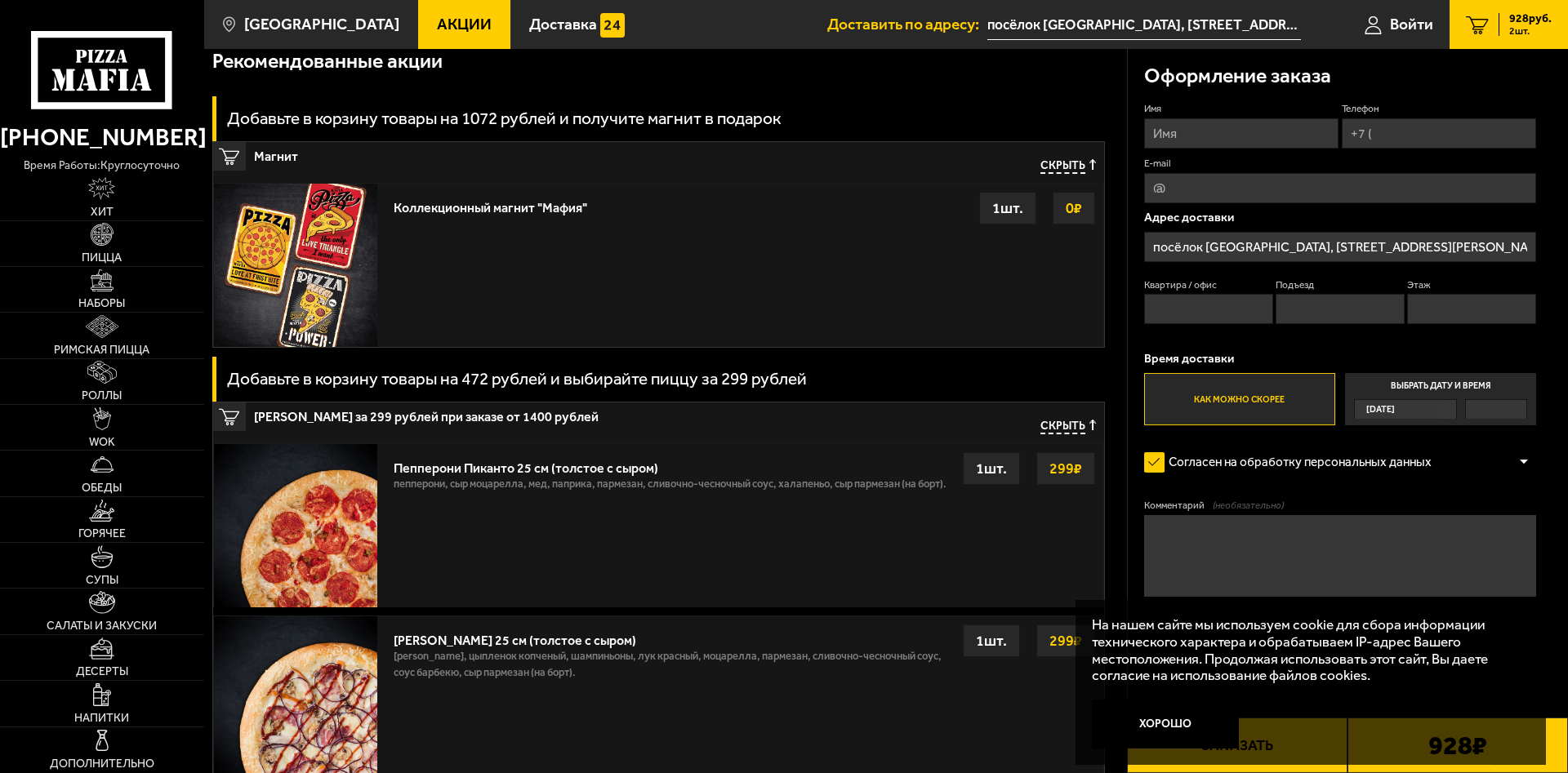
scroll to position [500, 0]
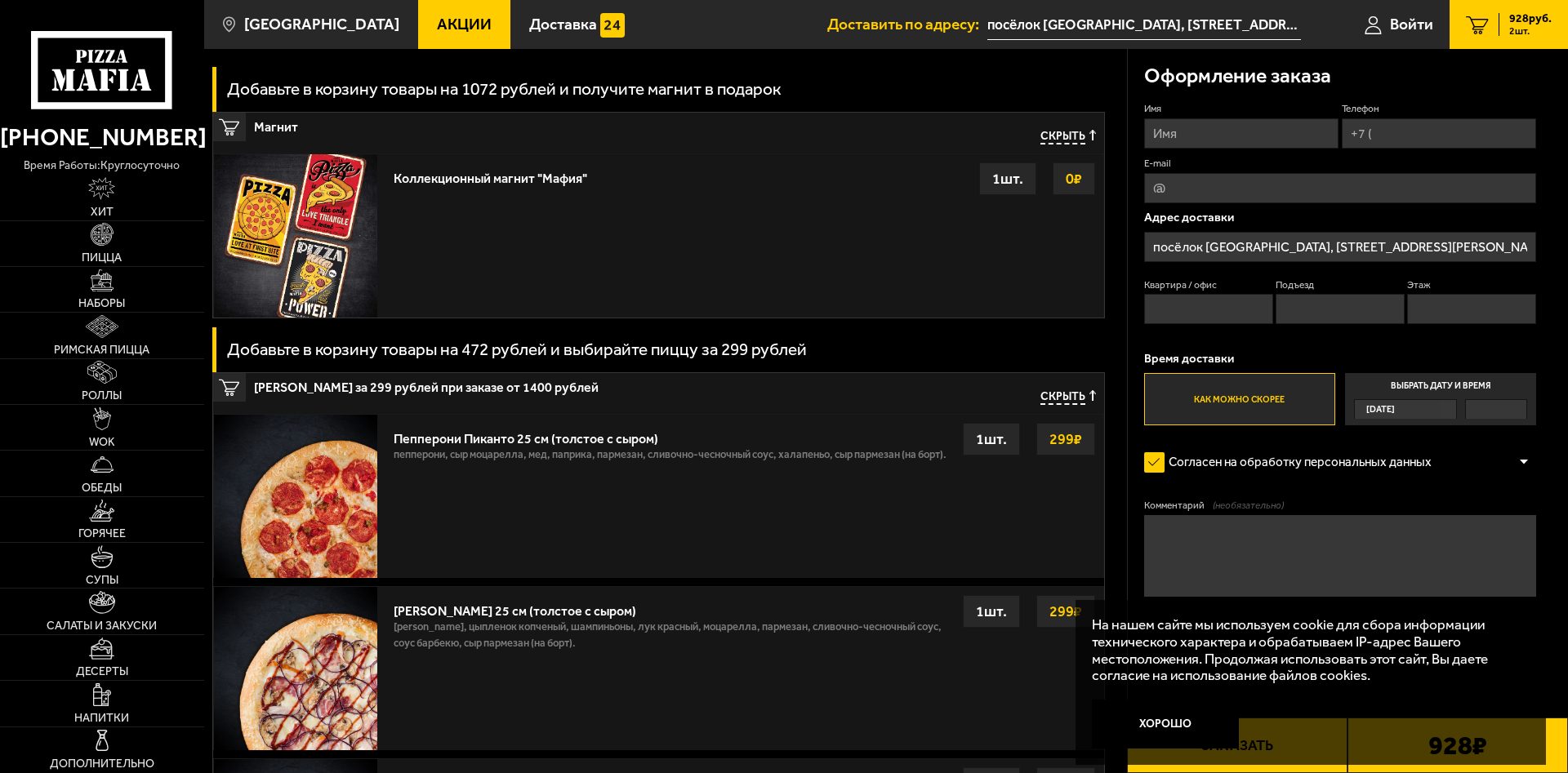
click at [343, 469] on img at bounding box center [295, 496] width 163 height 163
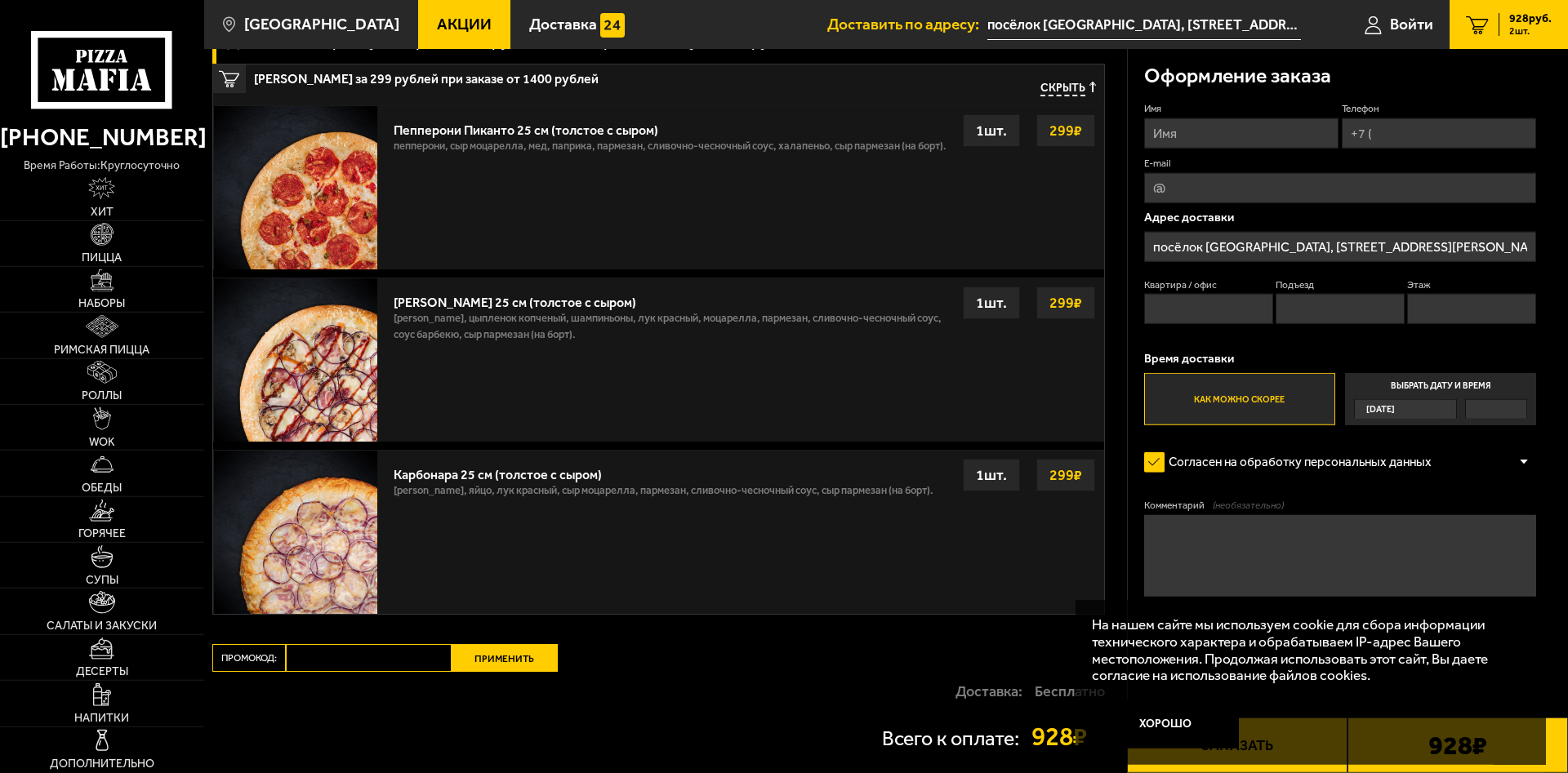
scroll to position [959, 0]
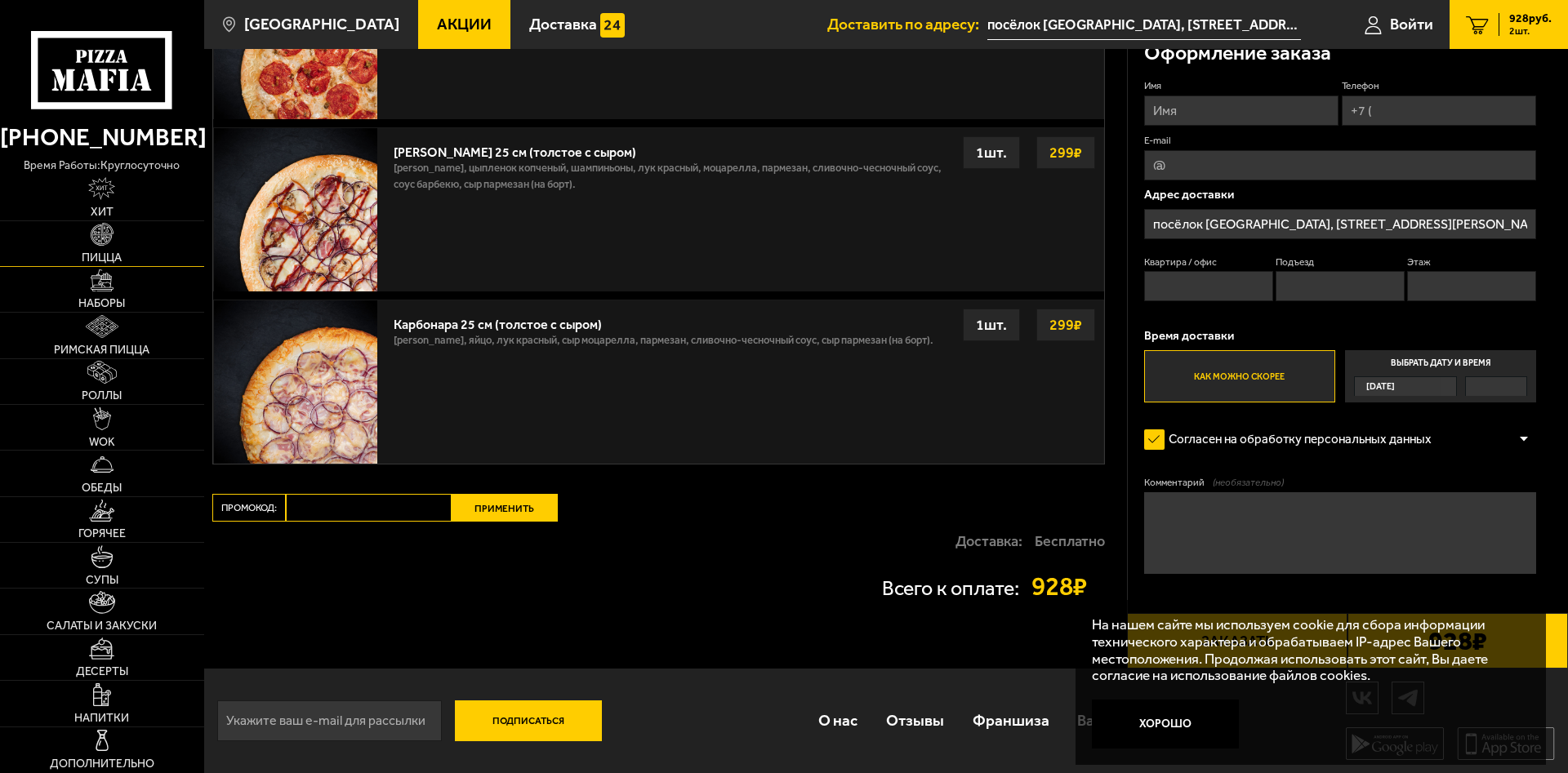
click at [114, 236] on link "Пицца" at bounding box center [102, 243] width 204 height 45
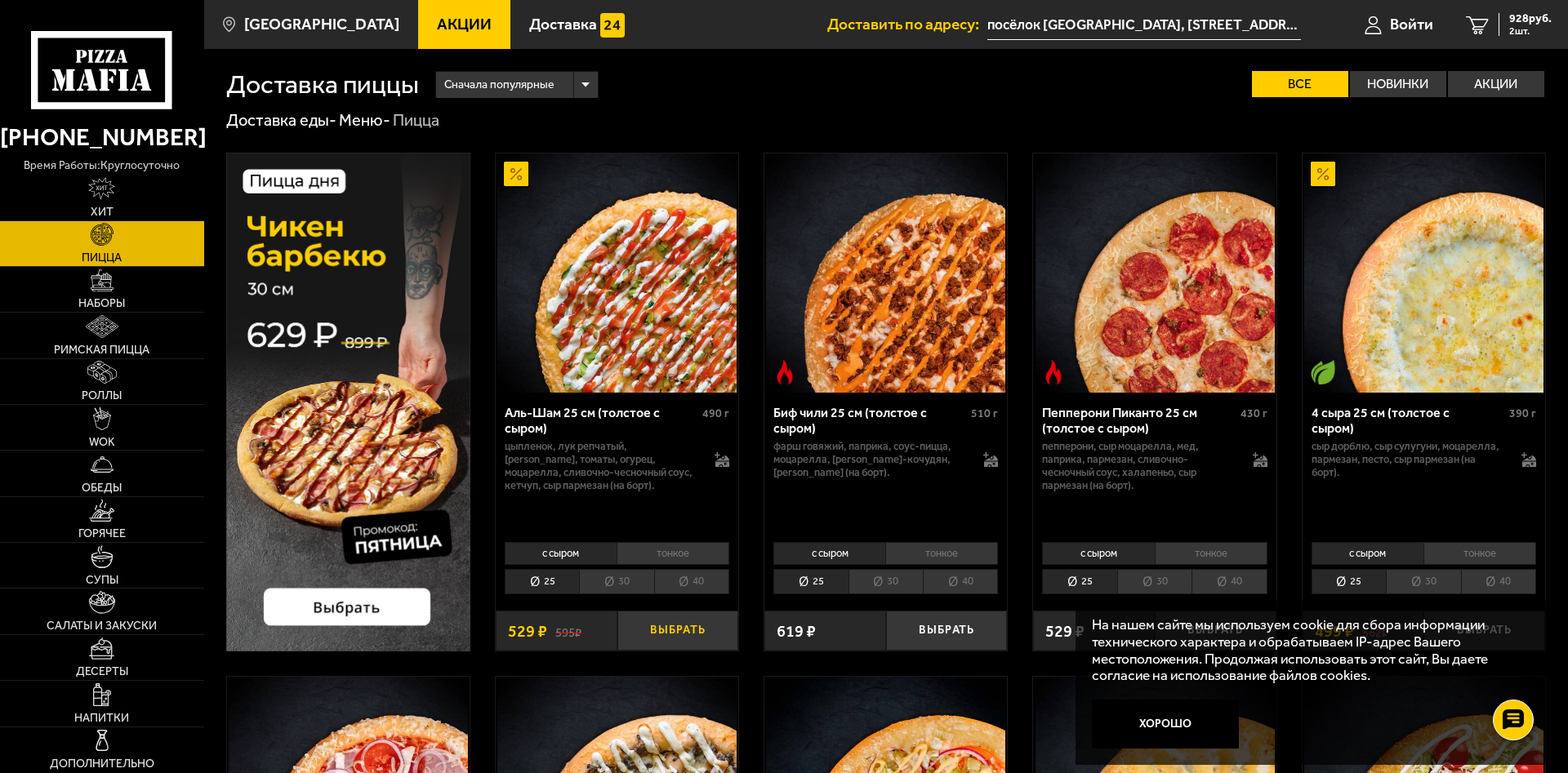
click at [698, 632] on button "Выбрать" at bounding box center [678, 630] width 122 height 40
click at [1511, 30] on span "3 шт." at bounding box center [1527, 31] width 49 height 10
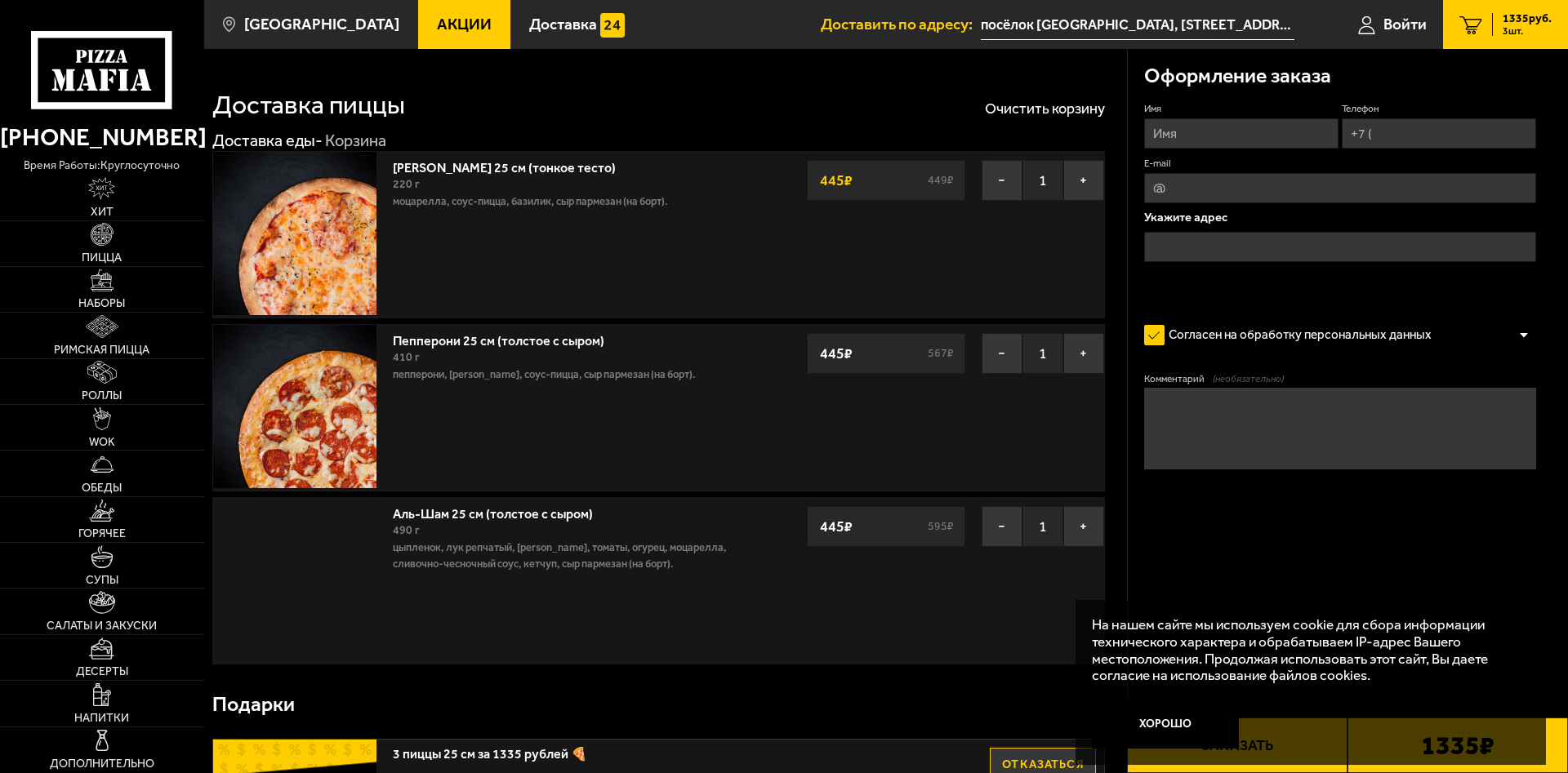
type input "посёлок [GEOGRAPHIC_DATA], [STREET_ADDRESS][PERSON_NAME]"
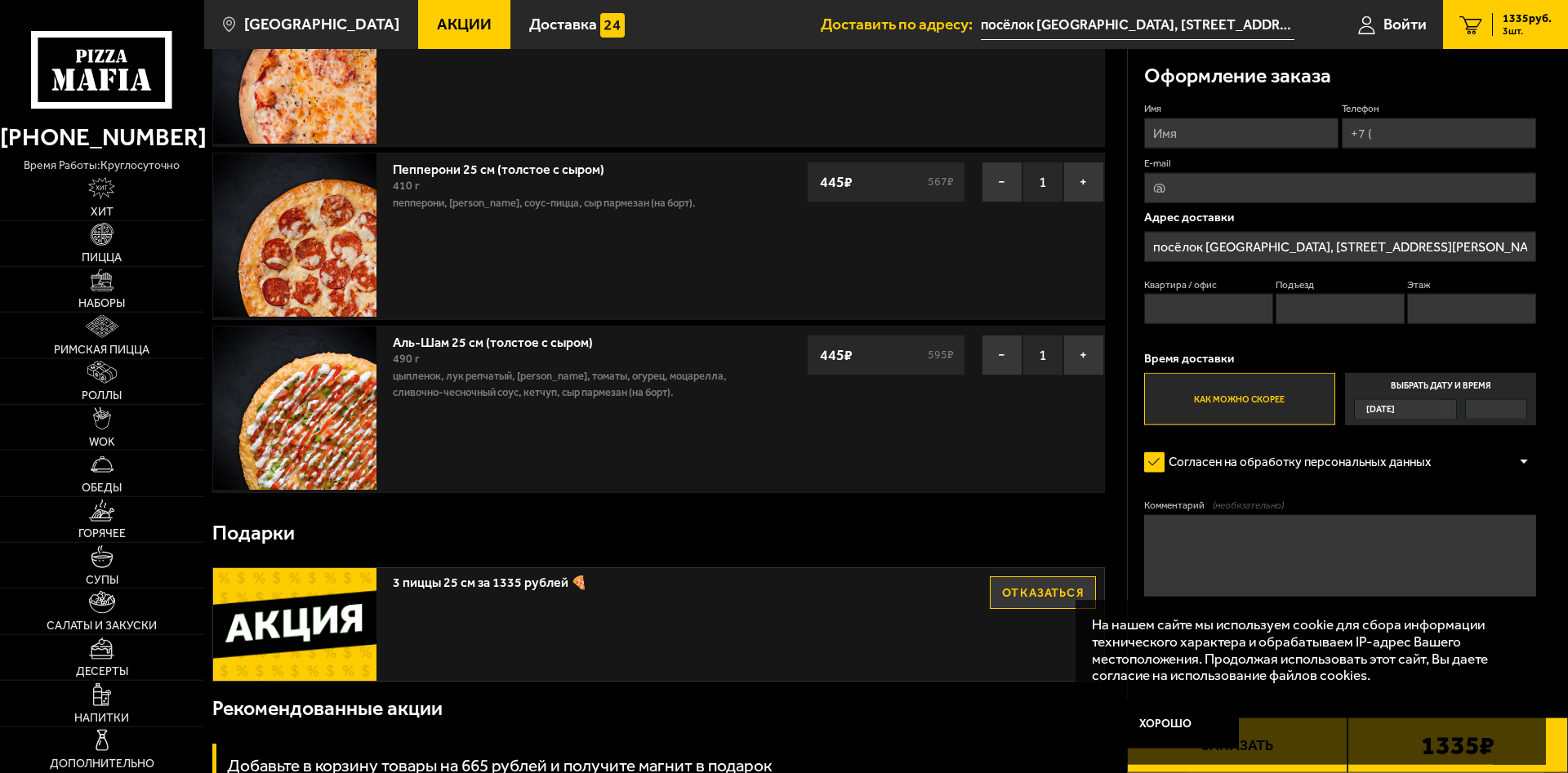
scroll to position [166, 0]
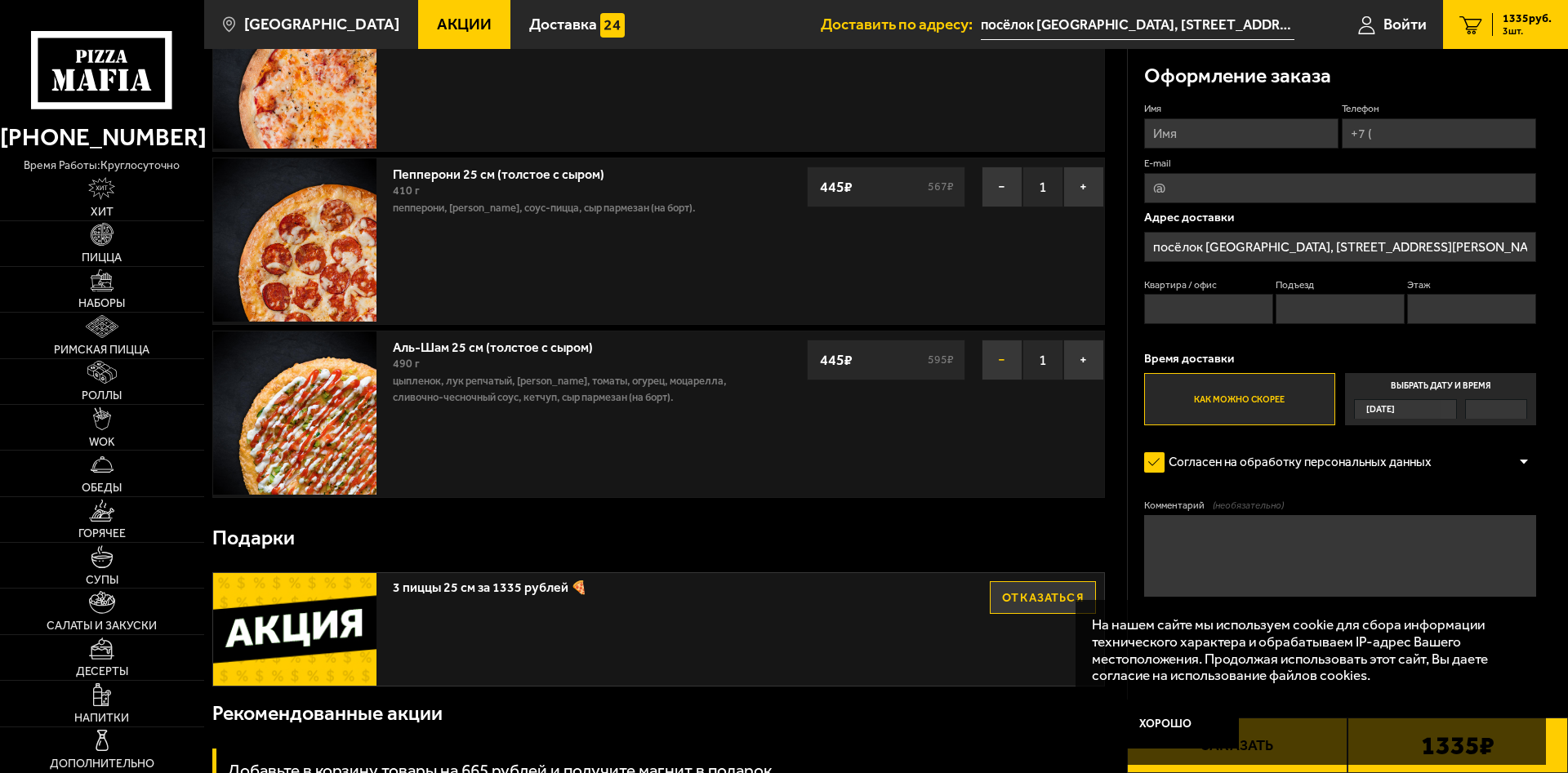
click at [990, 358] on button "−" at bounding box center [1002, 359] width 41 height 41
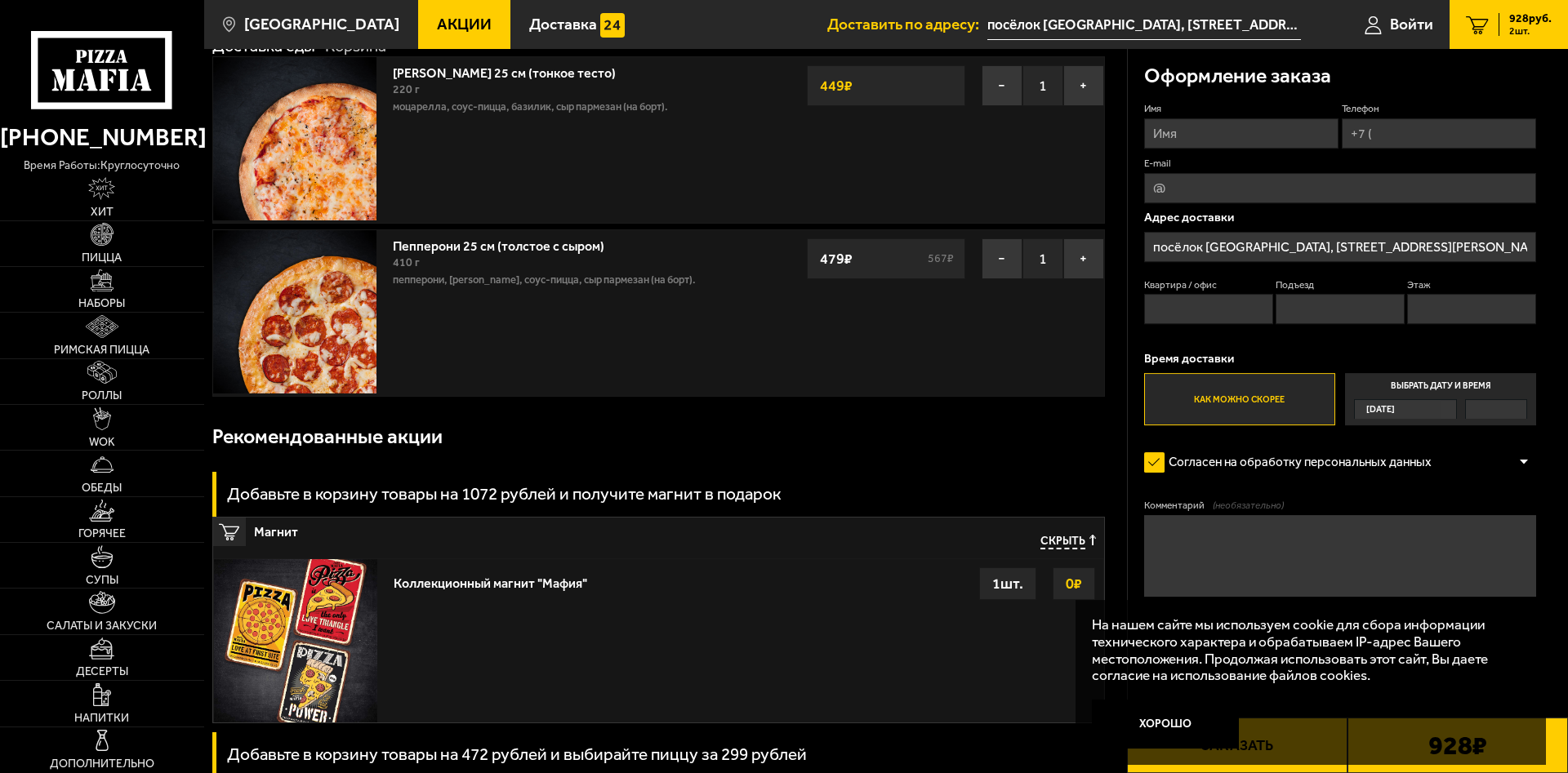
scroll to position [83, 0]
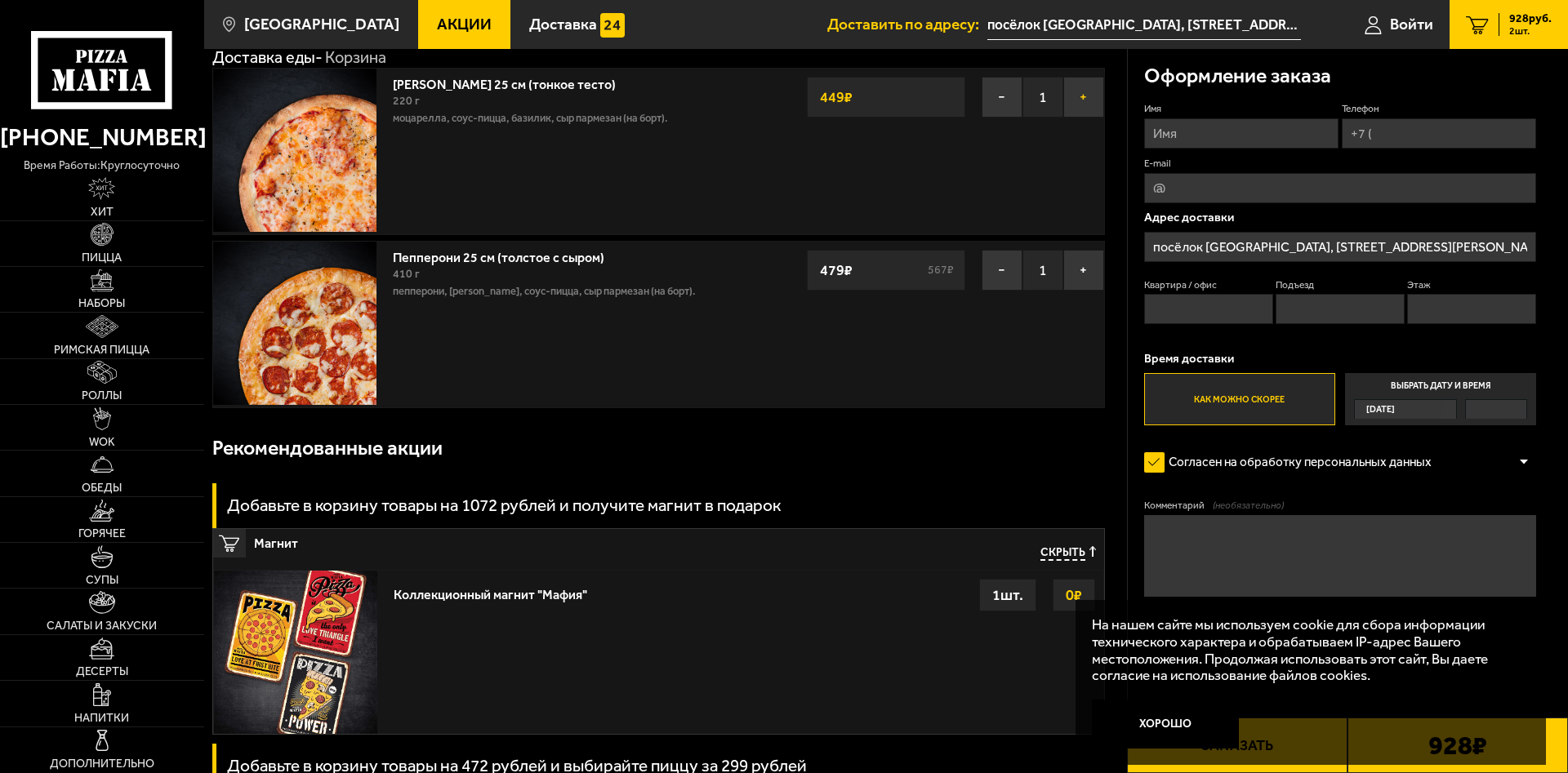
click at [1088, 97] on button "+" at bounding box center [1083, 97] width 41 height 41
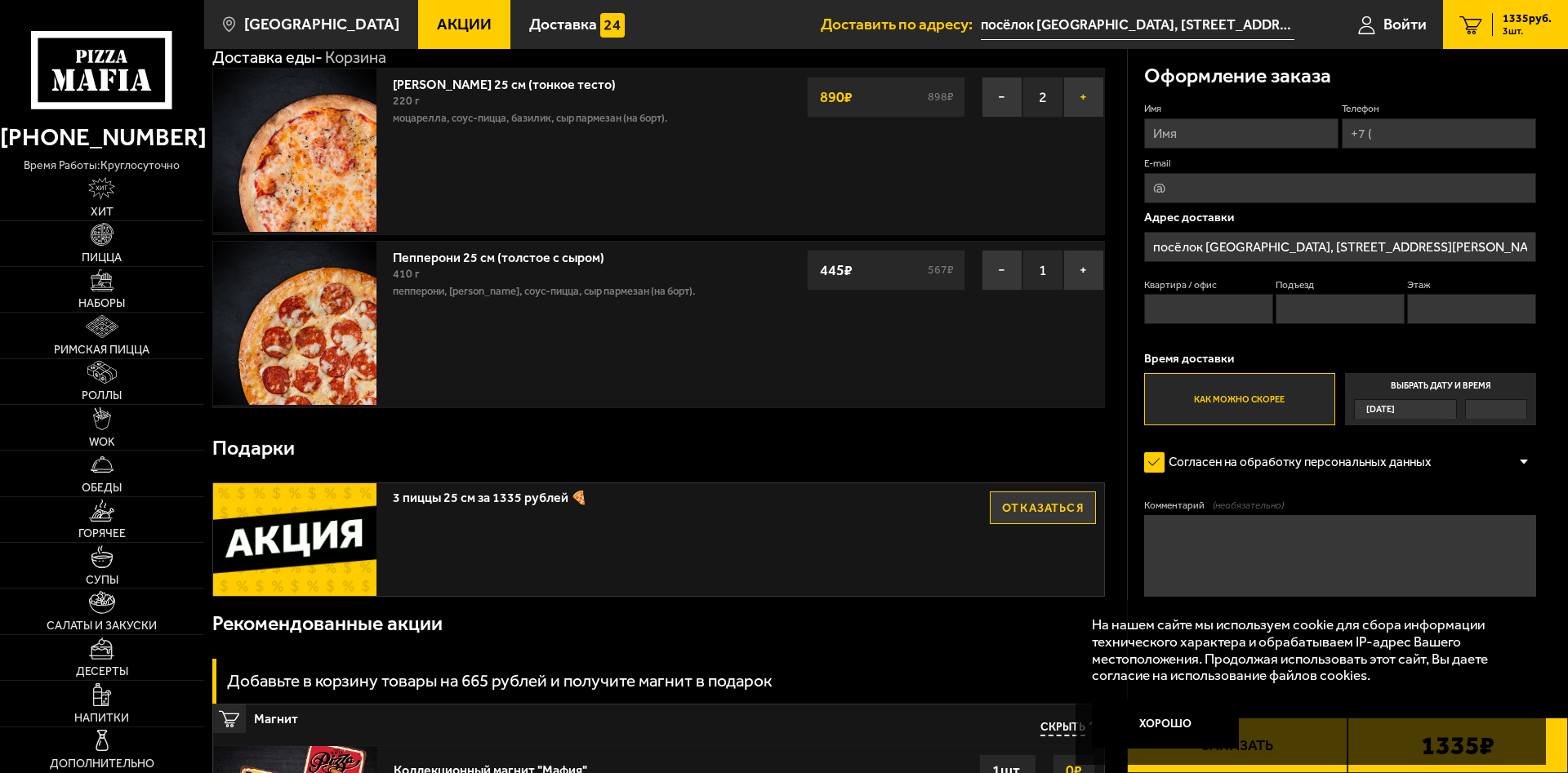
click at [1088, 97] on button "+" at bounding box center [1083, 97] width 41 height 41
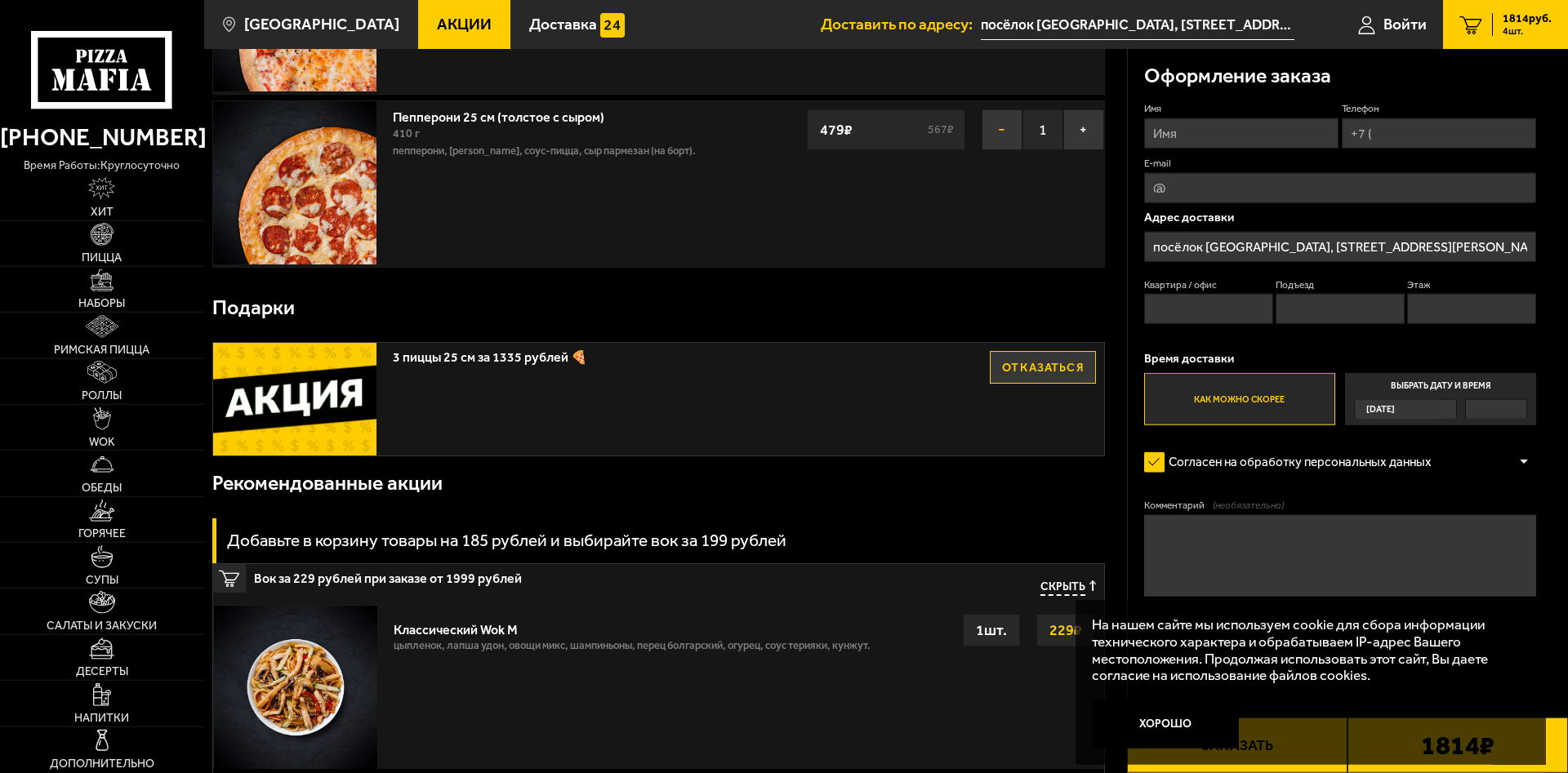
scroll to position [67, 0]
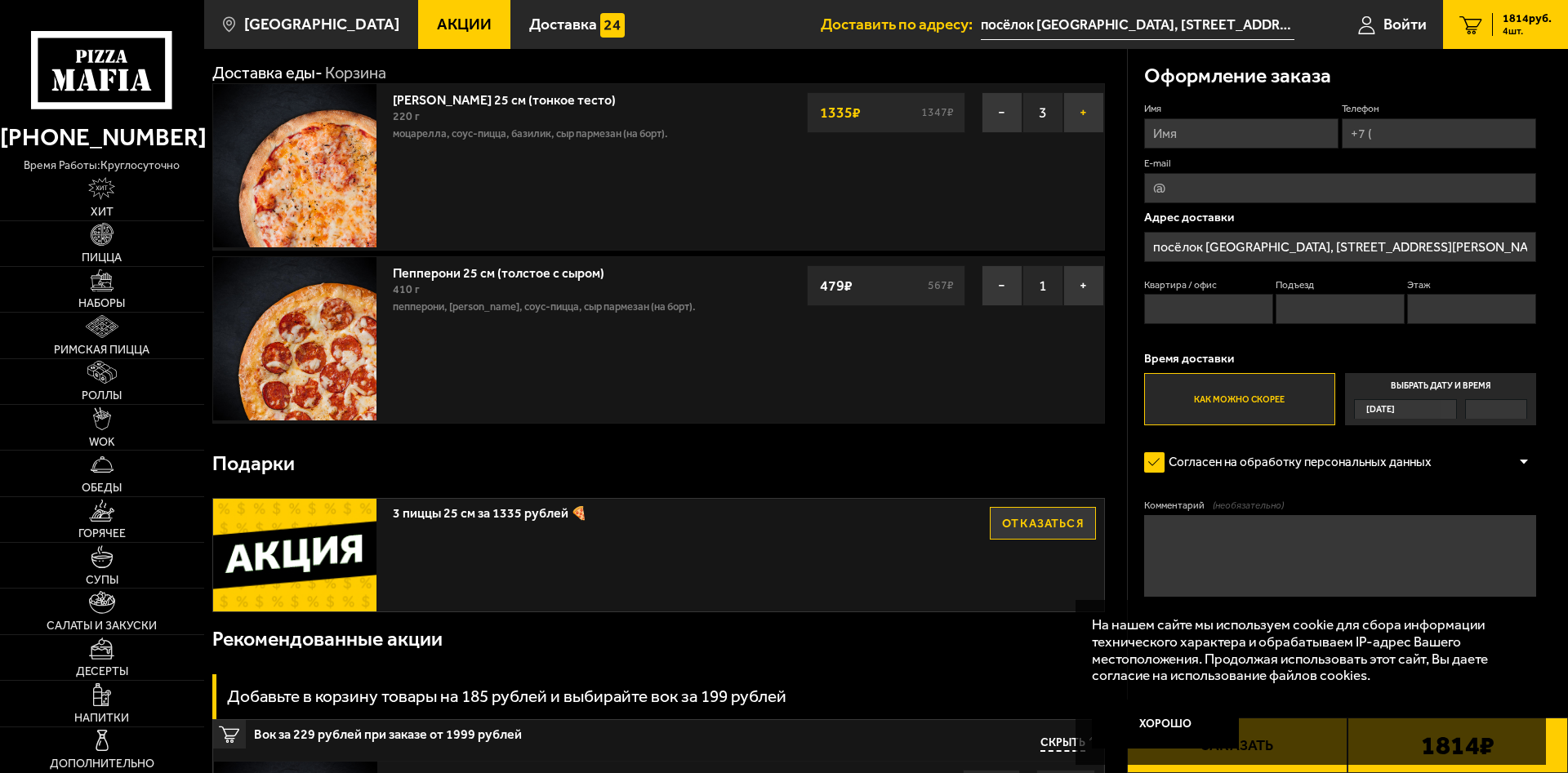
click at [1073, 118] on button "+" at bounding box center [1083, 112] width 41 height 41
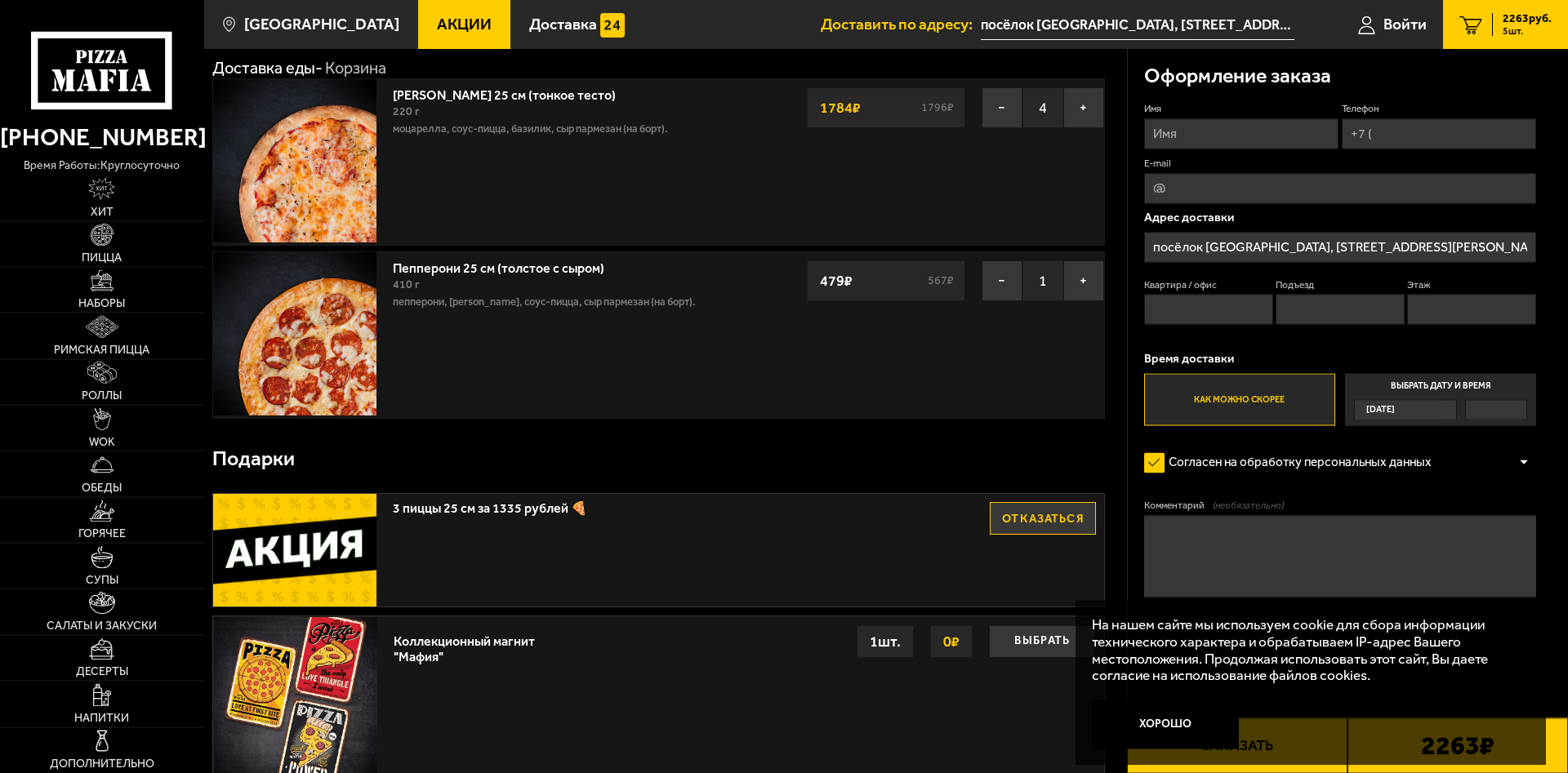
scroll to position [0, 0]
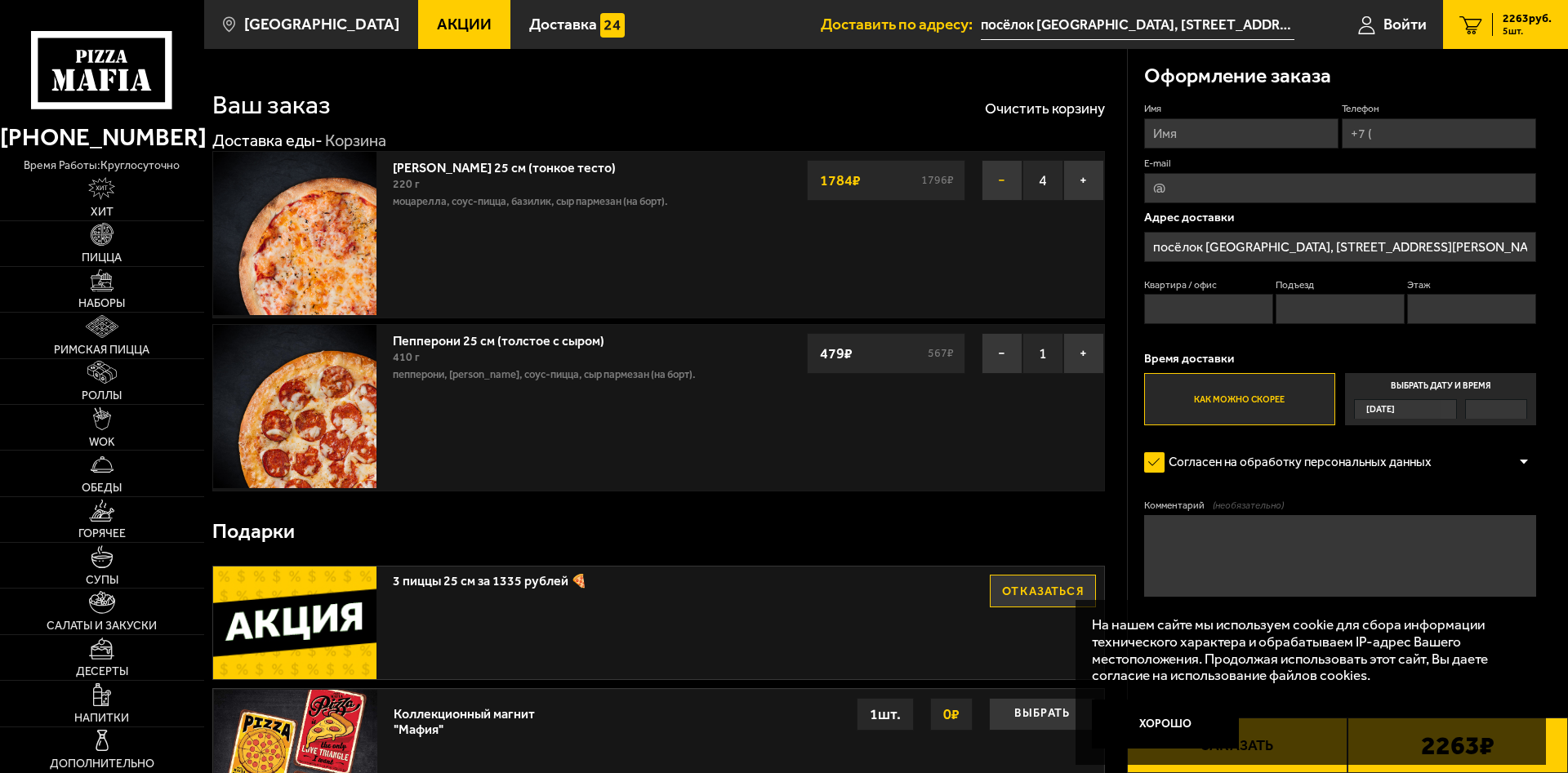
click at [997, 185] on button "−" at bounding box center [1002, 180] width 41 height 41
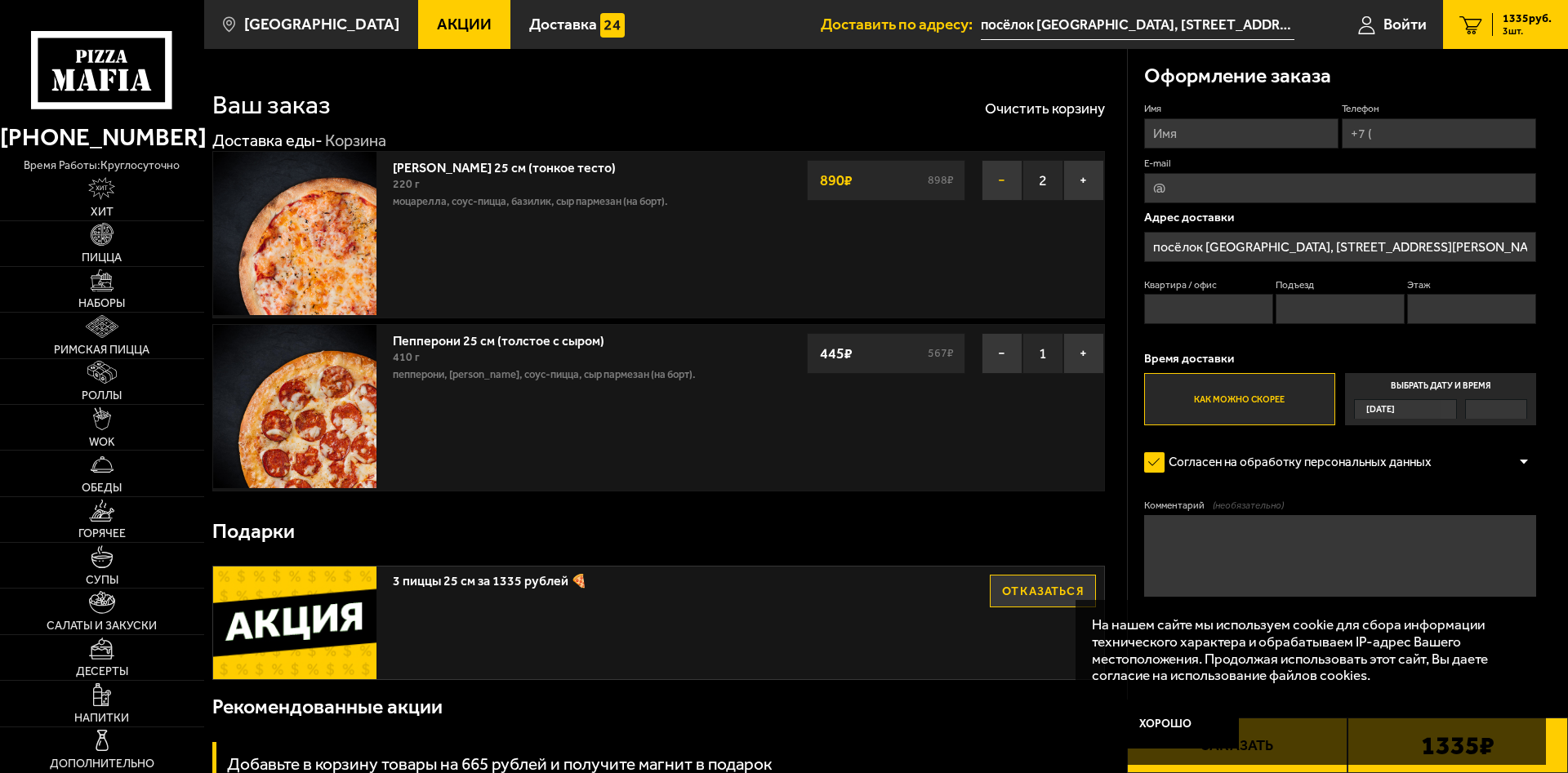
click at [996, 183] on button "−" at bounding box center [1002, 180] width 41 height 41
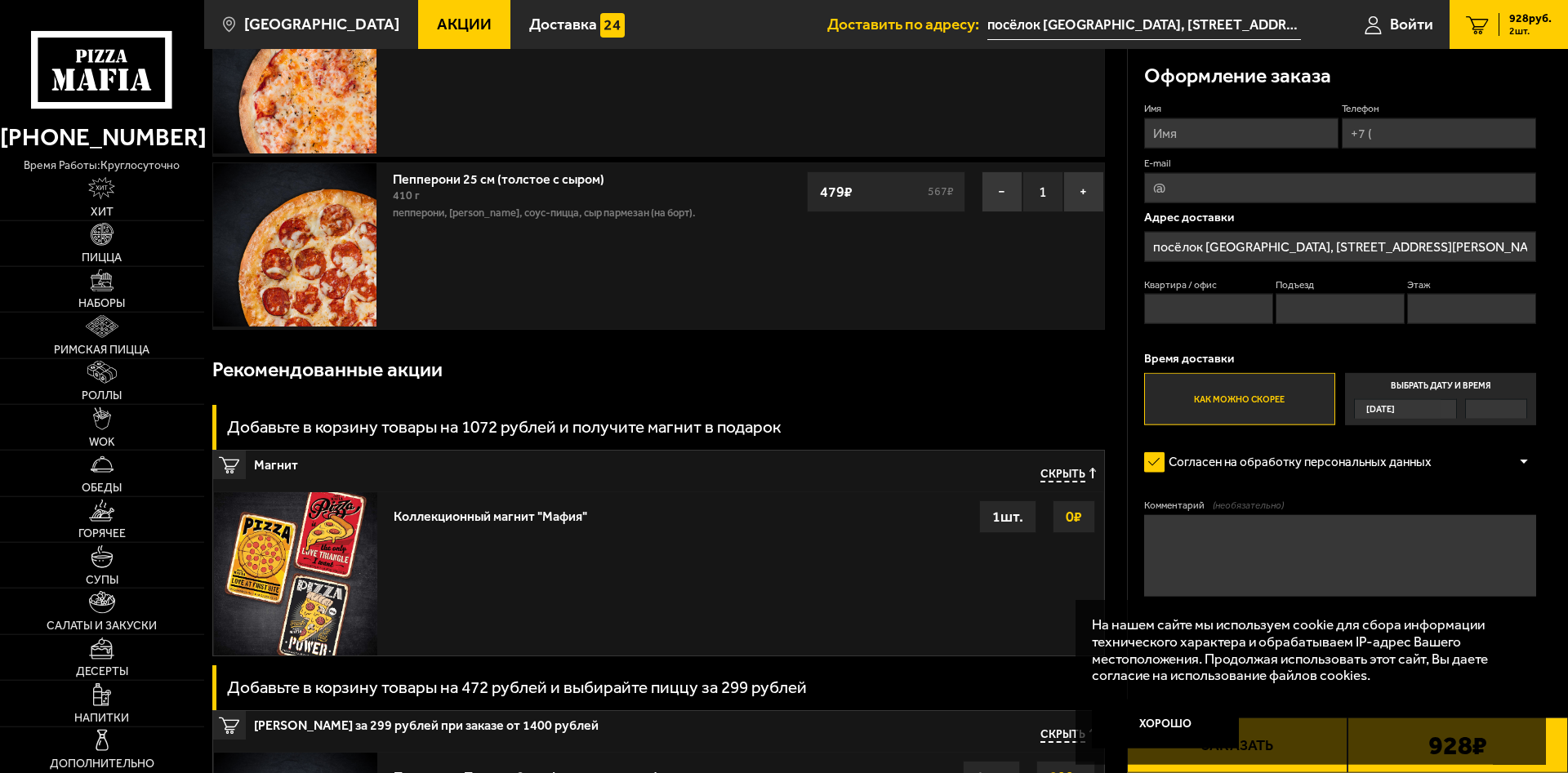
scroll to position [334, 0]
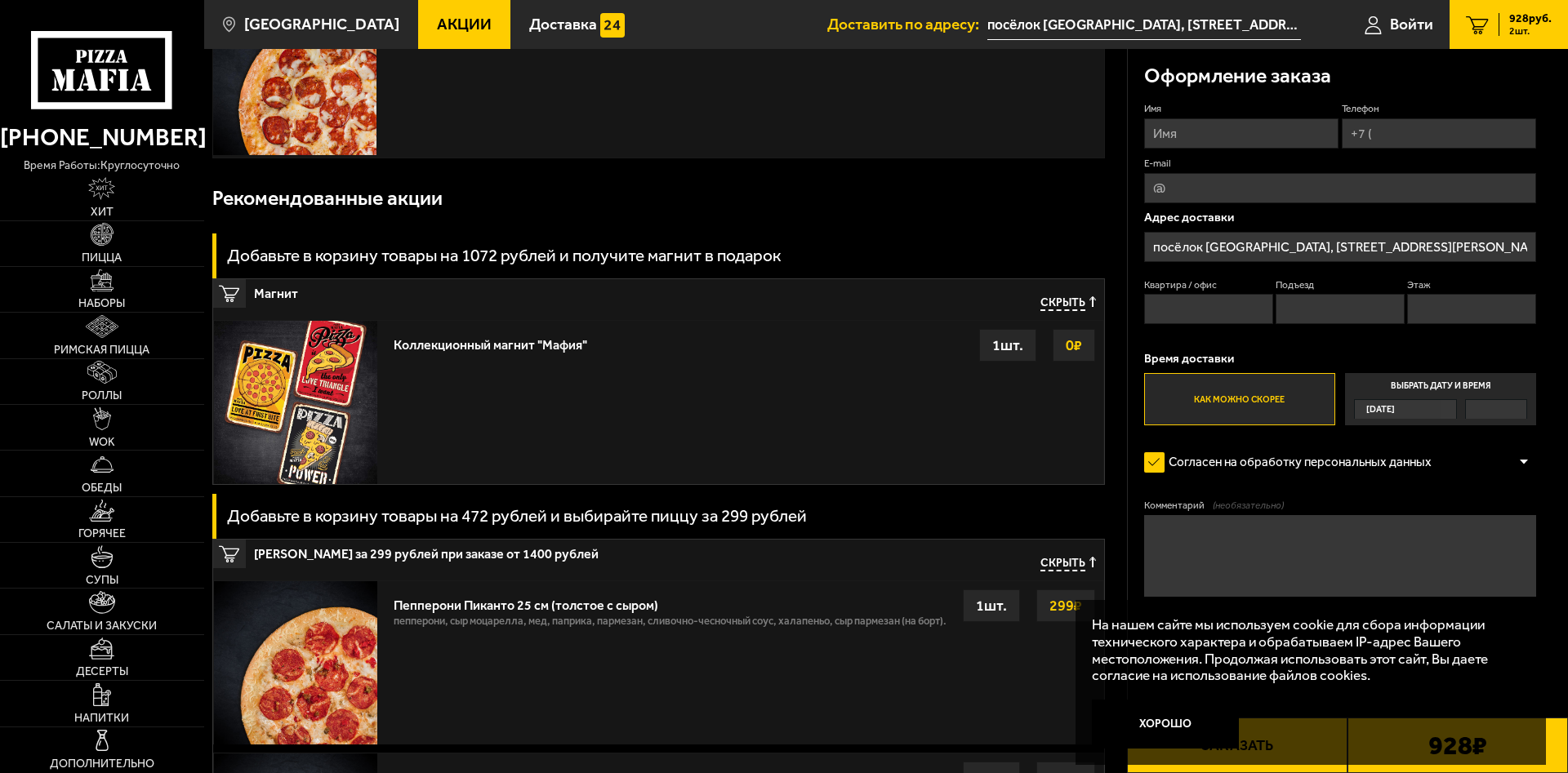
click at [1392, 134] on input "Телефон" at bounding box center [1439, 134] width 194 height 31
type input "[PHONE_NUMBER]"
click at [1217, 141] on input "Имя" at bounding box center [1241, 134] width 194 height 31
type input "М"
type input "Поедатель"
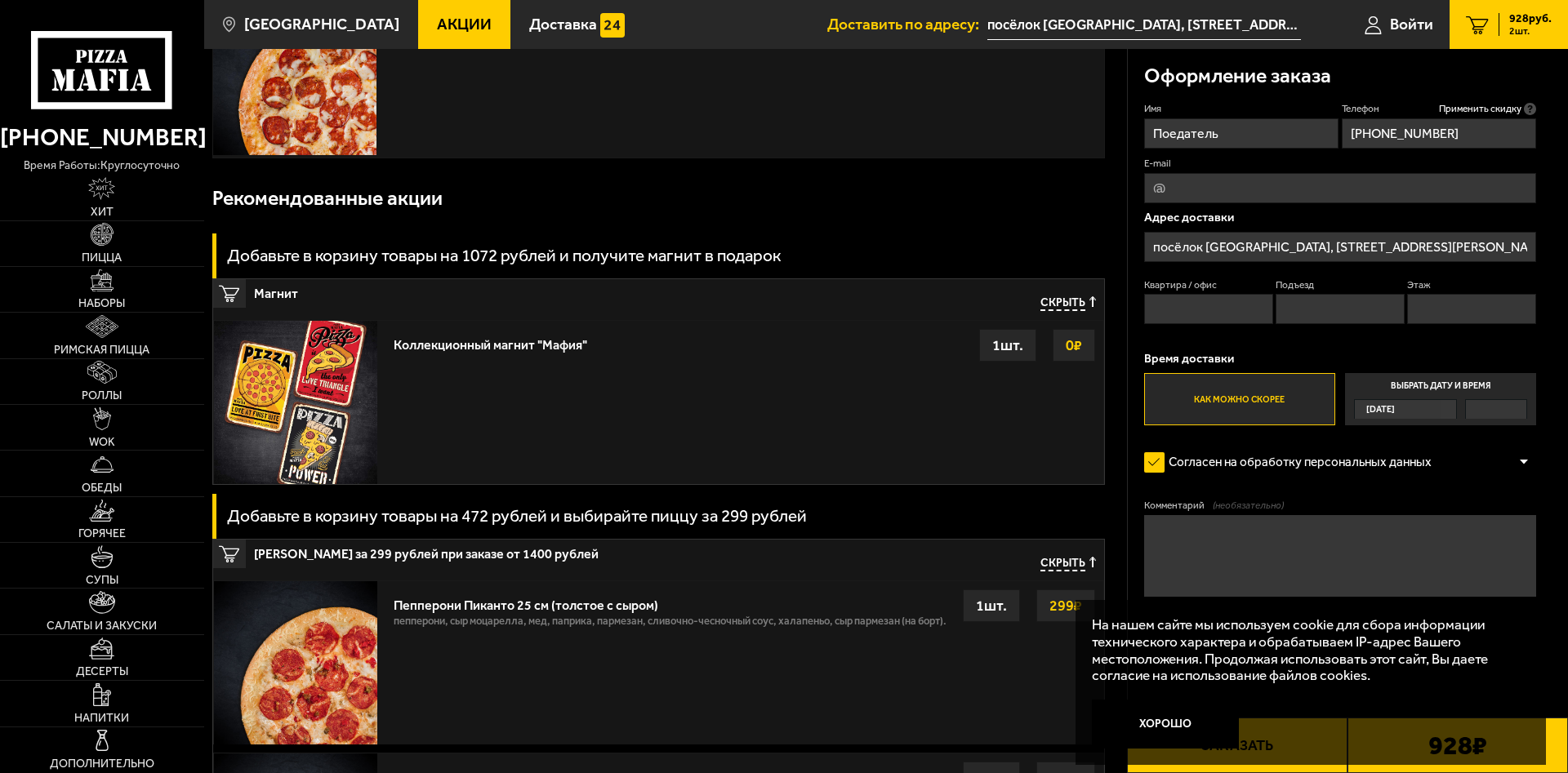
click at [1232, 313] on input "Квартира / офис" at bounding box center [1209, 309] width 129 height 31
type input "839"
type input "6"
type input "21"
click at [1218, 553] on textarea "Комментарий (необязательно)" at bounding box center [1340, 556] width 392 height 82
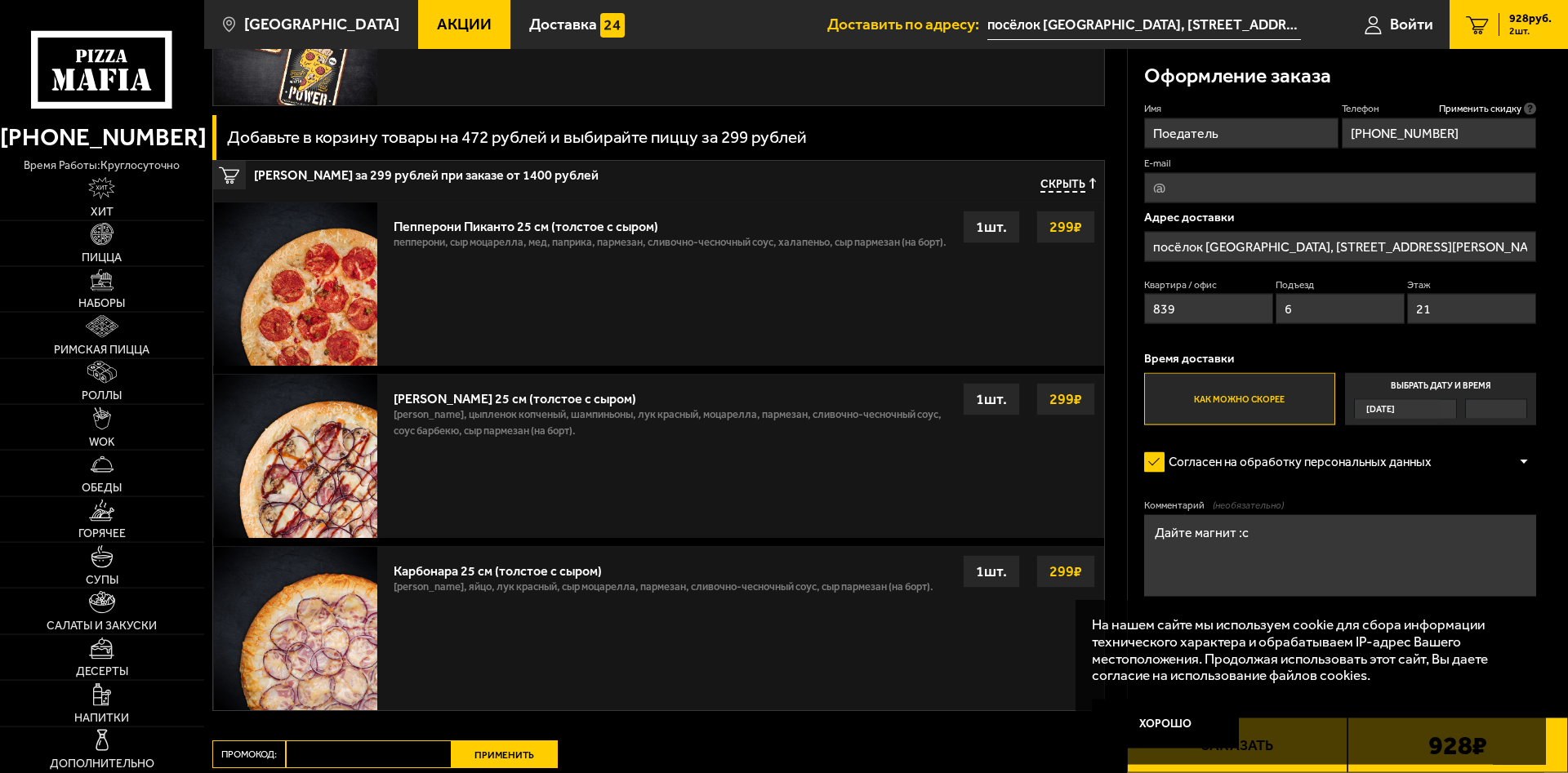
scroll to position [833, 0]
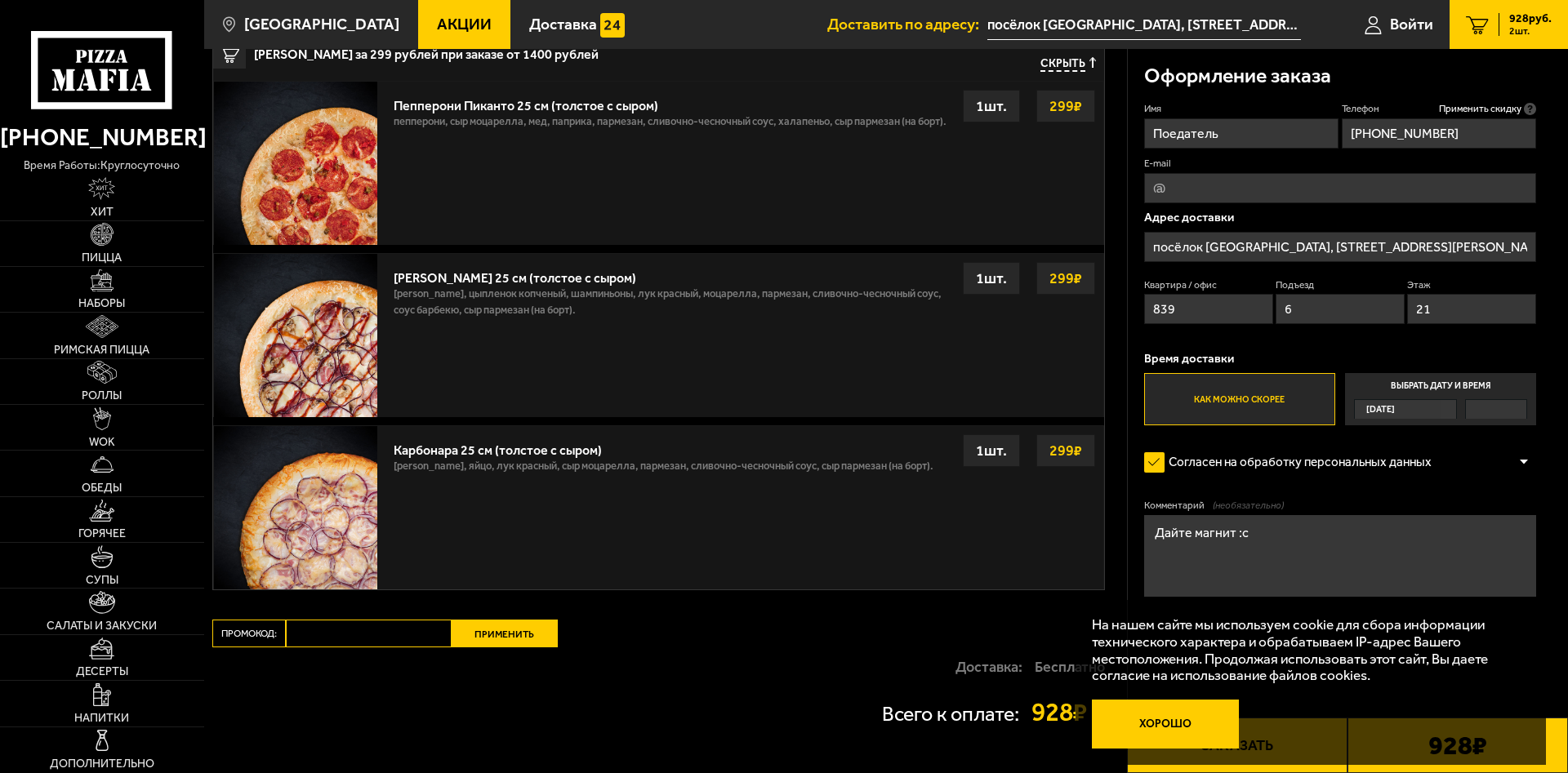
type textarea "Дайте магнит :с"
click at [1179, 720] on button "Хорошо" at bounding box center [1165, 725] width 147 height 49
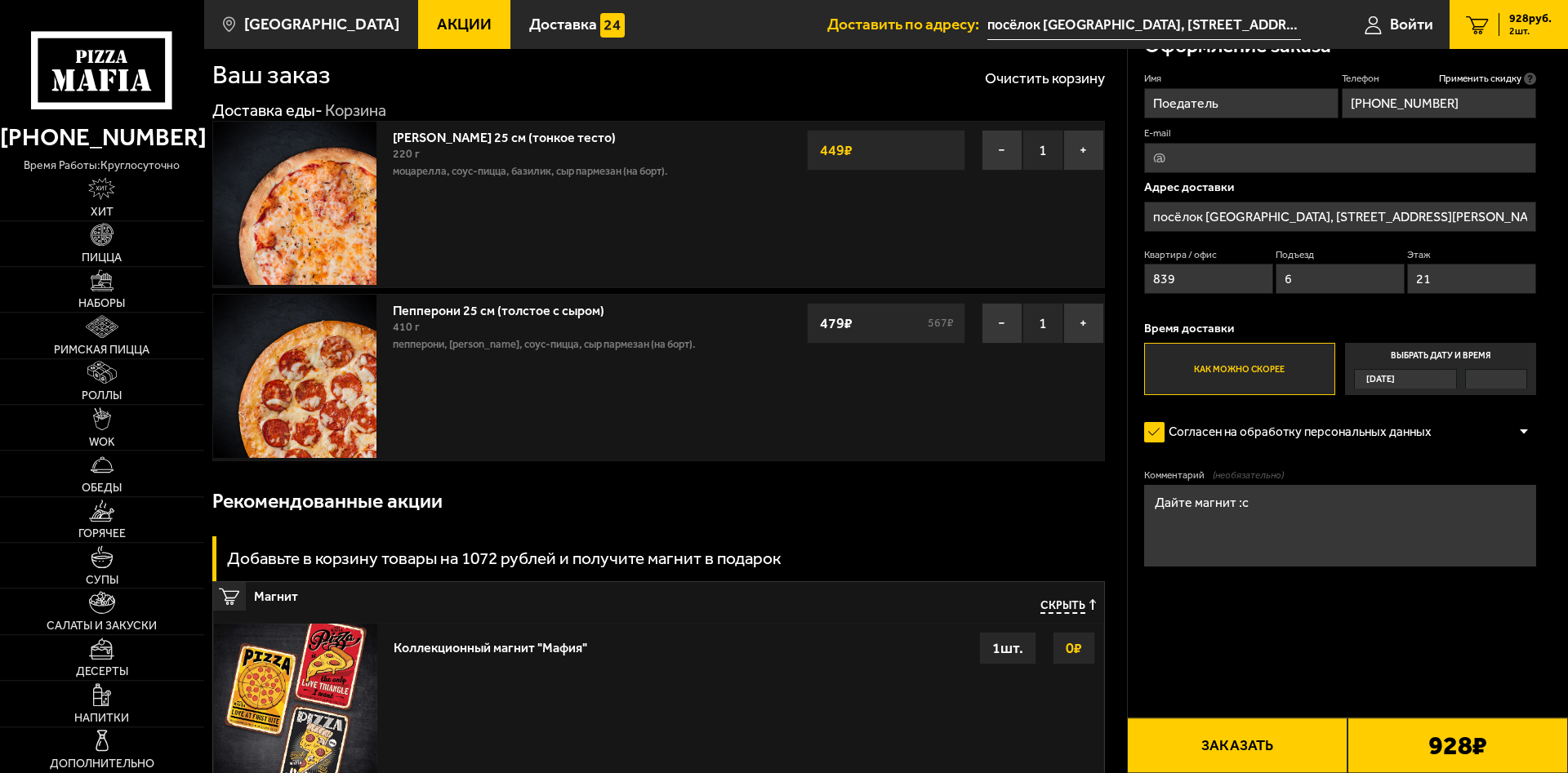
scroll to position [0, 0]
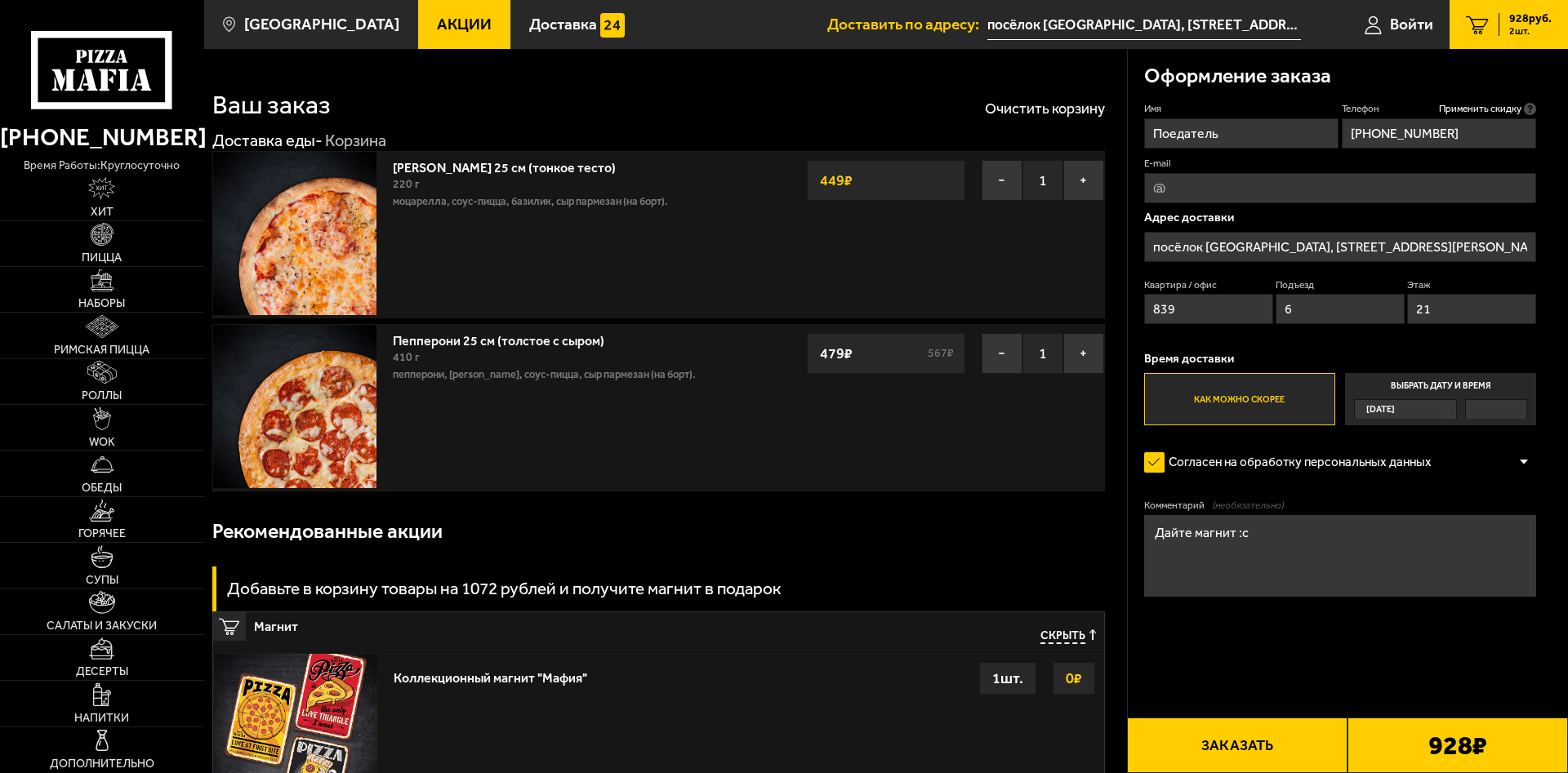
click at [1315, 737] on button "Заказать" at bounding box center [1237, 745] width 221 height 55
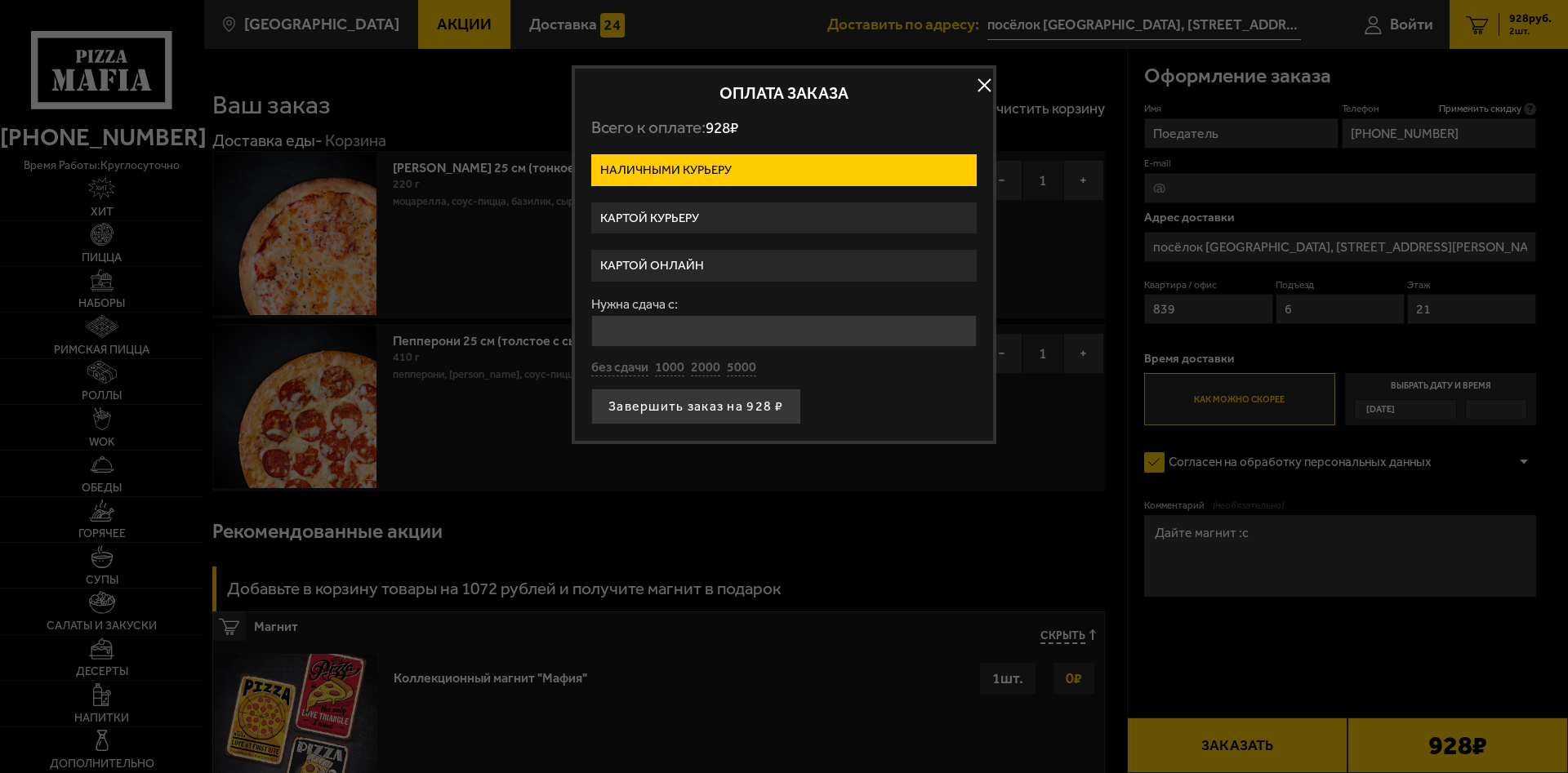
click at [735, 219] on label "Картой курьеру" at bounding box center [783, 219] width 385 height 32
click at [0, 0] on input "Картой курьеру" at bounding box center [0, 0] width 0 height 0
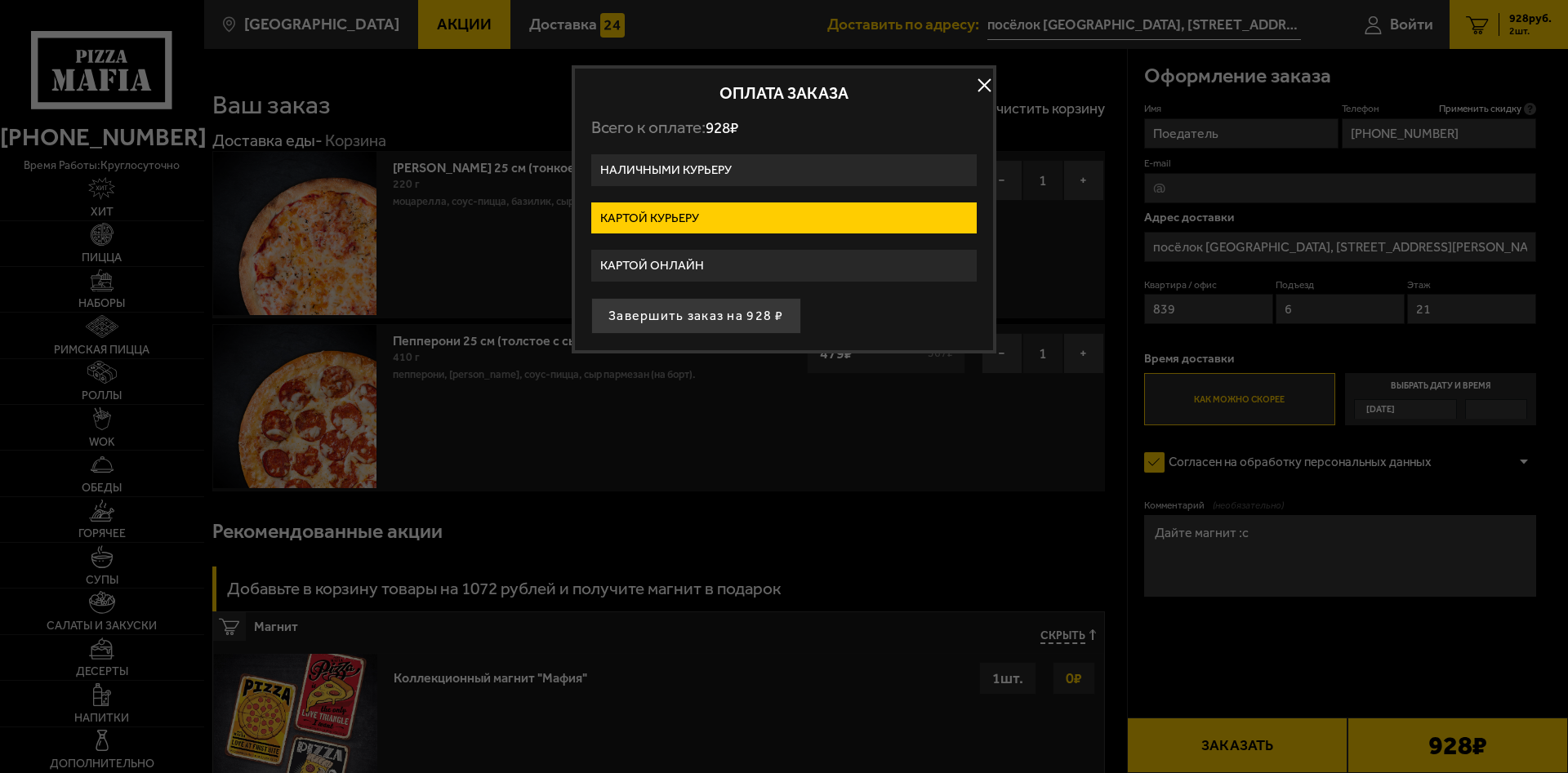
click at [728, 161] on label "Наличными курьеру" at bounding box center [783, 170] width 385 height 32
click at [0, 0] on input "Наличными курьеру" at bounding box center [0, 0] width 0 height 0
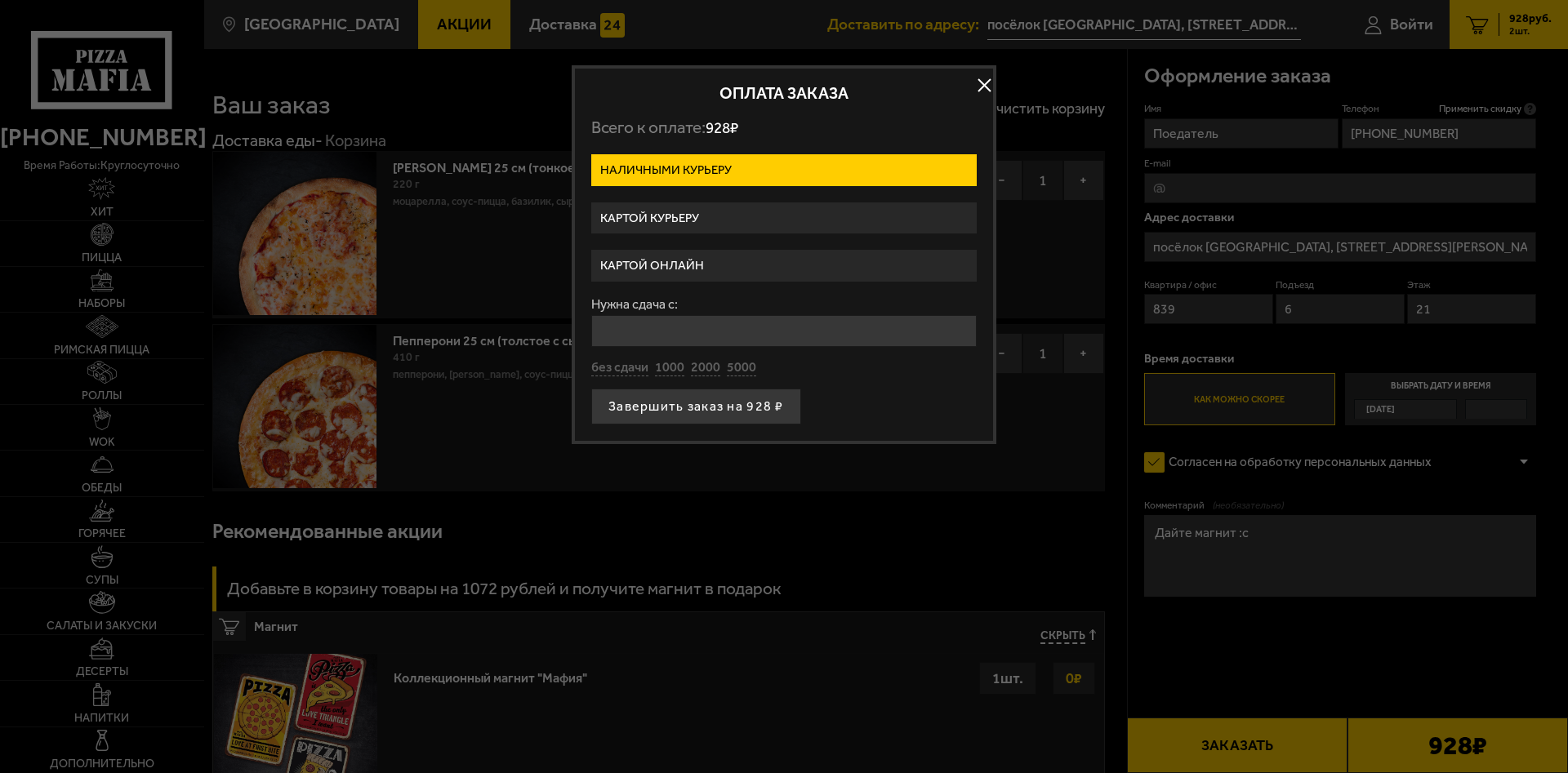
click at [694, 208] on label "Картой курьеру" at bounding box center [783, 219] width 385 height 32
click at [0, 0] on input "Картой курьеру" at bounding box center [0, 0] width 0 height 0
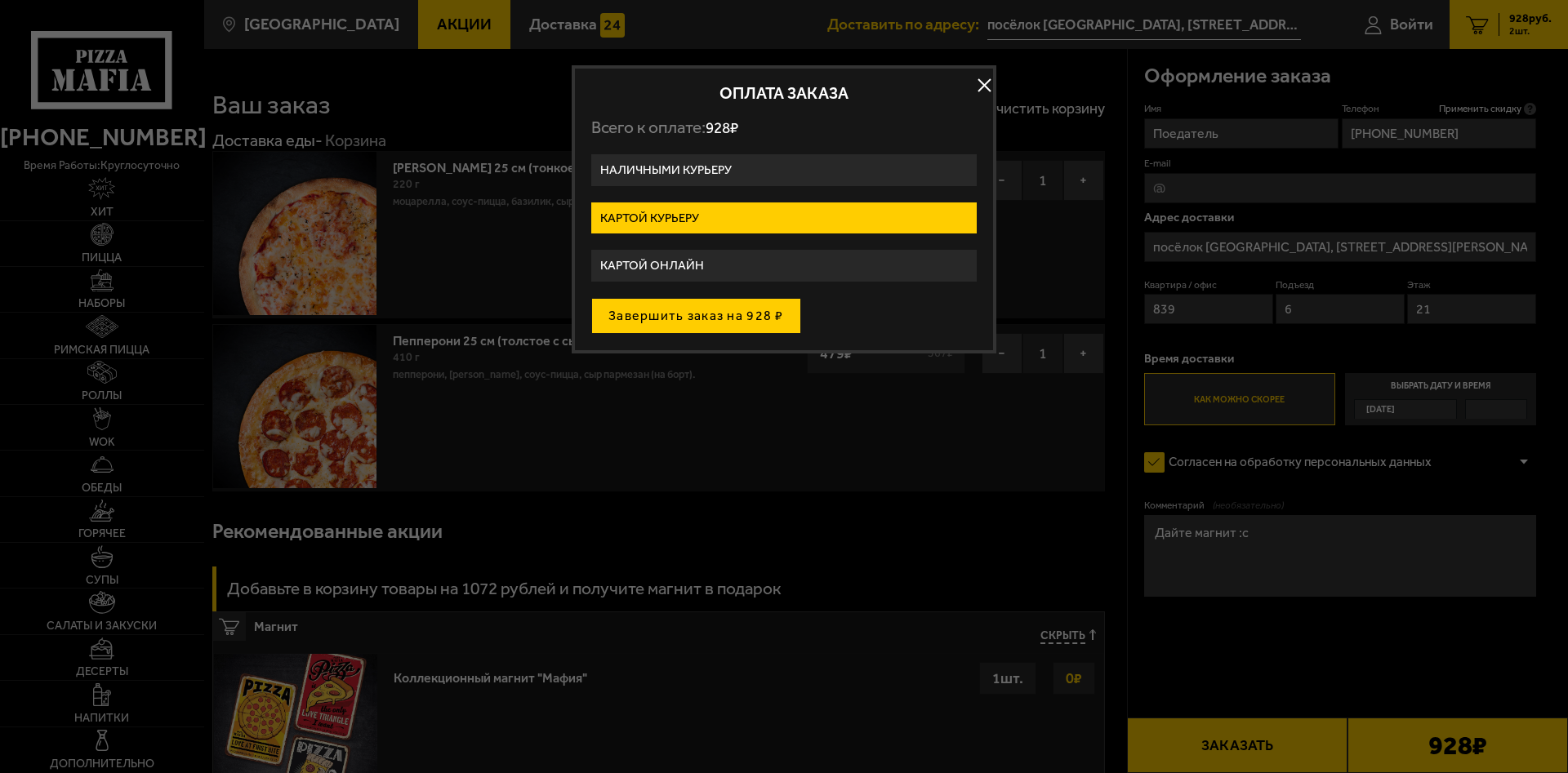
click at [683, 322] on button "Завершить заказ на 928 ₽" at bounding box center [696, 316] width 210 height 36
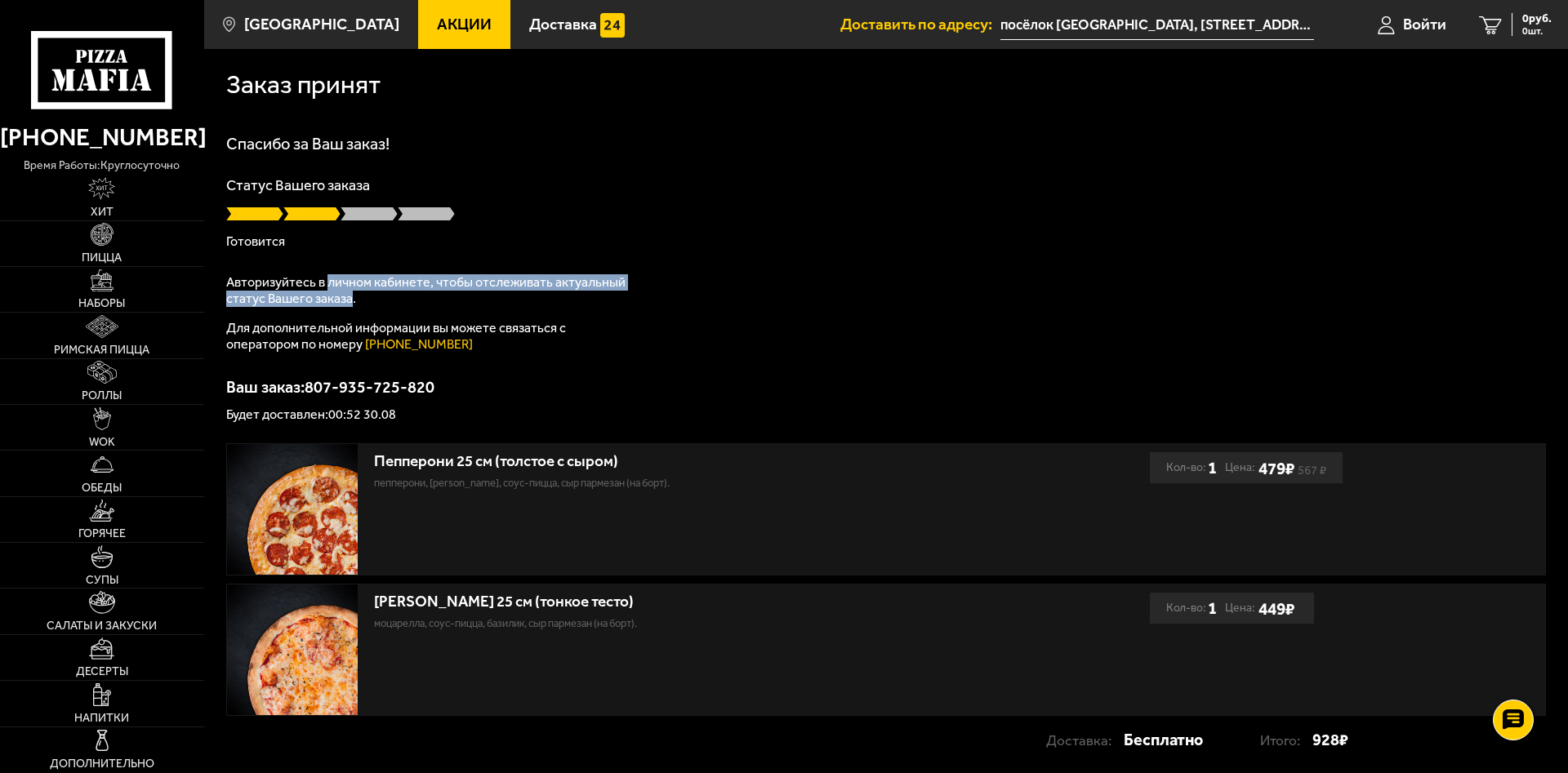
drag, startPoint x: 328, startPoint y: 276, endPoint x: 349, endPoint y: 302, distance: 33.4
click at [349, 302] on p "Авторизуйтесь в личном кабинете, чтобы отслеживать актуальный статус Вашего зак…" at bounding box center [431, 290] width 409 height 33
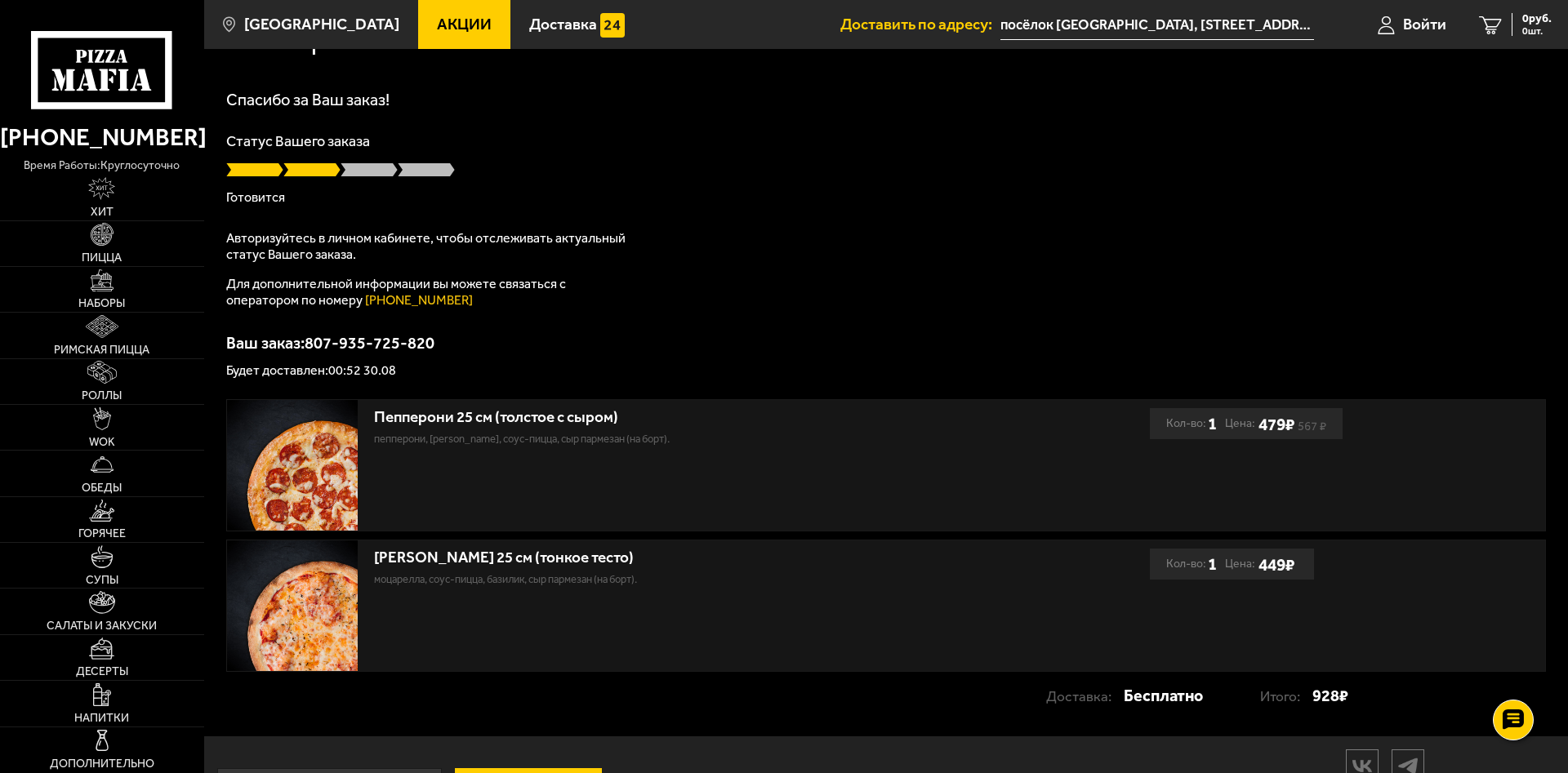
scroll to position [113, 0]
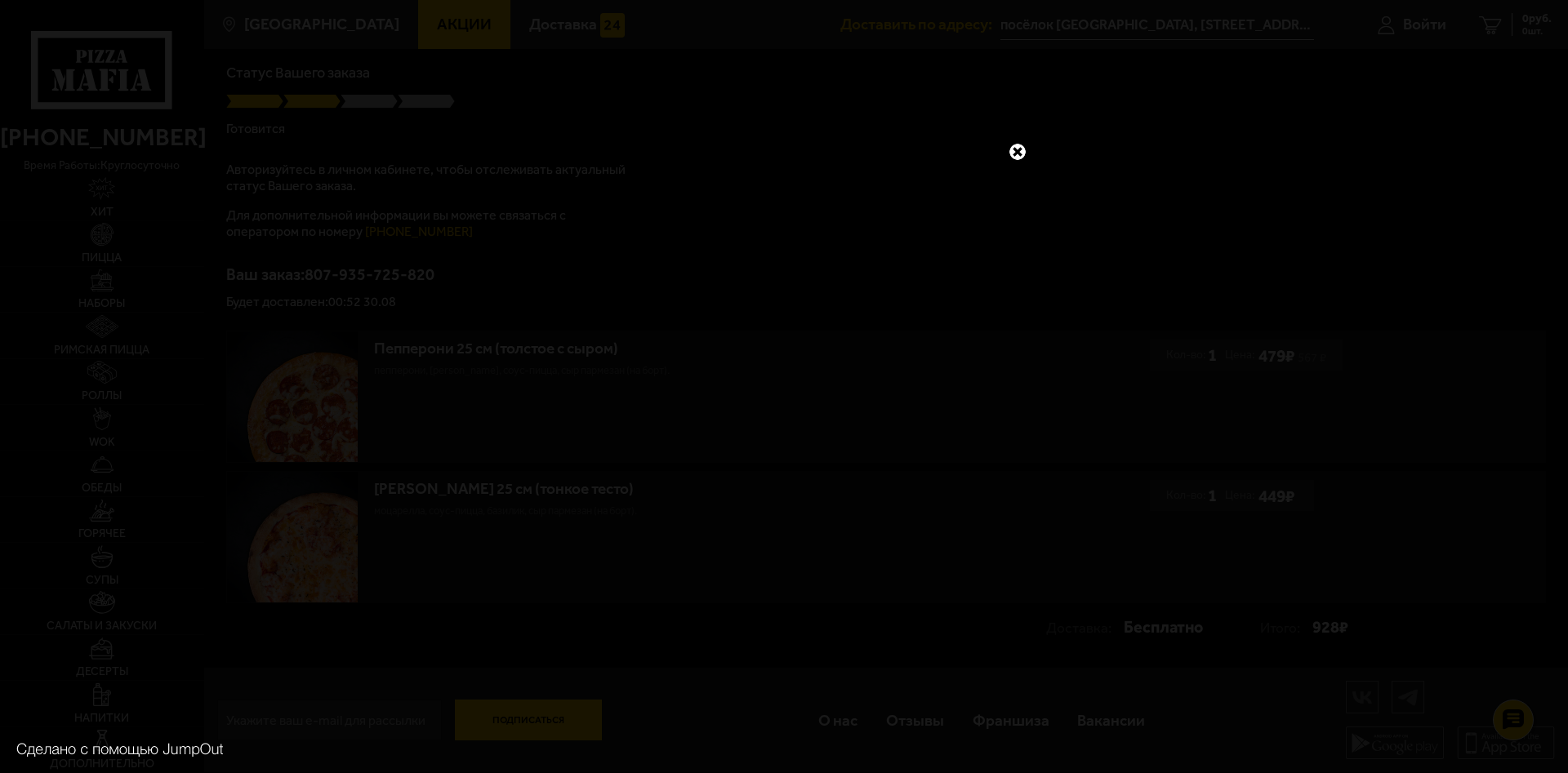
click at [1015, 146] on link at bounding box center [1017, 151] width 21 height 21
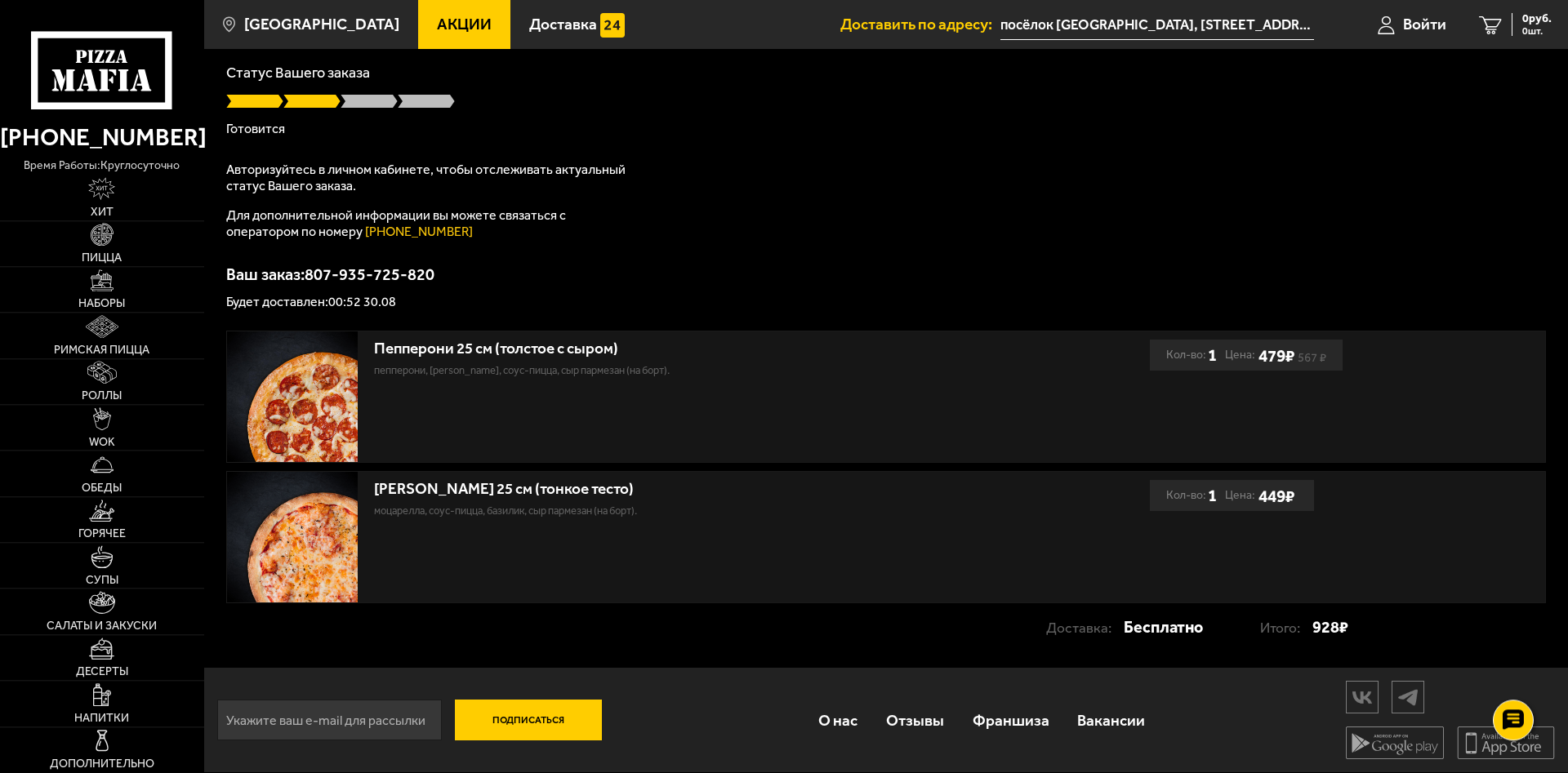
scroll to position [0, 0]
